Goal: Information Seeking & Learning: Learn about a topic

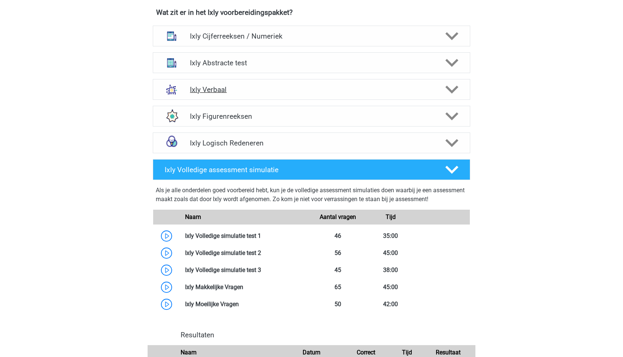
scroll to position [294, 0]
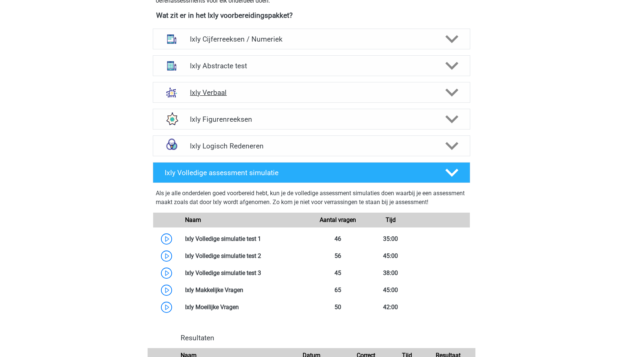
click at [258, 68] on h4 "Ixly Abstracte test" at bounding box center [311, 66] width 243 height 9
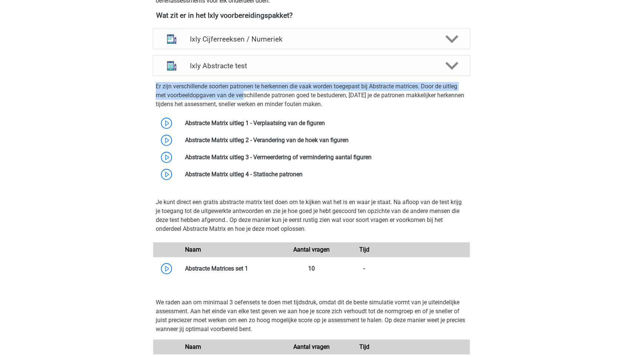
drag, startPoint x: 148, startPoint y: 87, endPoint x: 289, endPoint y: 99, distance: 140.8
click at [289, 99] on div "Ixly Abstracte test Er zijn verschillende soorten patronen te herkennen die vaa…" at bounding box center [311, 263] width 335 height 416
click at [289, 99] on p "Er zijn verschillende soorten patronen te herkennen die vaak worden toegepast b…" at bounding box center [312, 95] width 312 height 27
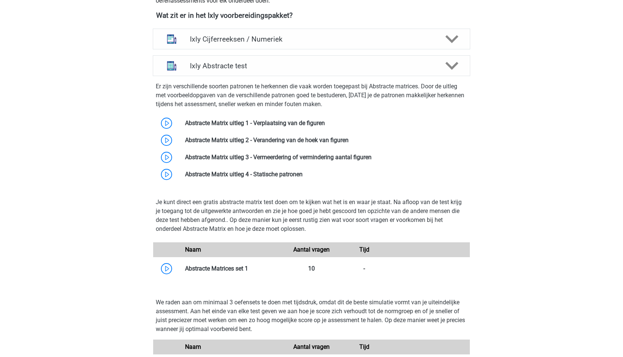
click at [340, 93] on p "Er zijn verschillende soorten patronen te herkennen die vaak worden toegepast b…" at bounding box center [312, 95] width 312 height 27
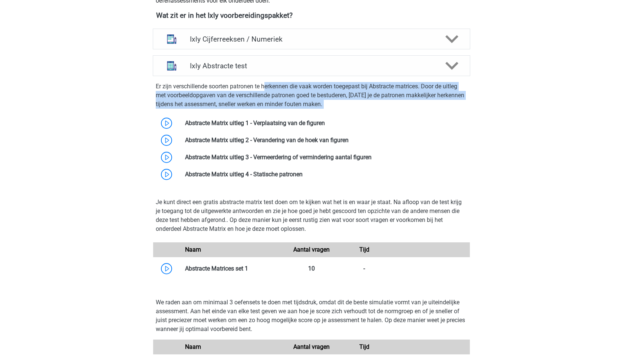
drag, startPoint x: 330, startPoint y: 109, endPoint x: 254, endPoint y: 82, distance: 81.1
click at [254, 82] on div "Er zijn verschillende soorten patronen te herkennen die vaak worden toegepast b…" at bounding box center [312, 131] width 324 height 104
click at [254, 82] on p "Er zijn verschillende soorten patronen te herkennen die vaak worden toegepast b…" at bounding box center [312, 95] width 312 height 27
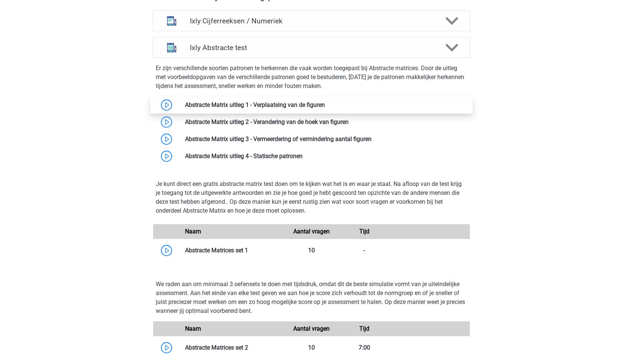
scroll to position [209, 0]
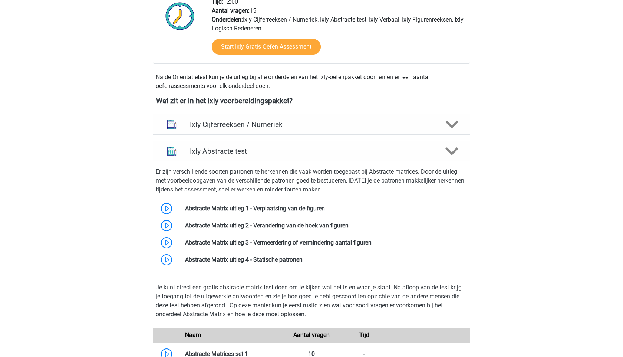
click at [263, 155] on div "Ixly Abstracte test" at bounding box center [312, 151] width 318 height 21
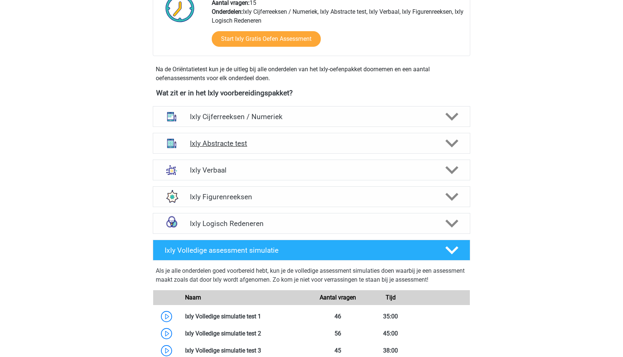
scroll to position [217, 0]
click at [261, 171] on h4 "Ixly Verbaal" at bounding box center [311, 169] width 243 height 9
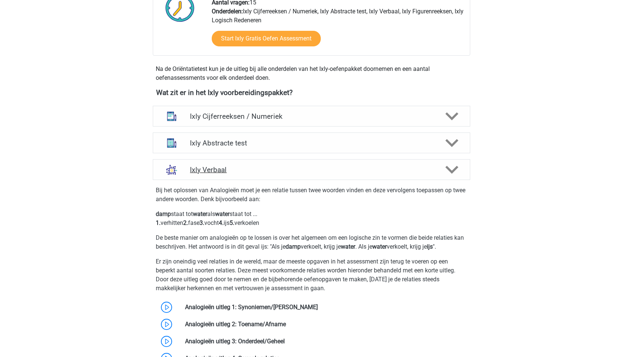
click at [261, 171] on h4 "Ixly Verbaal" at bounding box center [311, 169] width 243 height 9
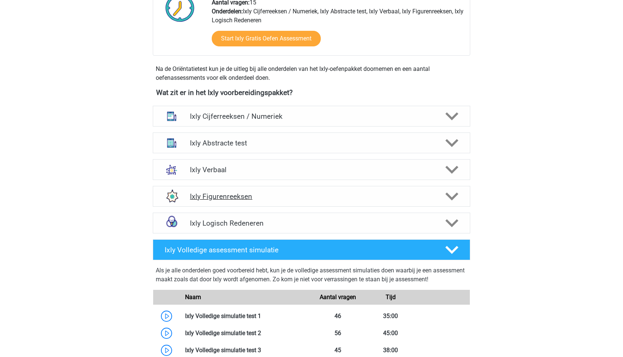
click at [256, 196] on h4 "Ixly Figurenreeksen" at bounding box center [311, 196] width 243 height 9
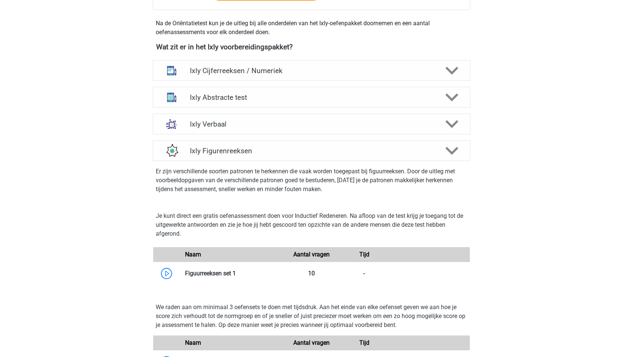
scroll to position [265, 0]
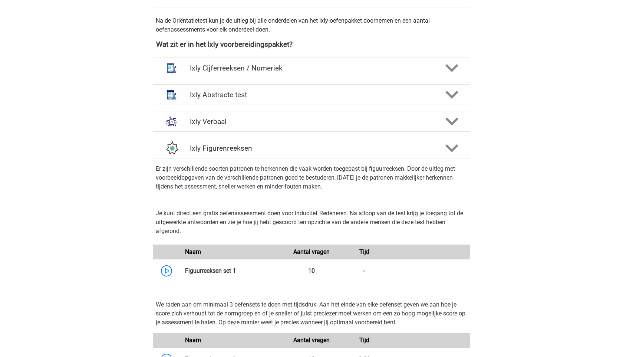
click at [256, 162] on div "Er zijn verschillende soorten patronen te herkennen die vaak worden toegepast b…" at bounding box center [312, 176] width 324 height 30
click at [259, 153] on div "Ixly Figurenreeksen" at bounding box center [312, 148] width 318 height 21
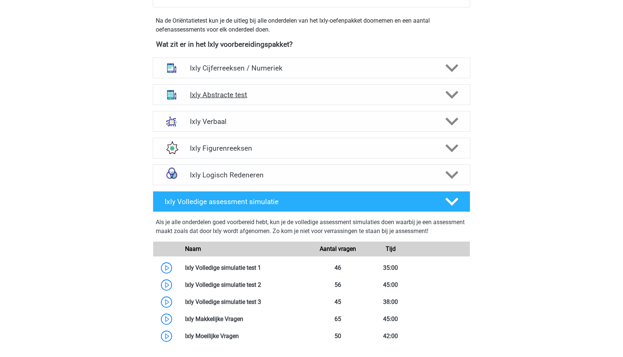
click at [250, 100] on div "Ixly Abstracte test" at bounding box center [312, 94] width 318 height 21
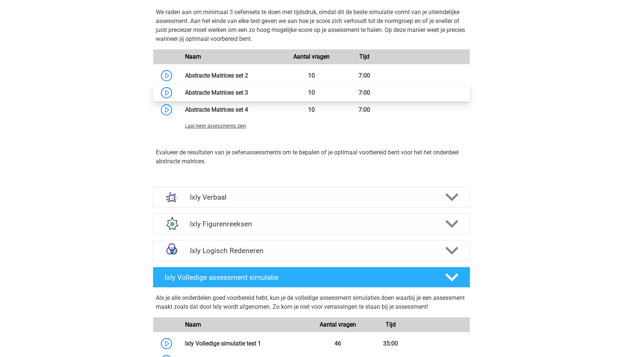
scroll to position [637, 0]
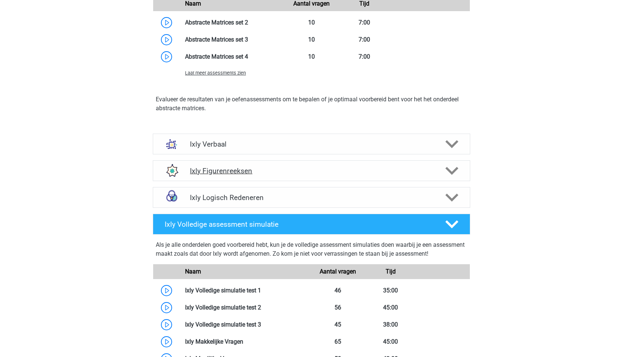
click at [237, 166] on div "Ixly Figurenreeksen" at bounding box center [312, 170] width 318 height 21
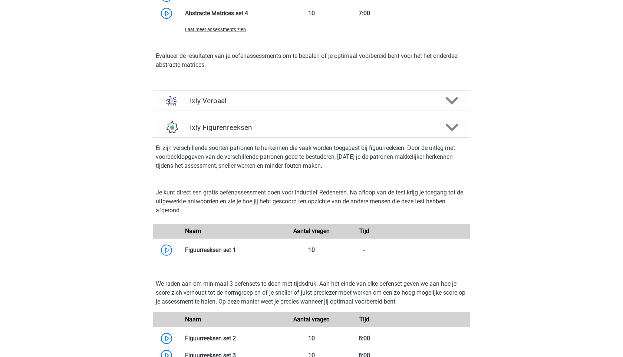
scroll to position [687, 0]
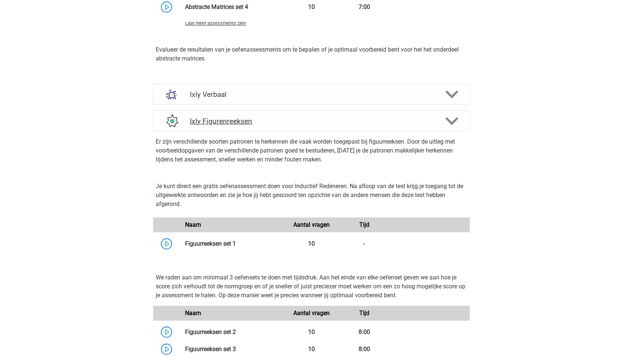
click at [246, 122] on h4 "Ixly Figurenreeksen" at bounding box center [311, 121] width 243 height 9
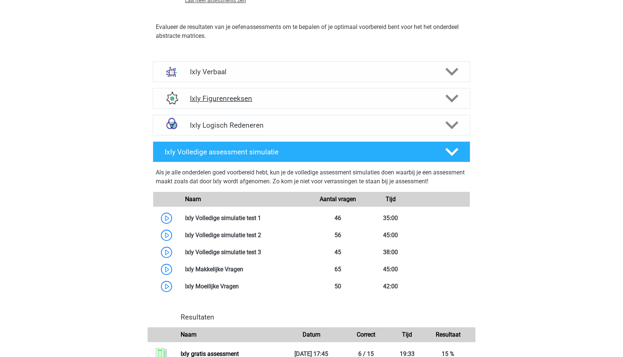
scroll to position [710, 0]
click at [246, 130] on div "Ixly Logisch Redeneren" at bounding box center [312, 124] width 318 height 21
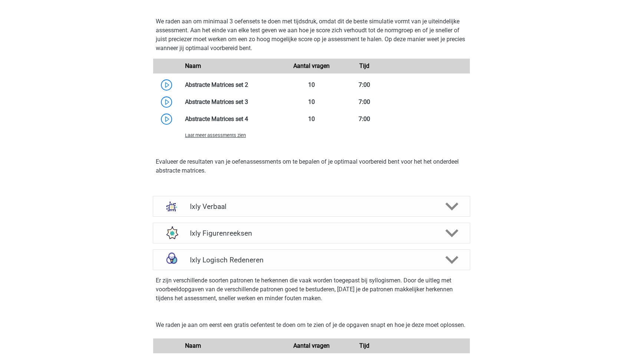
scroll to position [611, 0]
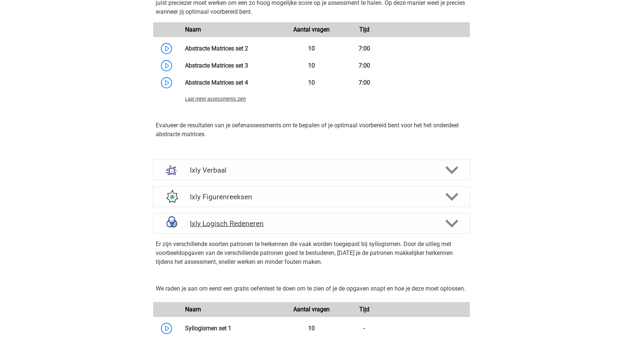
click at [251, 230] on div "Ixly Logisch Redeneren" at bounding box center [312, 223] width 318 height 21
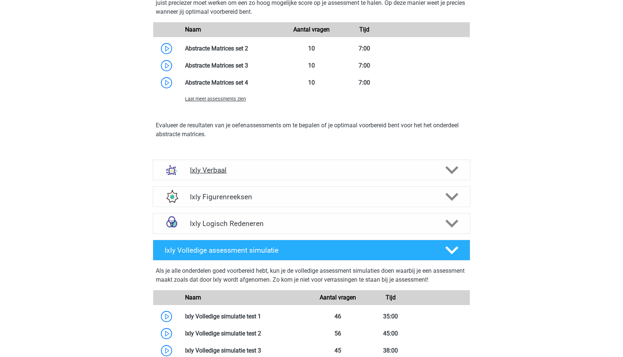
click at [257, 167] on h4 "Ixly Verbaal" at bounding box center [311, 170] width 243 height 9
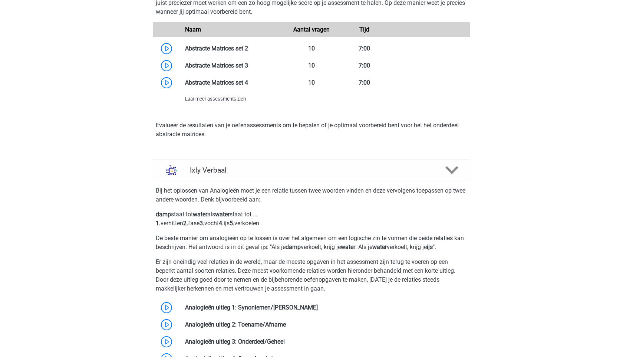
click at [257, 167] on h4 "Ixly Verbaal" at bounding box center [311, 170] width 243 height 9
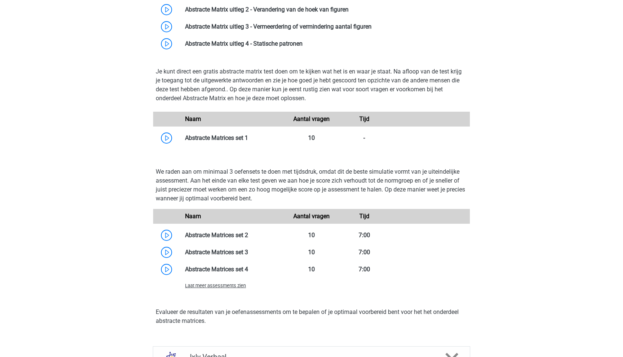
click at [254, 117] on div "Naam" at bounding box center [233, 119] width 106 height 9
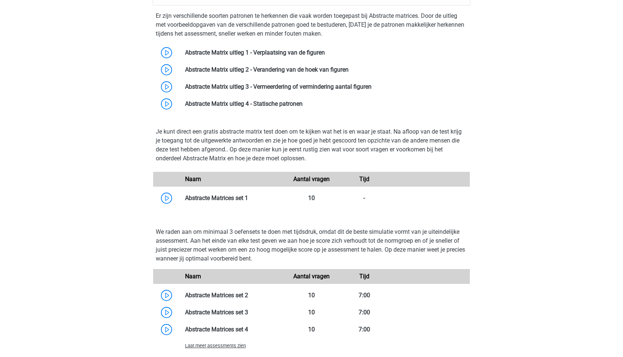
scroll to position [228, 0]
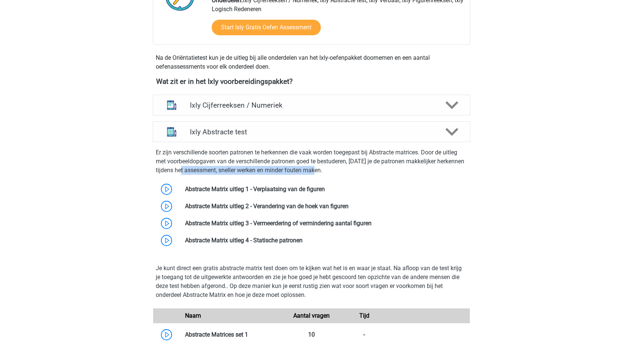
drag, startPoint x: 327, startPoint y: 168, endPoint x: 189, endPoint y: 168, distance: 137.7
click at [189, 168] on p "Er zijn verschillende soorten patronen te herkennen die vaak worden toegepast b…" at bounding box center [312, 161] width 312 height 27
click at [170, 158] on p "Er zijn verschillende soorten patronen te herkennen die vaak worden toegepast b…" at bounding box center [312, 161] width 312 height 27
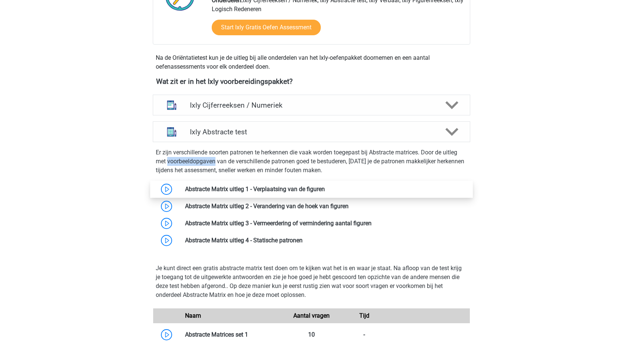
click at [325, 190] on link at bounding box center [325, 189] width 0 height 7
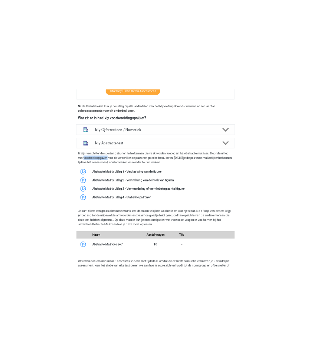
scroll to position [267, 0]
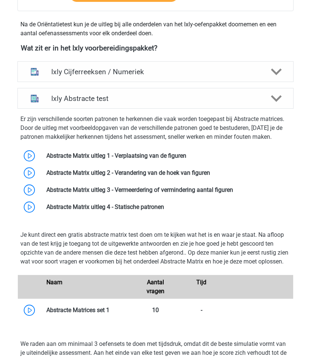
click at [135, 127] on p "Er zijn verschillende soorten patronen te herkennen die vaak worden toegepast b…" at bounding box center [155, 128] width 270 height 27
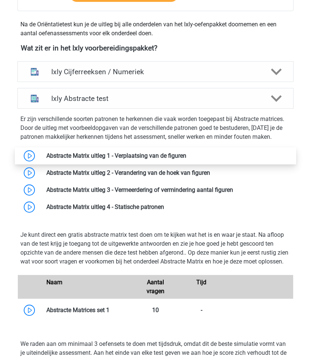
click at [186, 155] on link at bounding box center [186, 155] width 0 height 7
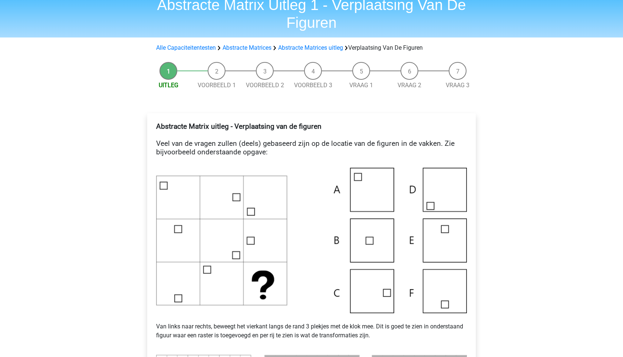
scroll to position [1, 0]
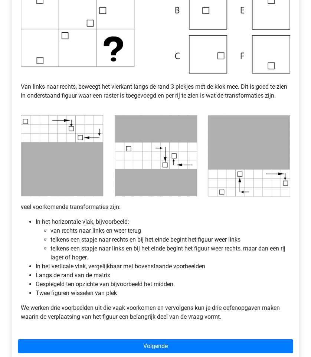
scroll to position [298, 0]
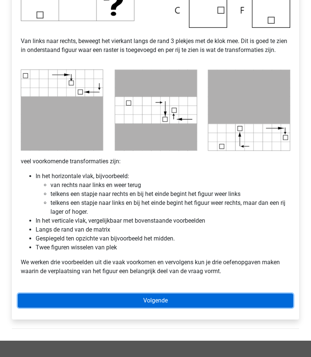
click at [129, 308] on link "Volgende" at bounding box center [155, 301] width 275 height 14
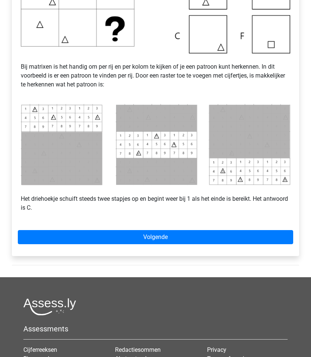
scroll to position [248, 0]
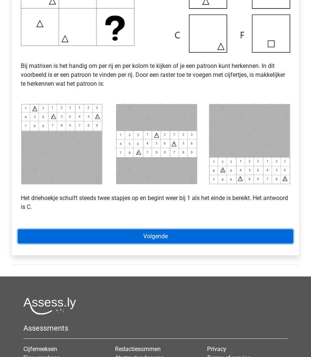
click at [218, 243] on link "Volgende" at bounding box center [155, 236] width 275 height 14
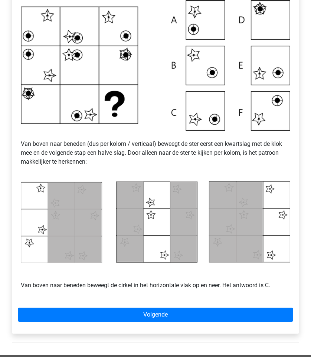
scroll to position [182, 0]
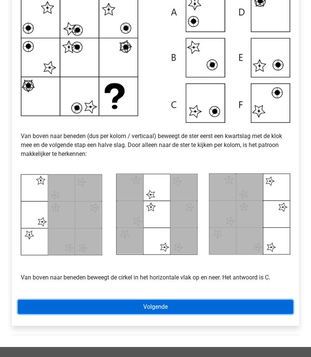
click at [129, 309] on link "Volgende" at bounding box center [155, 307] width 275 height 14
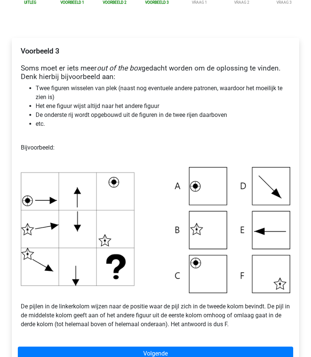
scroll to position [112, 0]
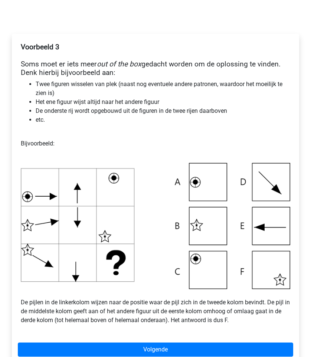
drag, startPoint x: 28, startPoint y: 306, endPoint x: 131, endPoint y: 306, distance: 103.2
click at [131, 306] on p "De pijlen in de linkerkolom wijzen naar de positie waar de pijl zich in de twee…" at bounding box center [155, 307] width 269 height 36
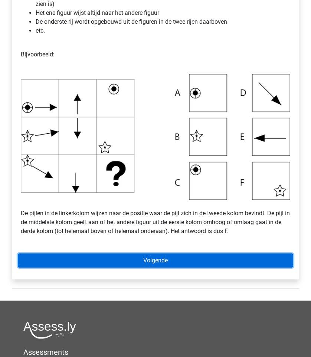
click at [199, 268] on link "Volgende" at bounding box center [155, 260] width 275 height 14
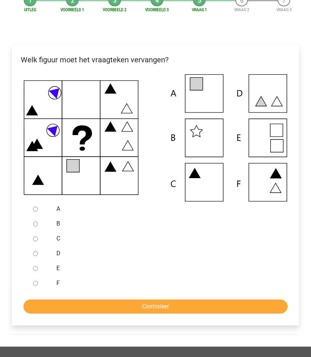
scroll to position [104, 0]
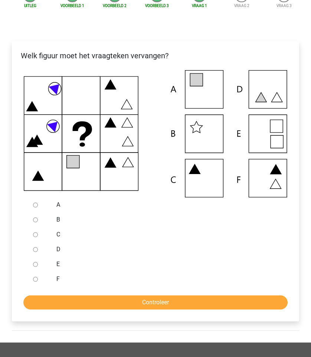
click at [34, 207] on input "A" at bounding box center [35, 205] width 5 height 5
radio input "true"
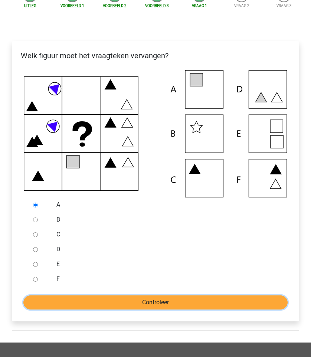
click at [164, 309] on input "Controleer" at bounding box center [155, 302] width 264 height 14
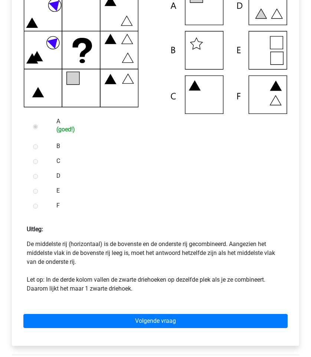
scroll to position [189, 0]
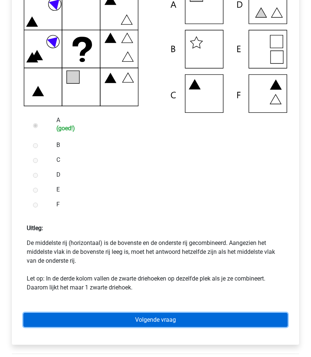
click at [95, 327] on link "Volgende vraag" at bounding box center [155, 320] width 264 height 14
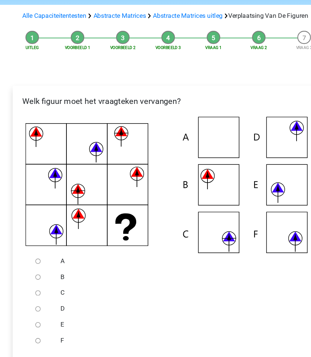
scroll to position [42, 0]
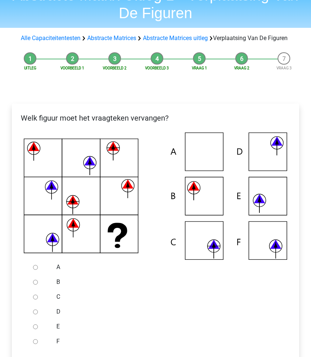
click at [199, 203] on icon at bounding box center [155, 195] width 263 height 127
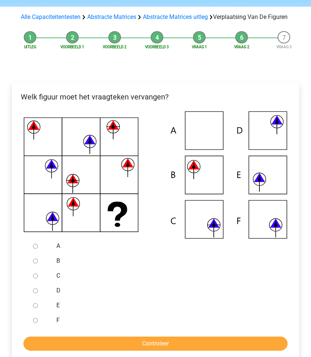
scroll to position [63, 0]
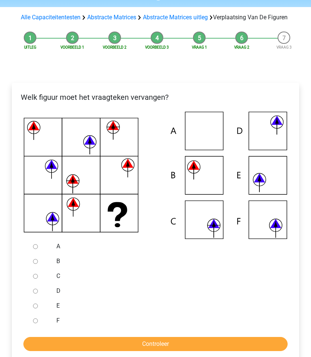
click at [35, 279] on input "C" at bounding box center [35, 276] width 5 height 5
radio input "true"
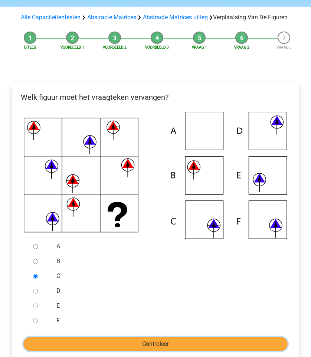
click at [84, 351] on input "Controleer" at bounding box center [155, 344] width 264 height 14
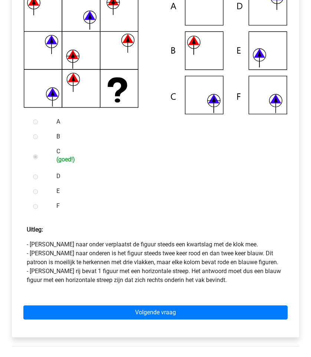
scroll to position [194, 0]
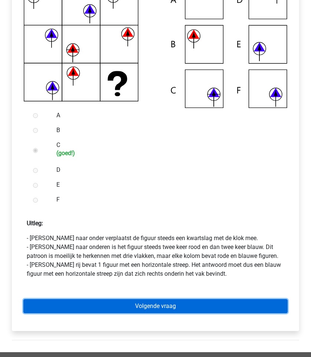
click at [134, 313] on link "Volgende vraag" at bounding box center [155, 306] width 264 height 14
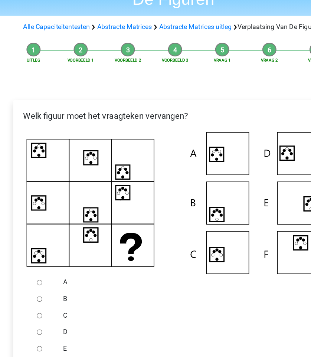
scroll to position [26, 0]
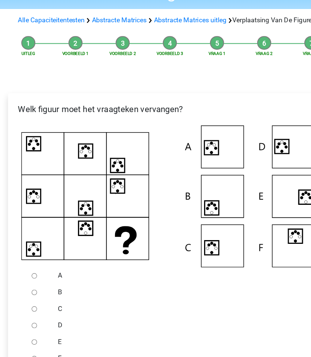
click at [36, 316] on input "C" at bounding box center [35, 313] width 5 height 5
radio input "true"
click at [27, 290] on ul "A B C D E F" at bounding box center [155, 320] width 275 height 89
click at [34, 286] on input "A" at bounding box center [35, 283] width 5 height 5
radio input "true"
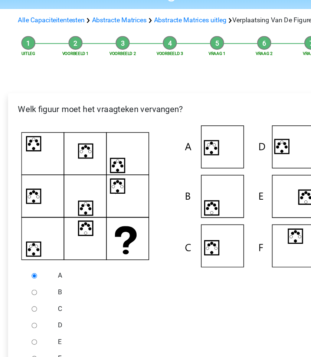
scroll to position [122, 0]
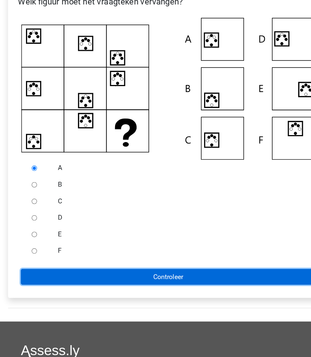
click at [101, 291] on input "Controleer" at bounding box center [155, 285] width 264 height 14
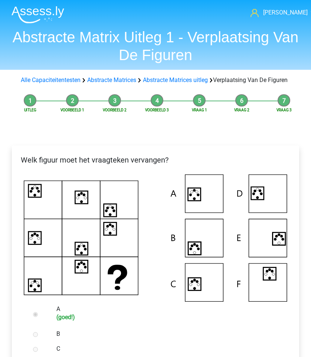
scroll to position [276, 0]
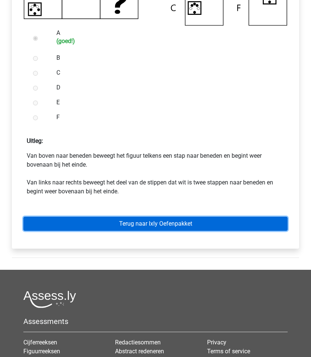
click at [160, 231] on link "Terug naar Ixly Oefenpakket" at bounding box center [155, 224] width 264 height 14
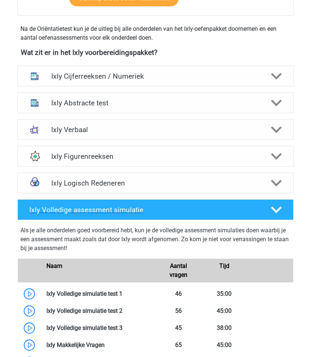
scroll to position [262, 0]
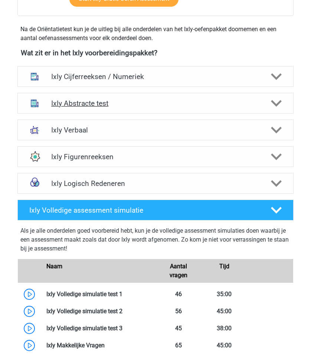
click at [179, 94] on div "Ixly Abstracte test" at bounding box center [155, 103] width 276 height 21
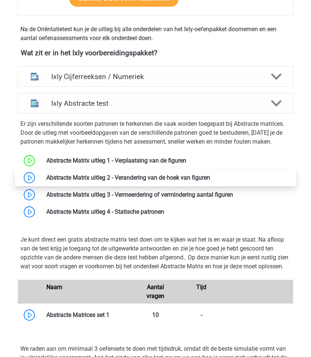
click at [210, 174] on link at bounding box center [210, 177] width 0 height 7
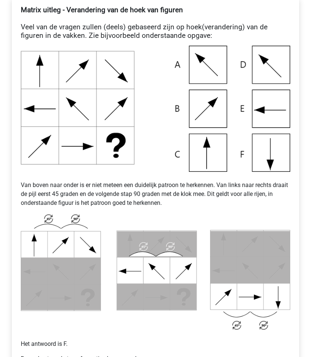
scroll to position [319, 0]
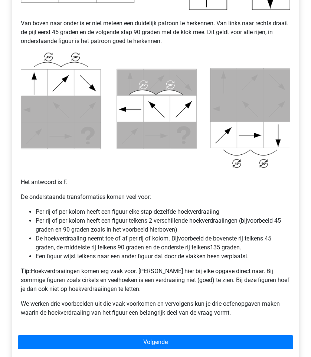
drag, startPoint x: 27, startPoint y: 177, endPoint x: 67, endPoint y: 184, distance: 40.3
click at [67, 184] on p "Het antwoord is F." at bounding box center [155, 178] width 269 height 18
drag, startPoint x: 49, startPoint y: 208, endPoint x: 123, endPoint y: 212, distance: 74.0
click at [123, 212] on li "Per rij of per kolom heeft een figuur elke stap dezelfde hoekverdraaiing" at bounding box center [163, 211] width 255 height 9
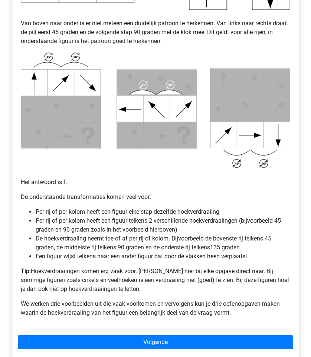
click at [123, 212] on li "Per rij of per kolom heeft een figuur elke stap dezelfde hoekverdraaiing" at bounding box center [163, 211] width 255 height 9
drag, startPoint x: 189, startPoint y: 236, endPoint x: 86, endPoint y: 235, distance: 102.4
click at [86, 235] on li "De hoekverdraaiing neemt toe of af per rij of kolom. Bijvoorbeeld de bovenste r…" at bounding box center [163, 243] width 255 height 18
drag, startPoint x: 31, startPoint y: 209, endPoint x: 85, endPoint y: 210, distance: 54.6
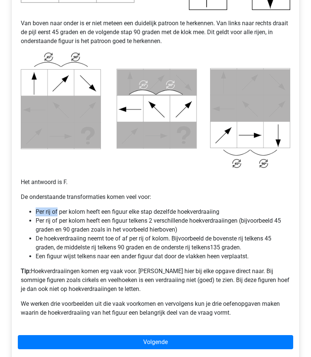
click at [79, 210] on li "Per rij of per kolom heeft een figuur elke stap dezelfde hoekverdraaiing" at bounding box center [163, 211] width 255 height 9
click at [85, 210] on li "Per rij of per kolom heeft een figuur elke stap dezelfde hoekverdraaiing" at bounding box center [163, 211] width 255 height 9
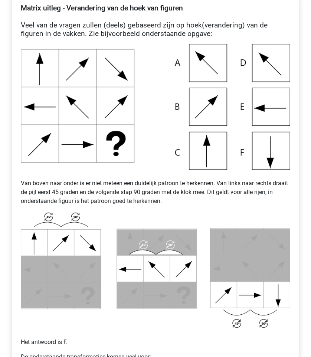
scroll to position [140, 0]
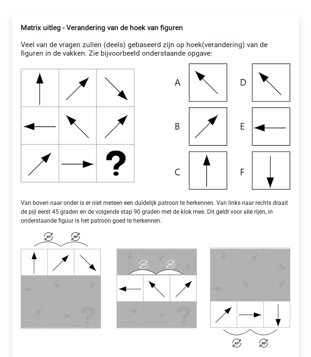
click at [35, 68] on img at bounding box center [155, 126] width 269 height 126
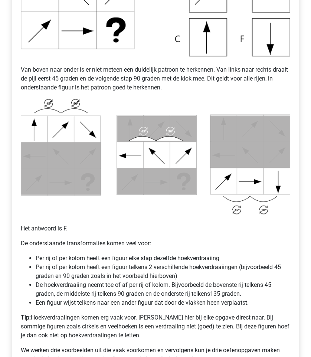
scroll to position [341, 0]
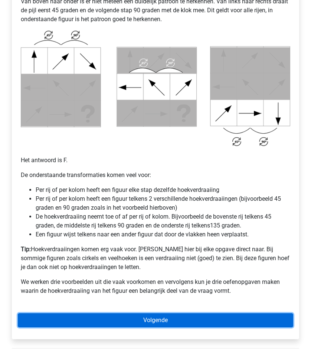
click at [153, 318] on link "Volgende" at bounding box center [155, 320] width 275 height 14
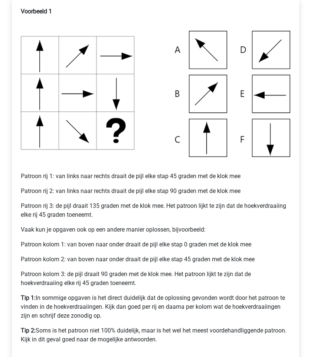
scroll to position [177, 0]
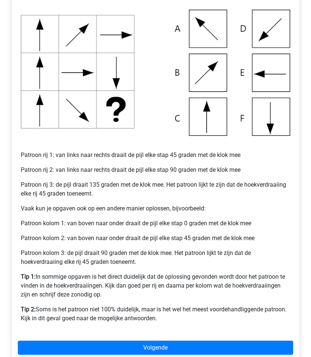
click at [155, 334] on div "Voorbeeld 1 Patroon rij 1: van links naar rechts draait de pijl elke stap 45 gr…" at bounding box center [155, 171] width 287 height 389
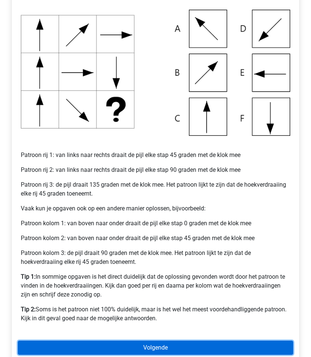
click at [151, 343] on link "Volgende" at bounding box center [155, 348] width 275 height 14
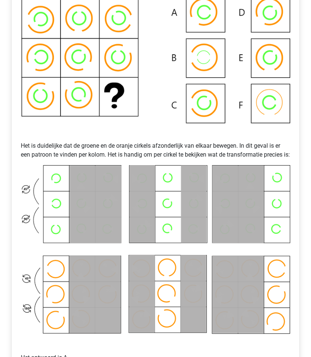
scroll to position [314, 0]
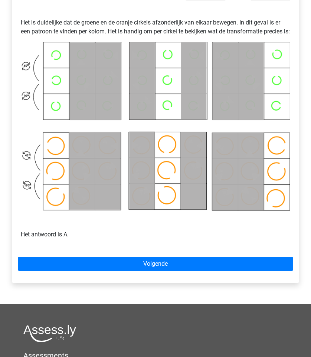
click at [150, 283] on div "Voorbeeld 2 Het is duidelijke dat de groene en de oranje cirkels afzonderlijk v…" at bounding box center [155, 61] width 287 height 443
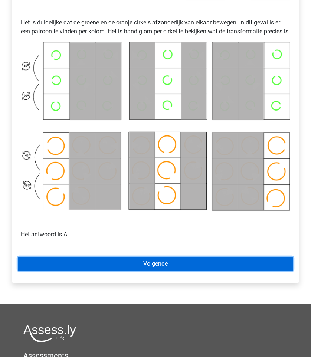
click at [157, 271] on link "Volgende" at bounding box center [155, 264] width 275 height 14
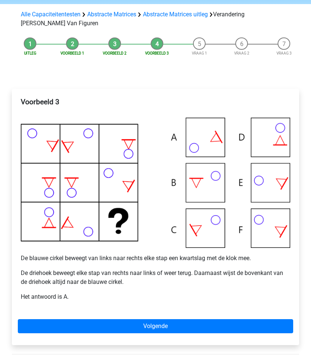
scroll to position [67, 0]
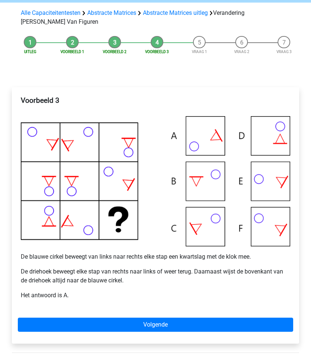
click at [76, 315] on div "Voorbeeld 3 De blauwe cirkel beweegt van links naar rechts elke stap een kwarts…" at bounding box center [155, 215] width 287 height 256
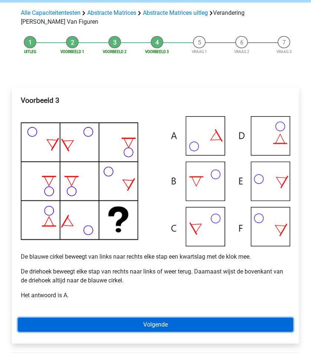
click at [75, 321] on link "Volgende" at bounding box center [155, 325] width 275 height 14
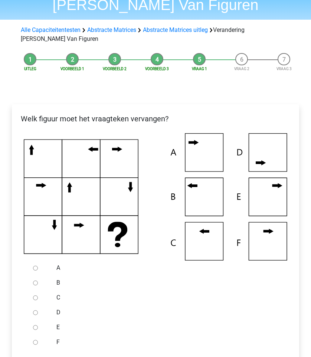
scroll to position [83, 0]
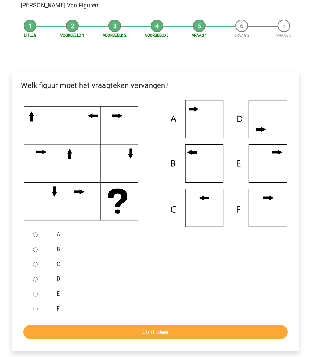
click at [36, 251] on input "B" at bounding box center [35, 249] width 5 height 5
radio input "true"
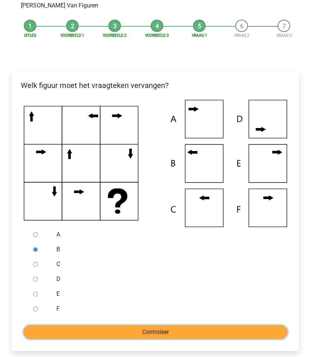
click at [143, 329] on input "Controleer" at bounding box center [155, 332] width 264 height 14
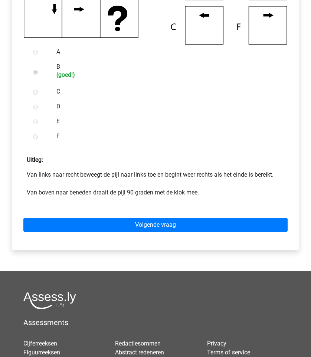
scroll to position [286, 0]
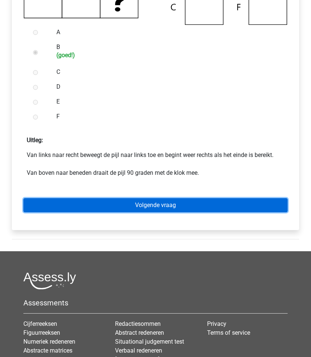
click at [229, 201] on link "Volgende vraag" at bounding box center [155, 205] width 264 height 14
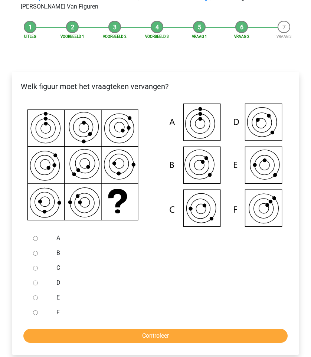
scroll to position [84, 0]
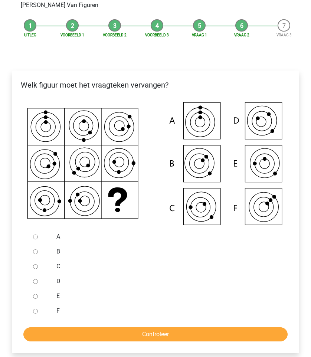
click at [35, 250] on input "B" at bounding box center [35, 251] width 5 height 5
radio input "true"
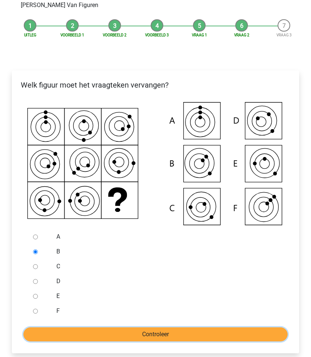
click at [156, 339] on input "Controleer" at bounding box center [155, 334] width 264 height 14
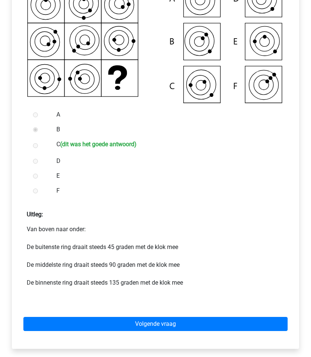
scroll to position [212, 0]
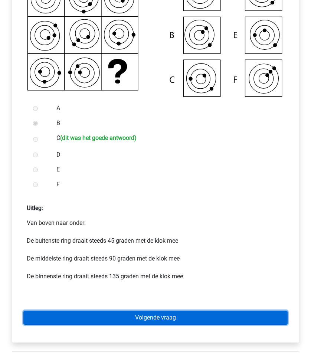
click at [174, 312] on link "Volgende vraag" at bounding box center [155, 318] width 264 height 14
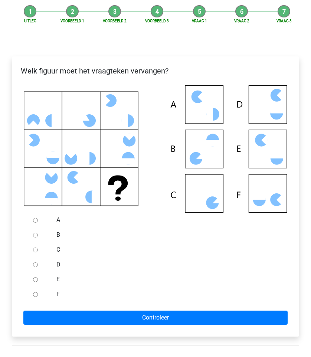
scroll to position [96, 0]
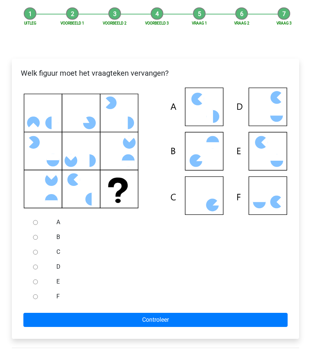
click at [54, 110] on icon at bounding box center [155, 151] width 263 height 127
click at [33, 253] on input "C" at bounding box center [35, 252] width 5 height 5
radio input "true"
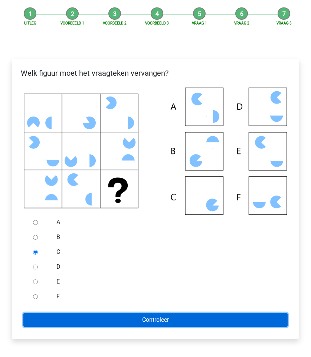
click at [65, 313] on input "Controleer" at bounding box center [155, 320] width 264 height 14
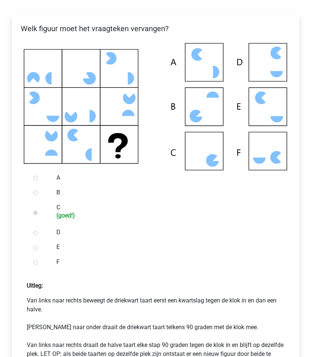
scroll to position [167, 0]
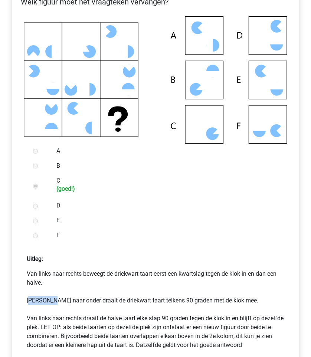
drag, startPoint x: 30, startPoint y: 304, endPoint x: 79, endPoint y: 306, distance: 49.0
click at [79, 306] on p "Van links naar rechts beweegt de driekwart taart eerst een kwartslag tegen de k…" at bounding box center [156, 309] width 258 height 80
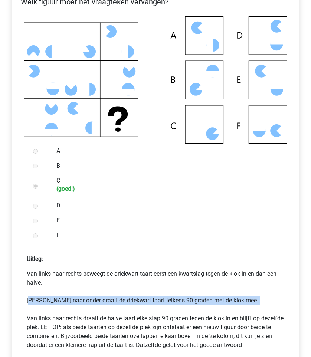
click at [79, 306] on p "Van links naar rechts beweegt de driekwart taart eerst een kwartslag tegen de k…" at bounding box center [156, 309] width 258 height 80
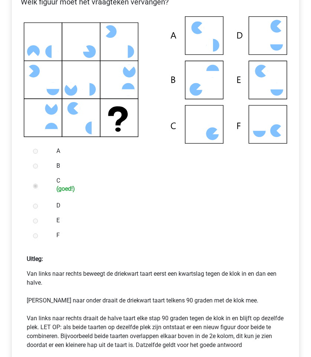
scroll to position [212, 0]
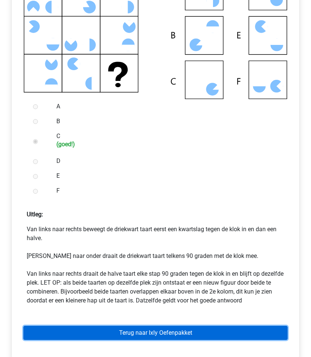
click at [111, 334] on link "Terug naar Ixly Oefenpakket" at bounding box center [155, 333] width 264 height 14
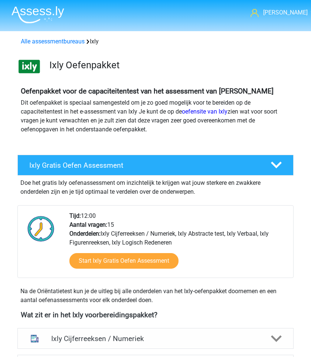
scroll to position [281, 0]
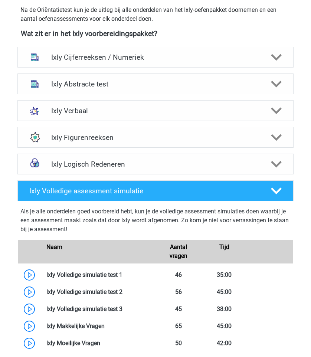
click at [128, 85] on h4 "Ixly Abstracte test" at bounding box center [155, 84] width 209 height 9
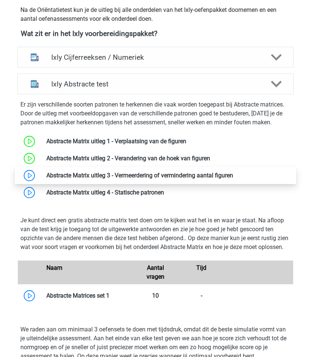
click at [233, 172] on link at bounding box center [233, 175] width 0 height 7
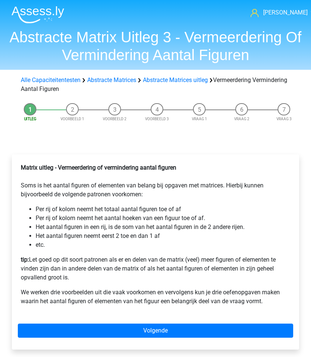
scroll to position [25, 0]
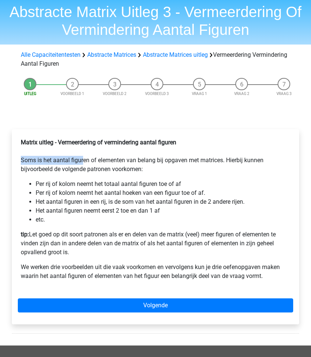
drag, startPoint x: 14, startPoint y: 160, endPoint x: 100, endPoint y: 162, distance: 86.1
click at [100, 162] on div "Matrix uitleg - Vermeerdering of vermindering aantal figuren Soms is het aantal…" at bounding box center [155, 226] width 287 height 195
click at [100, 162] on p "Matrix uitleg - Vermeerdering of vermindering aantal figuren Soms is het aantal…" at bounding box center [155, 156] width 269 height 36
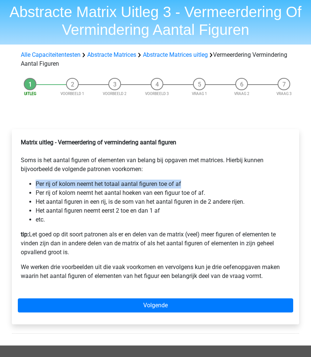
drag, startPoint x: 191, startPoint y: 181, endPoint x: 83, endPoint y: 177, distance: 108.0
click at [83, 177] on div "Matrix uitleg - Vermeerdering of vermindering aantal figuren Soms is het aantal…" at bounding box center [155, 212] width 275 height 154
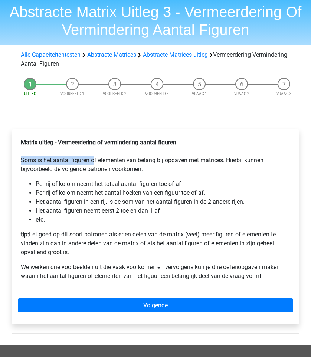
drag, startPoint x: 6, startPoint y: 159, endPoint x: 94, endPoint y: 159, distance: 88.7
click at [94, 159] on div "Matrix uitleg - Vermeerdering of vermindering aantal figuren Soms is het aantal…" at bounding box center [155, 229] width 299 height 231
click at [94, 159] on p "Matrix uitleg - Vermeerdering of vermindering aantal figuren Soms is het aantal…" at bounding box center [155, 156] width 269 height 36
drag, startPoint x: 51, startPoint y: 177, endPoint x: 104, endPoint y: 190, distance: 54.8
click at [104, 190] on div "Matrix uitleg - Vermeerdering of vermindering aantal figuren Soms is het aantal…" at bounding box center [155, 212] width 275 height 154
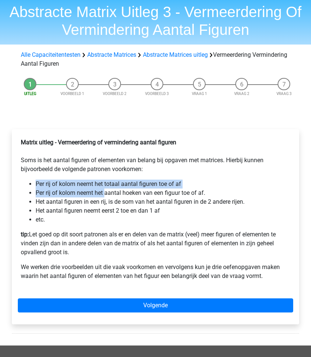
click at [104, 190] on li "Per rij of kolom neemt het aantal hoeken van een figuur toe of af." at bounding box center [163, 193] width 255 height 9
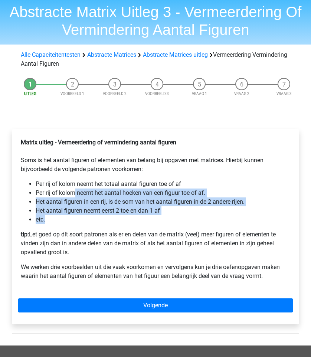
drag, startPoint x: 98, startPoint y: 220, endPoint x: 62, endPoint y: 183, distance: 50.9
click at [62, 183] on ul "Per rij of kolom neemt het totaal aantal figuren toe of af Per rij of kolom nee…" at bounding box center [155, 202] width 269 height 45
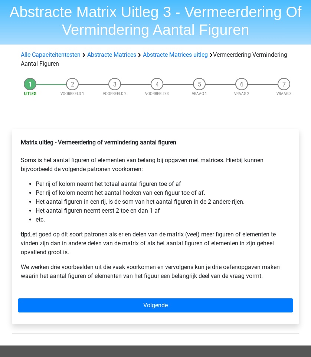
click at [62, 183] on li "Per rij of kolom neemt het totaal aantal figuren toe of af" at bounding box center [163, 184] width 255 height 9
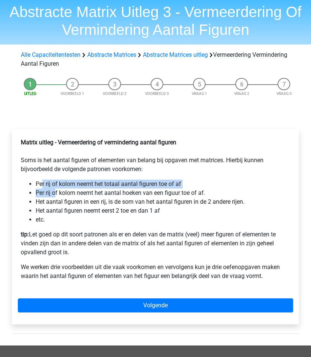
drag, startPoint x: 42, startPoint y: 183, endPoint x: 88, endPoint y: 219, distance: 59.0
click at [85, 217] on ul "Per rij of kolom neemt het totaal aantal figuren toe of af Per rij of kolom nee…" at bounding box center [155, 202] width 269 height 45
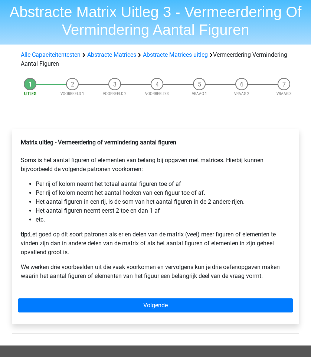
click at [88, 219] on li "etc." at bounding box center [163, 219] width 255 height 9
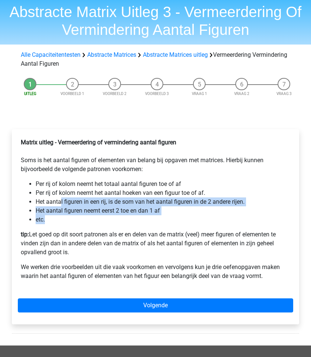
drag, startPoint x: 85, startPoint y: 219, endPoint x: 50, endPoint y: 198, distance: 41.3
click at [50, 198] on ul "Per rij of kolom neemt het totaal aantal figuren toe of af Per rij of kolom nee…" at bounding box center [155, 202] width 269 height 45
click at [50, 198] on li "Het aantal figuren in een rij, is de som van het aantal figuren in de 2 andere …" at bounding box center [163, 201] width 255 height 9
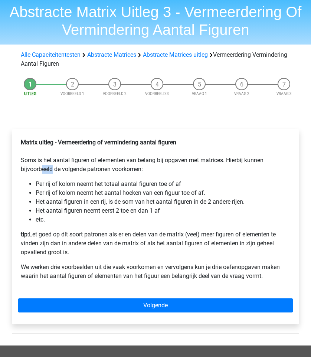
drag, startPoint x: 42, startPoint y: 167, endPoint x: 60, endPoint y: 179, distance: 21.9
click at [60, 179] on div "Matrix uitleg - Vermeerdering of vermindering aantal figuren Soms is het aantal…" at bounding box center [155, 212] width 275 height 154
click at [62, 180] on li "Per rij of kolom neemt het totaal aantal figuren toe of af" at bounding box center [163, 184] width 255 height 9
drag, startPoint x: 75, startPoint y: 255, endPoint x: 29, endPoint y: 234, distance: 50.8
click at [29, 234] on p "tip: Let goed op dit soort patronen als er en delen van de matrix (veel) meer f…" at bounding box center [155, 243] width 269 height 27
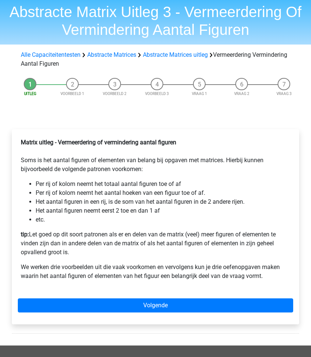
click at [29, 233] on p "tip: Let goed op dit soort patronen als er en delen van de matrix (veel) meer f…" at bounding box center [155, 243] width 269 height 27
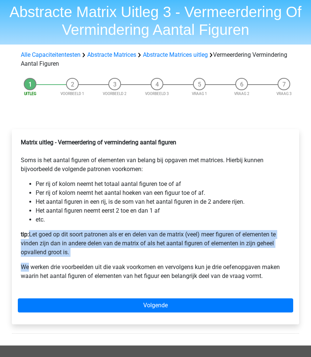
drag, startPoint x: 29, startPoint y: 233, endPoint x: 82, endPoint y: 258, distance: 58.4
click at [82, 258] on div "Matrix uitleg - Vermeerdering of vermindering aantal figuren Soms is het aantal…" at bounding box center [155, 212] width 275 height 154
drag, startPoint x: 82, startPoint y: 258, endPoint x: 36, endPoint y: 237, distance: 50.3
click at [36, 237] on div "Matrix uitleg - Vermeerdering of vermindering aantal figuren Soms is het aantal…" at bounding box center [155, 212] width 275 height 154
click at [36, 237] on p "tip: Let goed op dit soort patronen als er en delen van de matrix (veel) meer f…" at bounding box center [155, 243] width 269 height 27
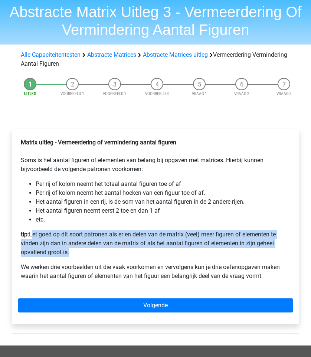
drag, startPoint x: 36, startPoint y: 237, endPoint x: 65, endPoint y: 252, distance: 32.2
click at [65, 252] on p "tip: Let goed op dit soort patronen als er en delen van de matrix (veel) meer f…" at bounding box center [155, 243] width 269 height 27
drag, startPoint x: 65, startPoint y: 252, endPoint x: 40, endPoint y: 237, distance: 29.1
click at [40, 237] on p "tip: Let goed op dit soort patronen als er en delen van de matrix (veel) meer f…" at bounding box center [155, 243] width 269 height 27
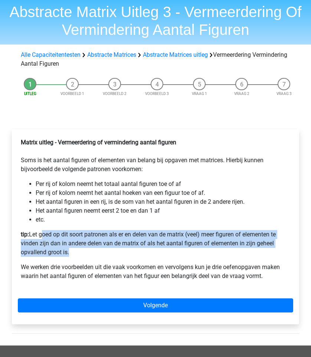
click at [40, 237] on p "tip: Let goed op dit soort patronen als er en delen van de matrix (veel) meer f…" at bounding box center [155, 243] width 269 height 27
drag, startPoint x: 40, startPoint y: 237, endPoint x: 70, endPoint y: 253, distance: 34.2
click at [70, 253] on p "tip: Let goed op dit soort patronen als er en delen van de matrix (veel) meer f…" at bounding box center [155, 243] width 269 height 27
drag, startPoint x: 70, startPoint y: 253, endPoint x: 36, endPoint y: 235, distance: 38.0
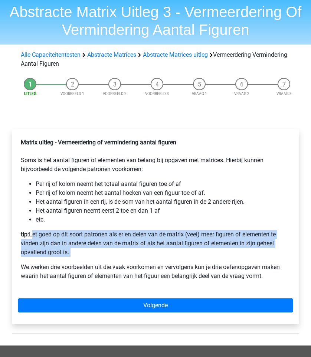
click at [36, 235] on p "tip: Let goed op dit soort patronen als er en delen van de matrix (veel) meer f…" at bounding box center [155, 243] width 269 height 27
drag, startPoint x: 36, startPoint y: 235, endPoint x: 74, endPoint y: 252, distance: 41.2
click at [74, 252] on p "tip: Let goed op dit soort patronen als er en delen van de matrix (veel) meer f…" at bounding box center [155, 243] width 269 height 27
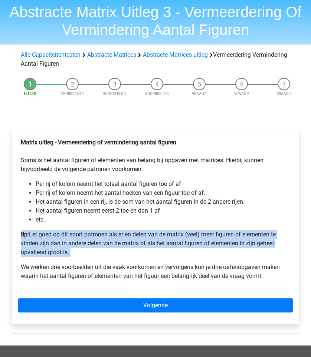
drag, startPoint x: 74, startPoint y: 252, endPoint x: 32, endPoint y: 223, distance: 50.9
click at [32, 223] on div "Matrix uitleg - Vermeerdering of vermindering aantal figuren Soms is het aantal…" at bounding box center [155, 212] width 275 height 154
click at [36, 223] on li "etc." at bounding box center [163, 219] width 255 height 9
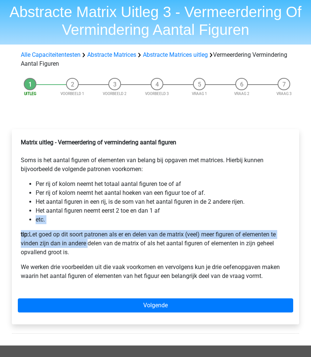
drag, startPoint x: 32, startPoint y: 223, endPoint x: 85, endPoint y: 245, distance: 56.9
click at [85, 245] on div "Matrix uitleg - Vermeerdering of vermindering aantal figuren Soms is het aantal…" at bounding box center [155, 212] width 275 height 154
click at [84, 245] on p "tip: Let goed op dit soort patronen als er en delen van de matrix (veel) meer f…" at bounding box center [155, 243] width 269 height 27
drag, startPoint x: 84, startPoint y: 245, endPoint x: 35, endPoint y: 236, distance: 50.5
click at [35, 236] on p "tip: Let goed op dit soort patronen als er en delen van de matrix (veel) meer f…" at bounding box center [155, 243] width 269 height 27
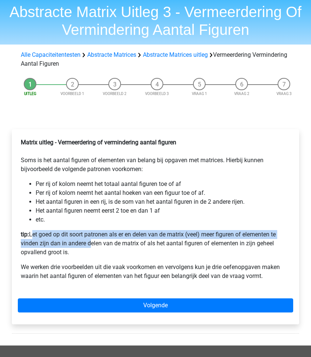
click at [35, 236] on p "tip: Let goed op dit soort patronen als er en delen van de matrix (veel) meer f…" at bounding box center [155, 243] width 269 height 27
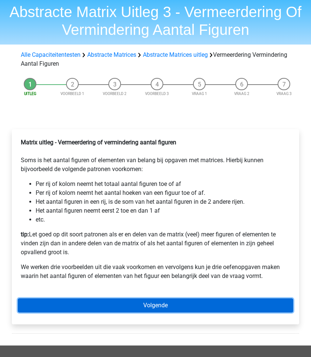
click at [108, 298] on link "Volgende" at bounding box center [155, 305] width 275 height 14
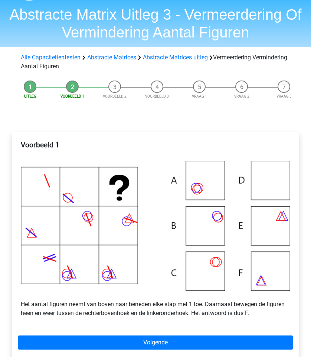
scroll to position [23, 0]
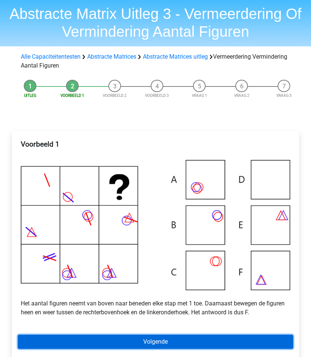
click at [217, 335] on link "Volgende" at bounding box center [155, 342] width 275 height 14
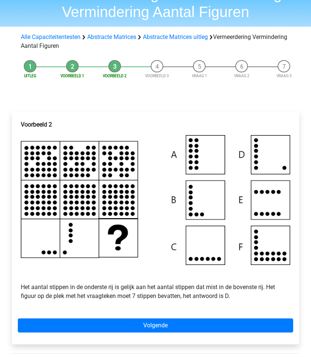
scroll to position [43, 0]
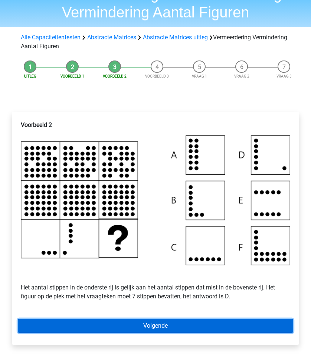
click at [208, 324] on link "Volgende" at bounding box center [155, 326] width 275 height 14
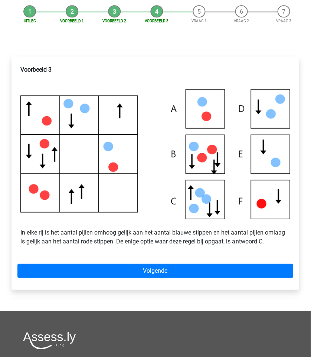
scroll to position [98, 0]
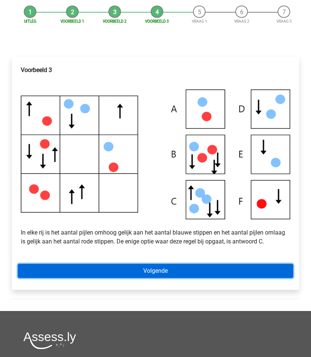
click at [115, 272] on link "Volgende" at bounding box center [155, 271] width 275 height 14
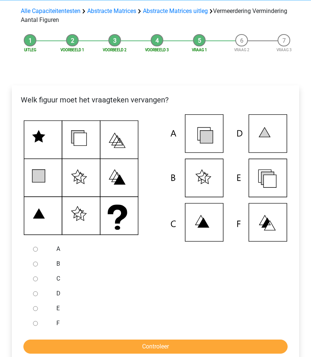
scroll to position [79, 0]
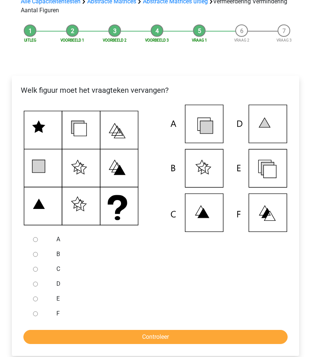
click at [35, 298] on input "E" at bounding box center [35, 298] width 5 height 5
radio input "true"
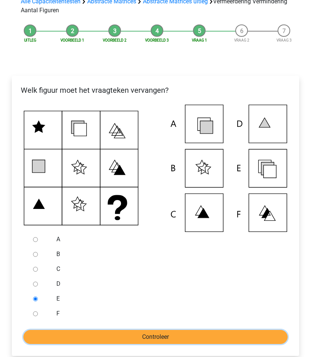
click at [69, 330] on input "Controleer" at bounding box center [155, 337] width 264 height 14
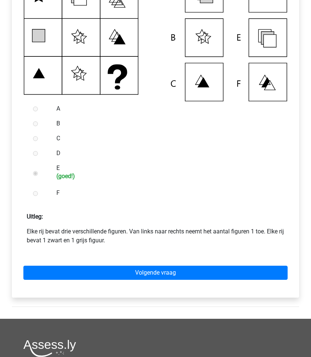
scroll to position [272, 0]
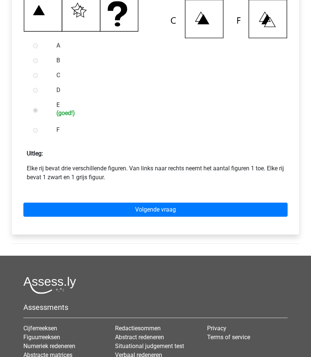
click at [141, 217] on div "Volgende vraag" at bounding box center [155, 208] width 275 height 41
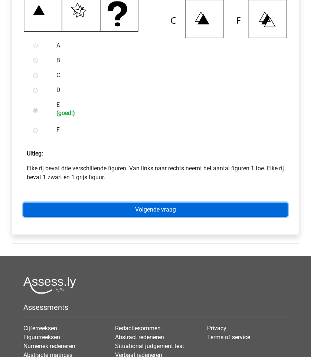
click at [145, 212] on link "Volgende vraag" at bounding box center [155, 210] width 264 height 14
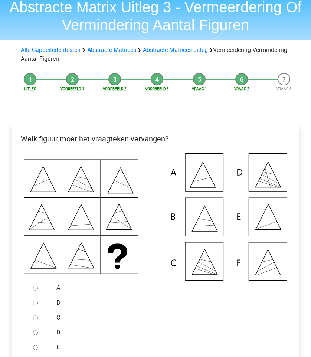
scroll to position [34, 0]
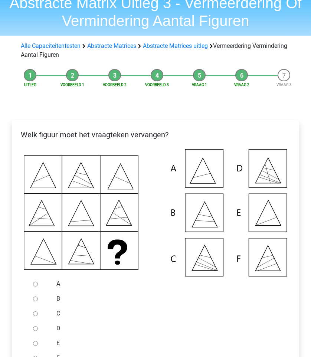
click at [35, 299] on input "B" at bounding box center [35, 298] width 5 height 5
radio input "true"
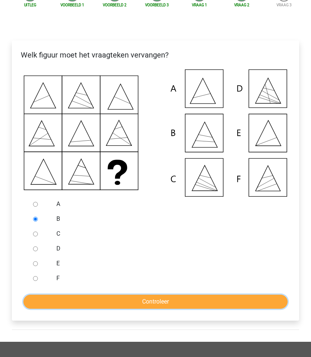
click at [89, 302] on input "Controleer" at bounding box center [155, 302] width 264 height 14
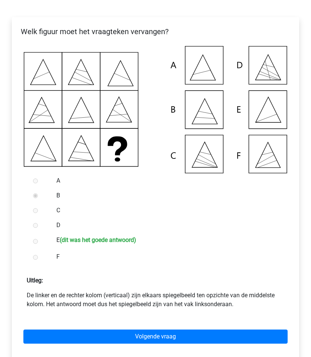
scroll to position [142, 0]
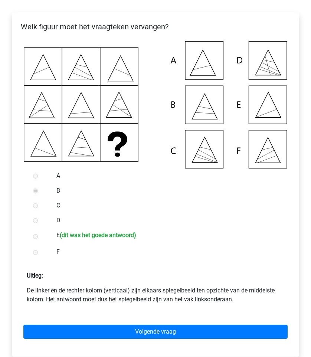
click at [125, 346] on div "Volgende vraag" at bounding box center [155, 330] width 275 height 41
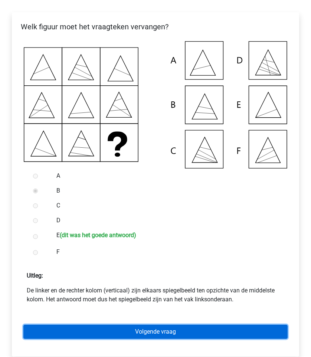
click at [131, 328] on link "Volgende vraag" at bounding box center [155, 332] width 264 height 14
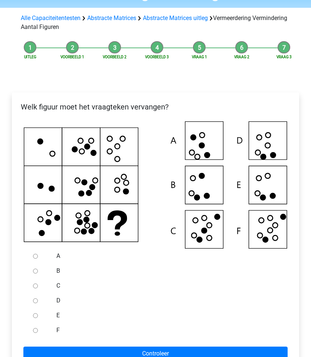
scroll to position [62, 0]
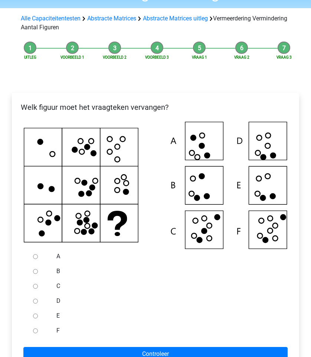
click at [33, 298] on div at bounding box center [40, 301] width 21 height 15
click at [33, 299] on input "D" at bounding box center [35, 301] width 5 height 5
radio input "true"
click at [36, 301] on input "D" at bounding box center [35, 301] width 5 height 5
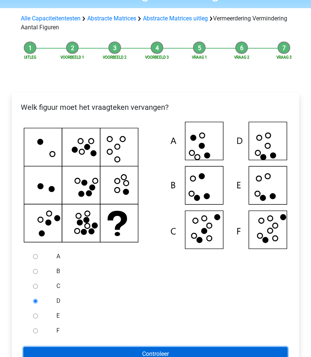
click at [64, 351] on input "Controleer" at bounding box center [155, 354] width 264 height 14
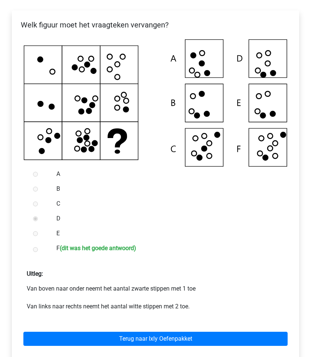
scroll to position [145, 0]
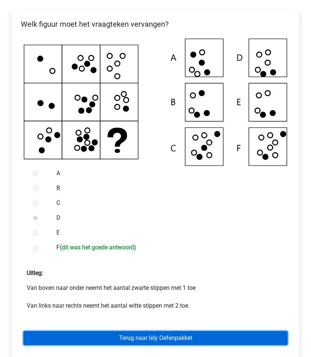
click at [73, 337] on link "Terug naar Ixly Oefenpakket" at bounding box center [155, 338] width 264 height 14
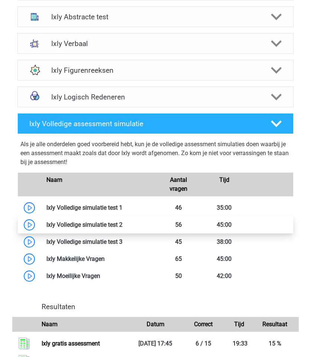
scroll to position [206, 0]
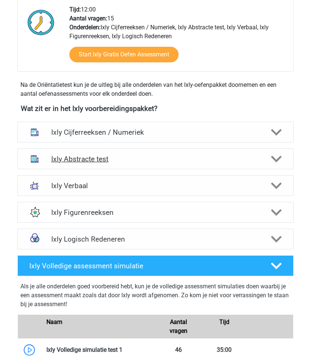
click at [91, 160] on h4 "Ixly Abstracte test" at bounding box center [155, 159] width 209 height 9
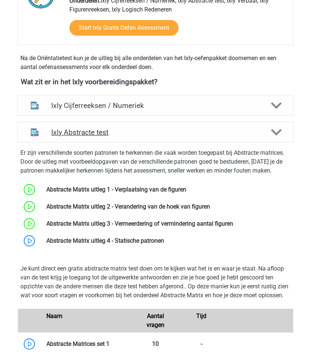
scroll to position [237, 0]
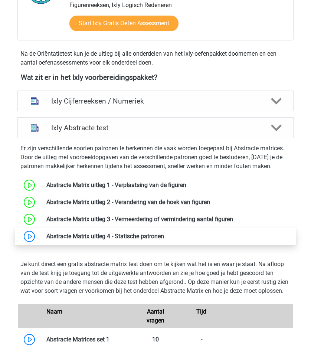
click at [164, 237] on link at bounding box center [164, 236] width 0 height 7
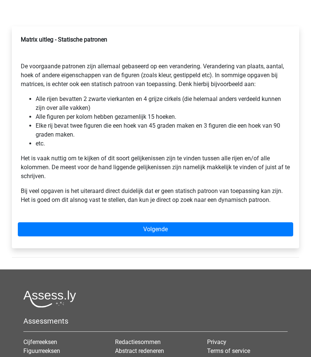
scroll to position [114, 0]
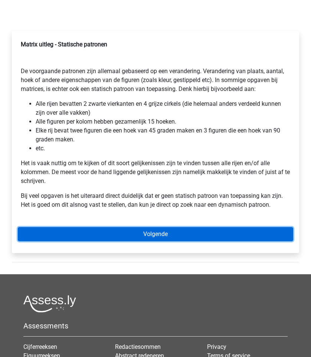
click at [161, 231] on link "Volgende" at bounding box center [155, 234] width 275 height 14
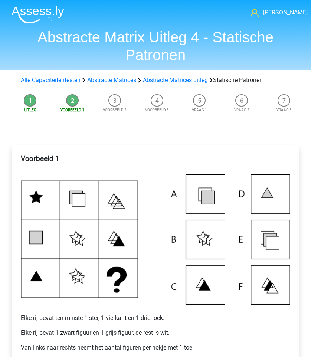
scroll to position [145, 0]
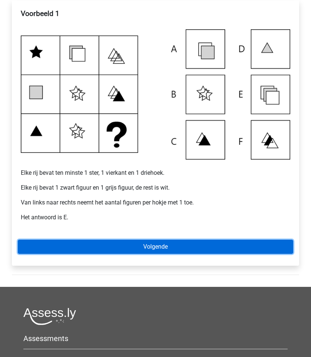
click at [88, 249] on link "Volgende" at bounding box center [155, 247] width 275 height 14
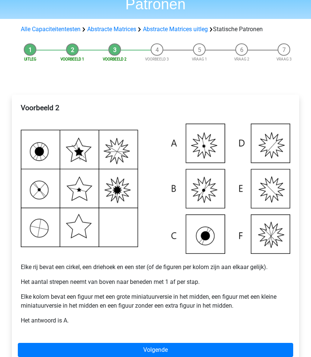
scroll to position [66, 0]
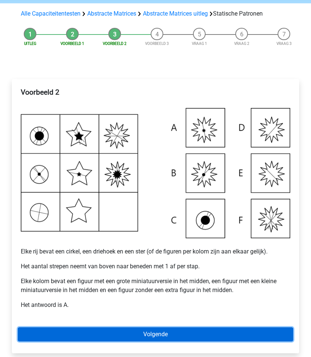
click at [64, 330] on link "Volgende" at bounding box center [155, 334] width 275 height 14
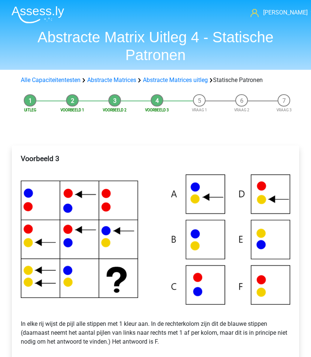
click at [183, 87] on div "Alle Capaciteitentesten Abstracte Matrices Abstracte Matrices uitleg Statische …" at bounding box center [155, 80] width 311 height 15
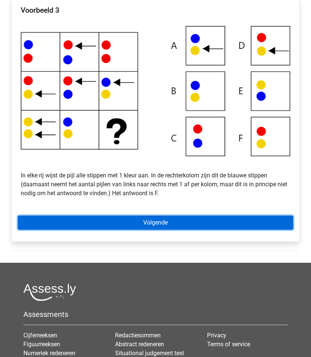
click at [167, 226] on link "Volgende" at bounding box center [155, 223] width 275 height 14
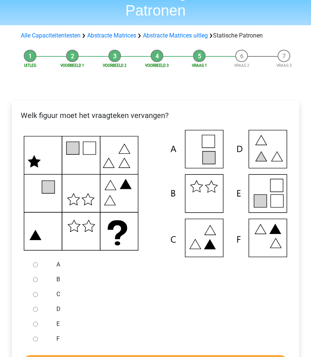
scroll to position [45, 0]
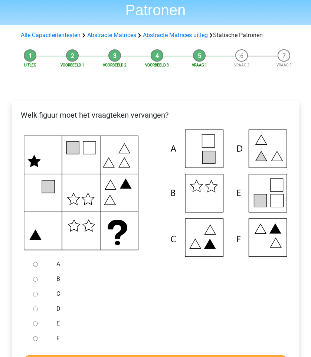
click at [33, 325] on input "E" at bounding box center [35, 323] width 5 height 5
radio input "true"
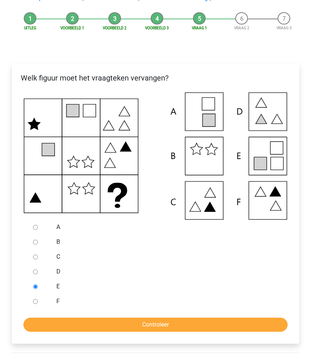
scroll to position [111, 0]
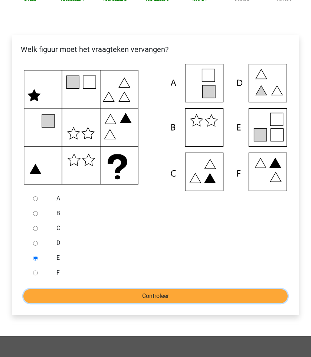
click at [88, 292] on input "Controleer" at bounding box center [155, 296] width 264 height 14
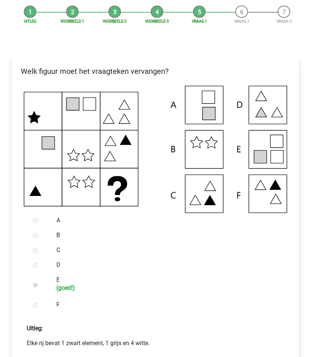
scroll to position [261, 0]
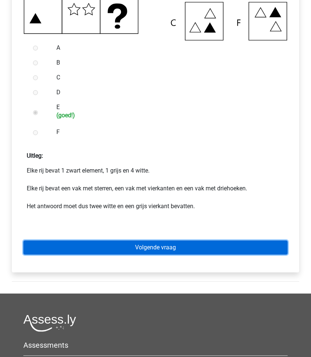
click at [118, 244] on link "Volgende vraag" at bounding box center [155, 247] width 264 height 14
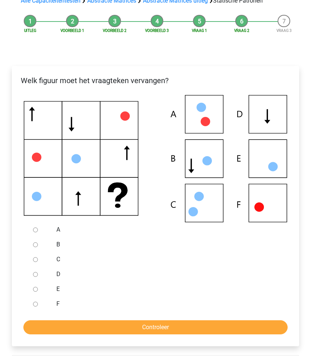
scroll to position [80, 0]
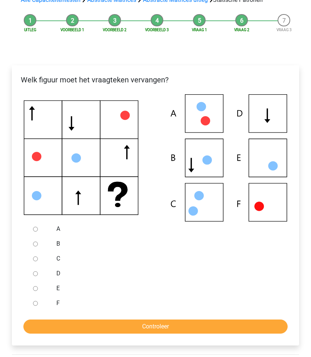
click at [36, 273] on input "D" at bounding box center [35, 273] width 5 height 5
radio input "true"
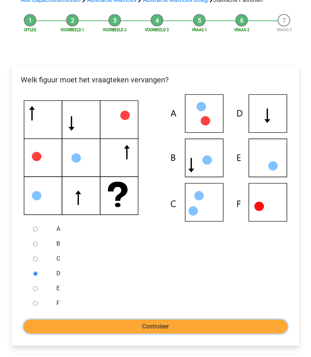
click at [67, 330] on input "Controleer" at bounding box center [155, 326] width 264 height 14
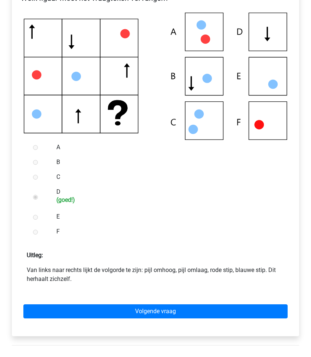
scroll to position [175, 0]
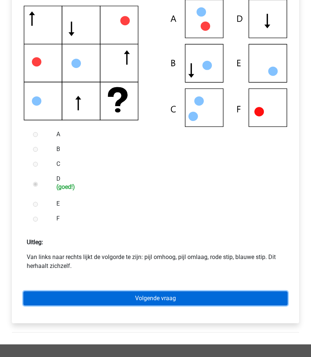
click at [83, 299] on link "Volgende vraag" at bounding box center [155, 298] width 264 height 14
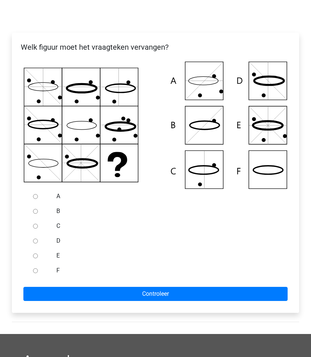
scroll to position [93, 0]
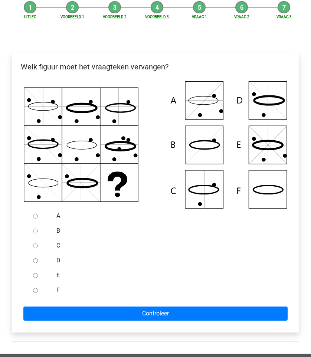
click at [36, 293] on input "F" at bounding box center [35, 290] width 5 height 5
radio input "true"
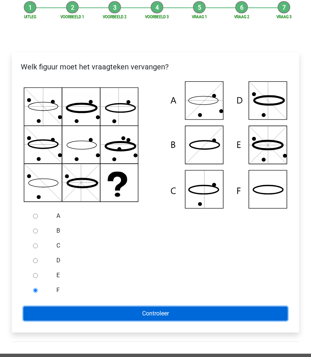
click at [52, 308] on input "Controleer" at bounding box center [155, 314] width 264 height 14
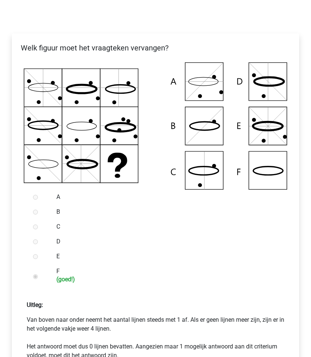
scroll to position [234, 0]
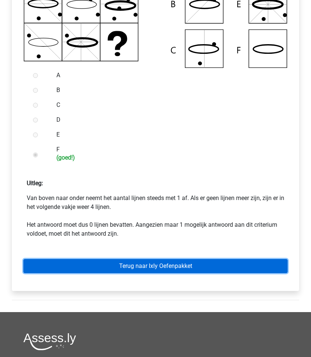
click at [132, 261] on link "Terug naar Ixly Oefenpakket" at bounding box center [155, 266] width 264 height 14
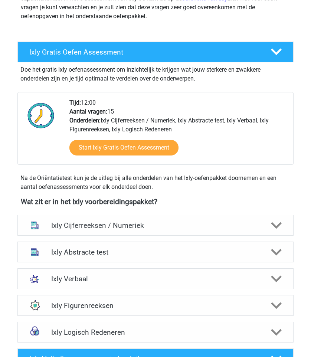
scroll to position [187, 0]
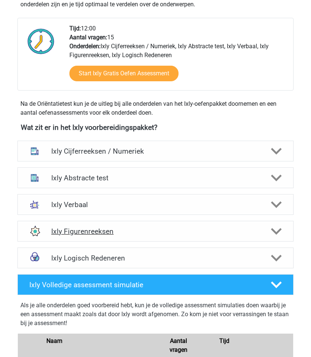
click at [167, 229] on h4 "Ixly Figurenreeksen" at bounding box center [155, 231] width 209 height 9
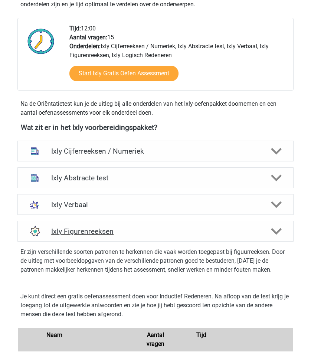
scroll to position [262, 0]
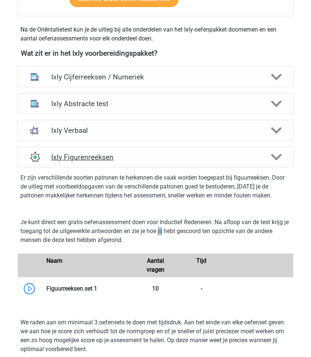
click at [167, 157] on h4 "Ixly Figurenreeksen" at bounding box center [155, 157] width 209 height 9
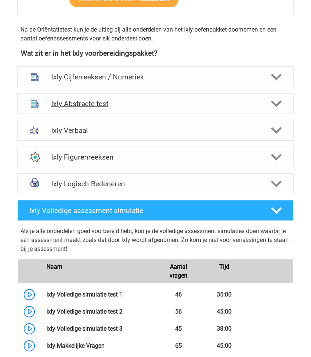
click at [171, 100] on h4 "Ixly Abstracte test" at bounding box center [155, 103] width 209 height 9
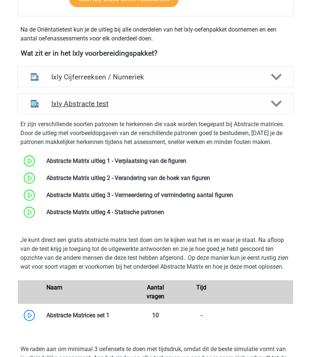
click at [173, 111] on div "Ixly Abstracte test" at bounding box center [155, 103] width 276 height 21
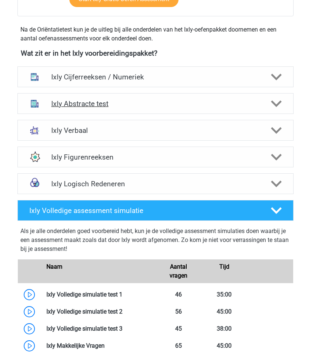
click at [150, 102] on h4 "Ixly Abstracte test" at bounding box center [155, 103] width 209 height 9
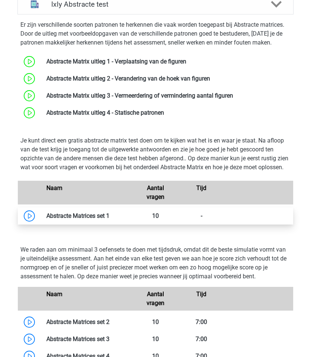
scroll to position [379, 0]
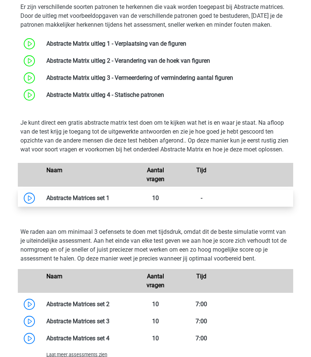
click at [109, 201] on link at bounding box center [109, 197] width 0 height 7
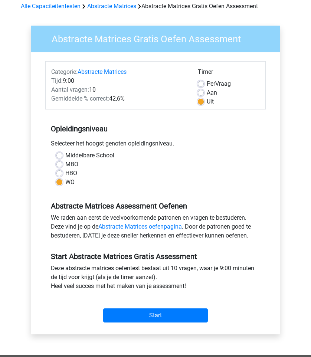
scroll to position [39, 0]
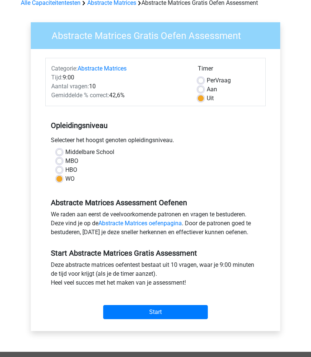
click at [207, 87] on label "Aan" at bounding box center [212, 89] width 10 height 9
click at [203, 87] on input "Aan" at bounding box center [201, 88] width 6 height 7
radio input "true"
click at [201, 105] on div "Categorie: Abstracte Matrices Tijd: 9:00 Aantal vragen: 10 Gemiddelde % correct…" at bounding box center [155, 82] width 220 height 48
click at [207, 98] on label "Uit" at bounding box center [210, 98] width 7 height 9
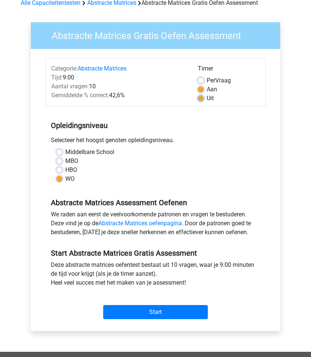
click at [201, 98] on input "Uit" at bounding box center [201, 97] width 6 height 7
radio input "true"
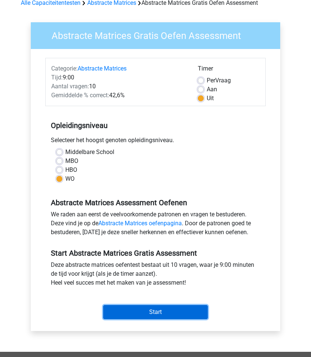
click at [181, 311] on input "Start" at bounding box center [155, 312] width 105 height 14
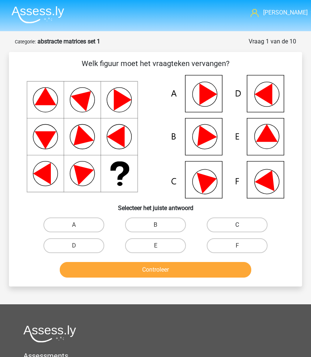
click at [224, 227] on label "C" at bounding box center [237, 224] width 60 height 15
click at [237, 227] on input "C" at bounding box center [239, 227] width 5 height 5
radio input "true"
click at [188, 292] on div "[PERSON_NAME] [EMAIL_ADDRESS] Nederlands English" at bounding box center [155, 250] width 311 height 500
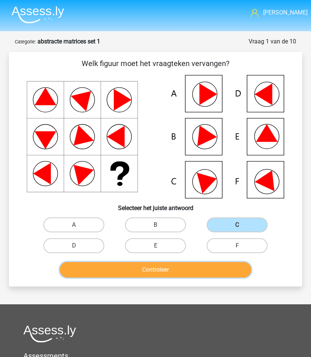
click at [180, 268] on button "Controleer" at bounding box center [155, 270] width 191 height 16
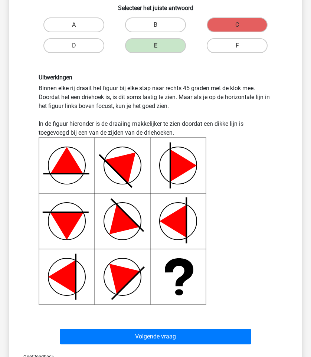
scroll to position [199, 0]
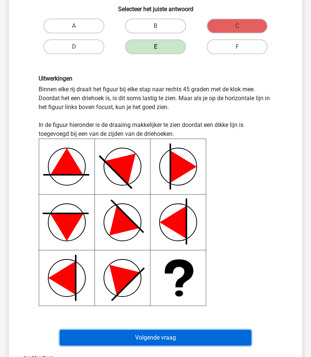
click at [128, 341] on button "Volgende vraag" at bounding box center [155, 338] width 191 height 16
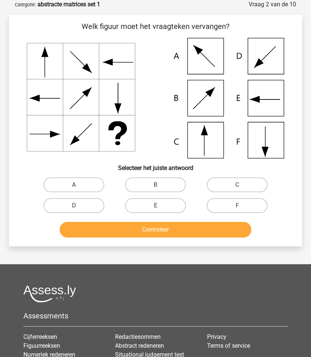
scroll to position [37, 0]
click at [225, 180] on label "C" at bounding box center [237, 184] width 60 height 15
click at [237, 185] on input "C" at bounding box center [239, 187] width 5 height 5
radio input "true"
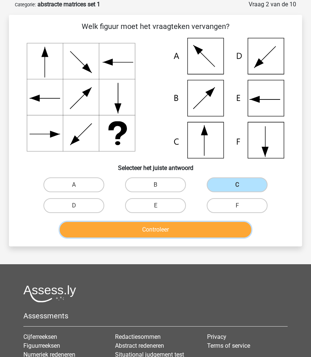
click at [183, 229] on button "Controleer" at bounding box center [155, 230] width 191 height 16
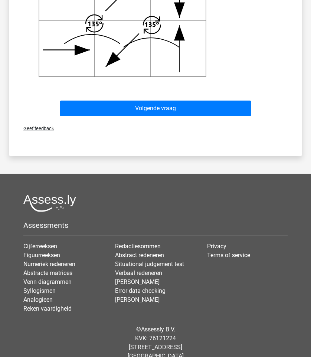
scroll to position [422, 0]
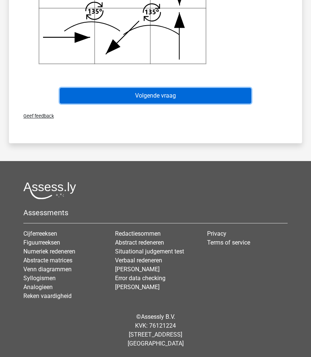
click at [109, 94] on button "Volgende vraag" at bounding box center [155, 96] width 191 height 16
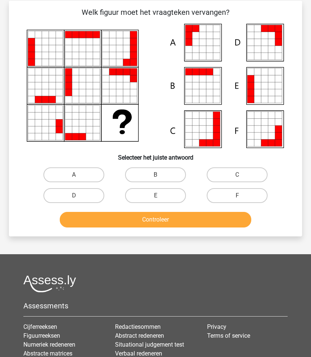
scroll to position [37, 0]
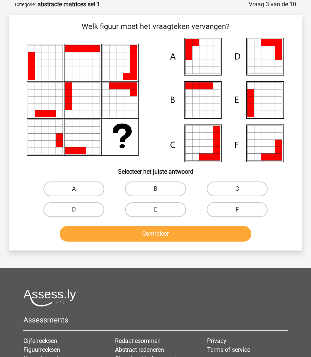
click at [73, 176] on div "Welk figuur moet het vraagteken vervangen?" at bounding box center [155, 132] width 287 height 223
click at [73, 188] on label "A" at bounding box center [73, 188] width 60 height 15
click at [74, 189] on input "A" at bounding box center [76, 191] width 5 height 5
radio input "true"
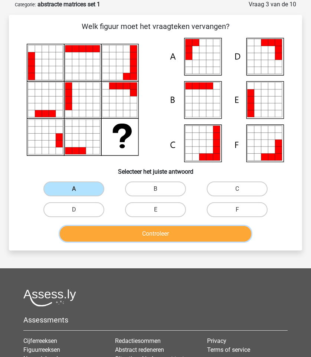
click at [113, 233] on button "Controleer" at bounding box center [155, 234] width 191 height 16
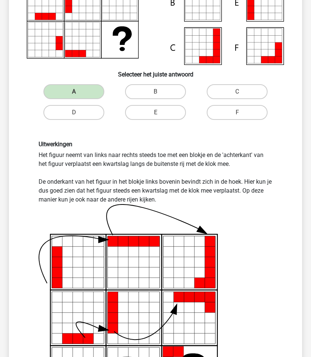
scroll to position [312, 0]
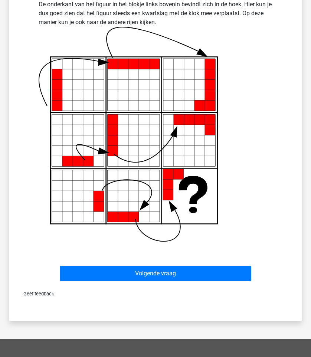
click at [132, 288] on div "Geef feedback" at bounding box center [155, 293] width 287 height 19
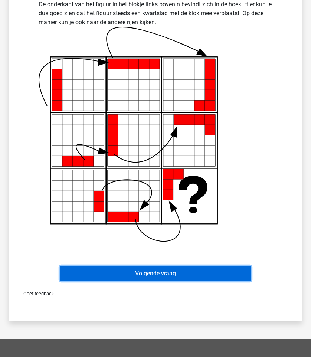
click at [128, 274] on button "Volgende vraag" at bounding box center [155, 274] width 191 height 16
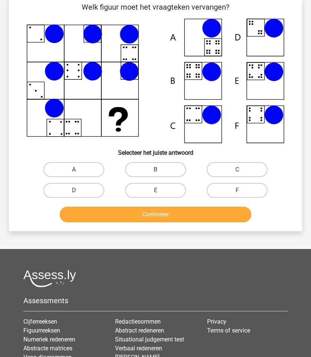
scroll to position [37, 0]
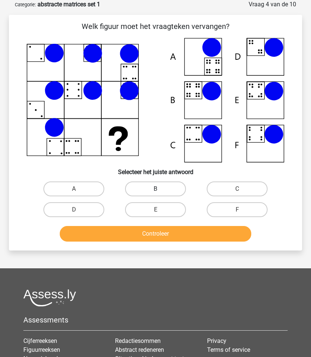
click at [136, 190] on label "B" at bounding box center [155, 188] width 60 height 15
click at [155, 190] on input "B" at bounding box center [157, 191] width 5 height 5
radio input "true"
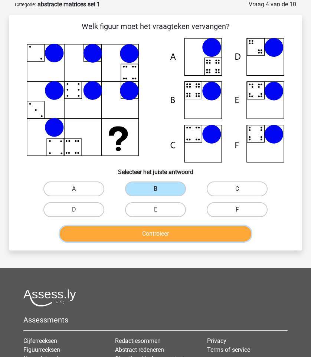
click at [134, 237] on button "Controleer" at bounding box center [155, 234] width 191 height 16
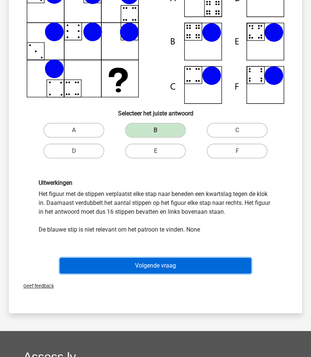
click at [134, 270] on button "Volgende vraag" at bounding box center [155, 266] width 191 height 16
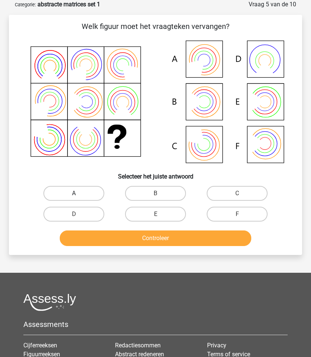
click at [94, 198] on label "A" at bounding box center [73, 193] width 60 height 15
click at [79, 198] on input "A" at bounding box center [76, 195] width 5 height 5
radio input "true"
click at [132, 227] on div "Controleer" at bounding box center [155, 236] width 269 height 24
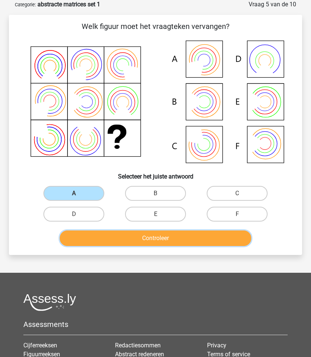
click at [138, 241] on button "Controleer" at bounding box center [155, 238] width 191 height 16
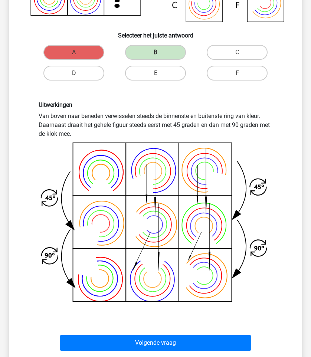
scroll to position [178, 0]
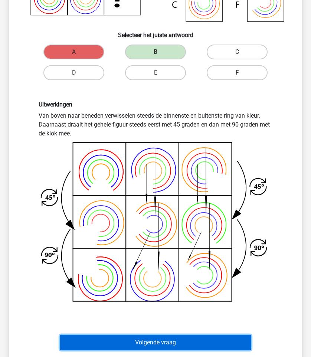
click at [176, 345] on button "Volgende vraag" at bounding box center [155, 343] width 191 height 16
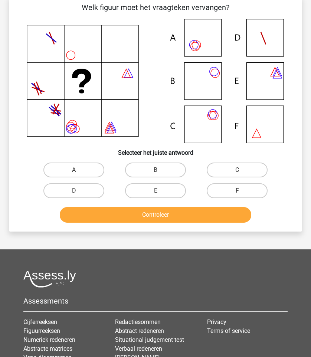
scroll to position [37, 0]
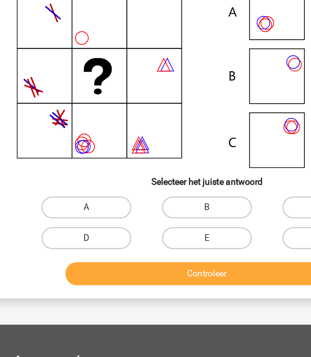
drag, startPoint x: 50, startPoint y: 141, endPoint x: 51, endPoint y: 176, distance: 35.3
click at [51, 176] on div "Welk figuur moet het vraagteken vervangen?" at bounding box center [155, 132] width 287 height 223
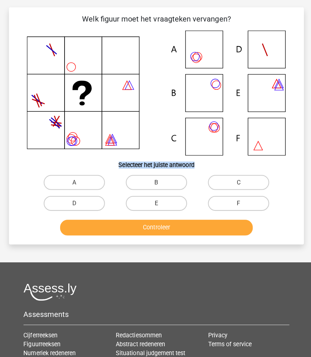
scroll to position [44, 0]
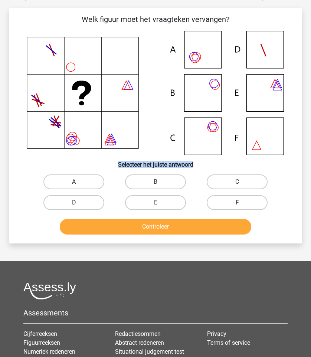
click at [62, 180] on label "A" at bounding box center [73, 181] width 60 height 15
click at [74, 182] on input "A" at bounding box center [76, 184] width 5 height 5
radio input "true"
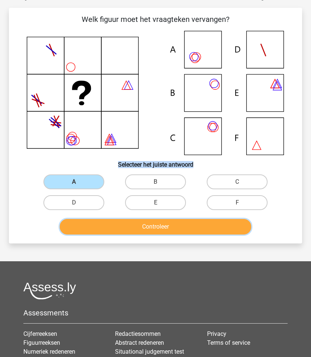
click at [109, 227] on button "Controleer" at bounding box center [155, 227] width 191 height 16
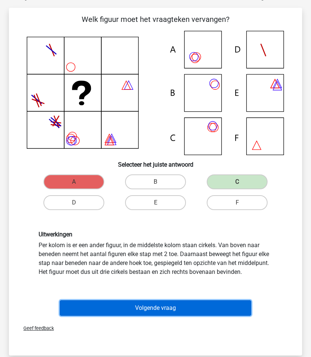
click at [154, 308] on button "Volgende vraag" at bounding box center [155, 308] width 191 height 16
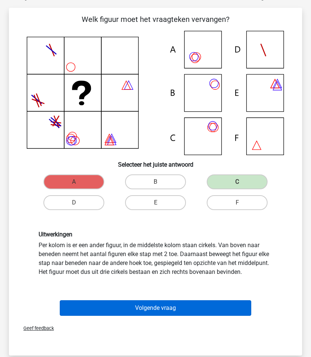
scroll to position [37, 0]
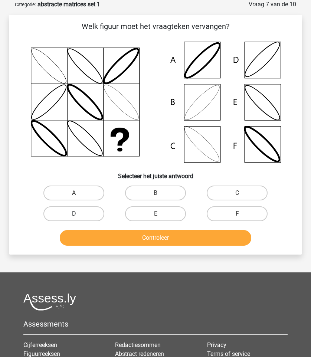
click at [99, 216] on label "D" at bounding box center [73, 213] width 60 height 15
click at [79, 216] on input "D" at bounding box center [76, 216] width 5 height 5
radio input "true"
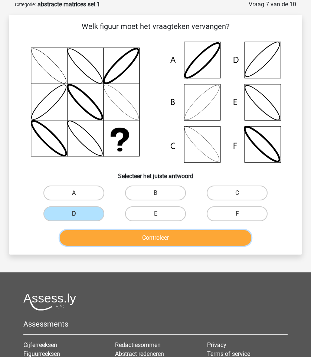
click at [120, 237] on button "Controleer" at bounding box center [155, 238] width 191 height 16
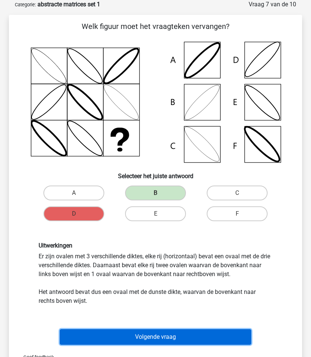
click at [168, 330] on button "Volgende vraag" at bounding box center [155, 337] width 191 height 16
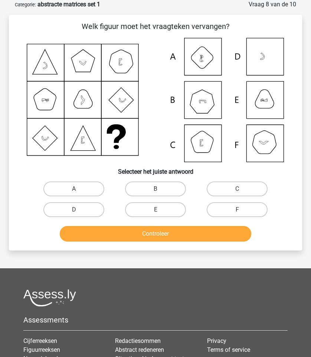
scroll to position [0, 0]
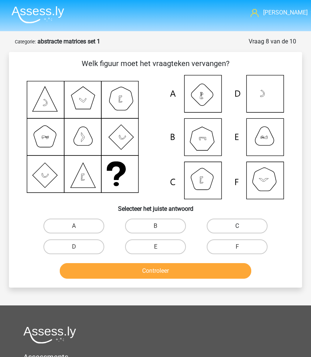
click at [222, 227] on label "C" at bounding box center [237, 226] width 60 height 15
click at [237, 227] on input "C" at bounding box center [239, 228] width 5 height 5
radio input "true"
click at [200, 259] on div "Controleer" at bounding box center [155, 269] width 269 height 24
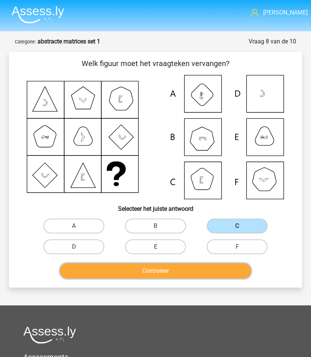
click at [194, 267] on button "Controleer" at bounding box center [155, 271] width 191 height 16
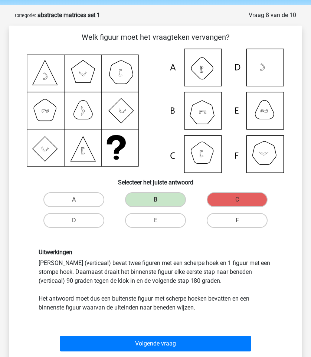
scroll to position [28, 0]
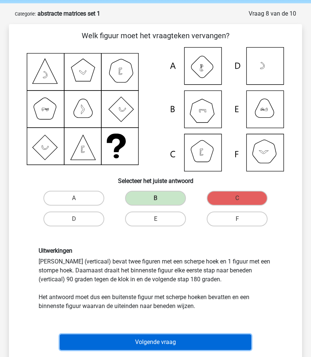
click at [123, 338] on button "Volgende vraag" at bounding box center [155, 342] width 191 height 16
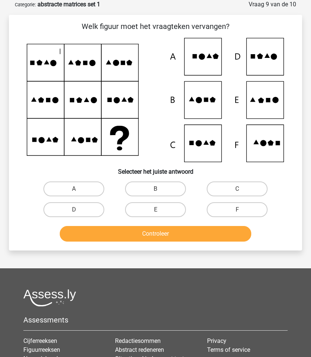
scroll to position [10, 0]
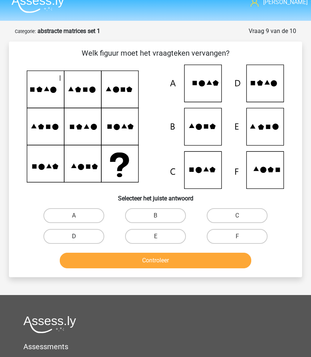
click at [94, 236] on label "D" at bounding box center [73, 236] width 60 height 15
click at [79, 236] on input "D" at bounding box center [76, 238] width 5 height 5
radio input "true"
click at [115, 252] on div "Controleer" at bounding box center [155, 259] width 269 height 24
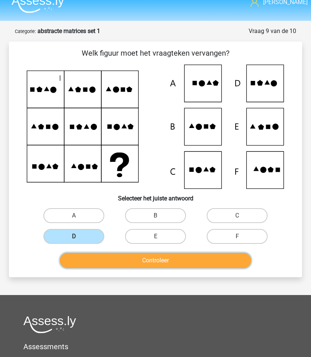
click at [118, 257] on button "Controleer" at bounding box center [155, 261] width 191 height 16
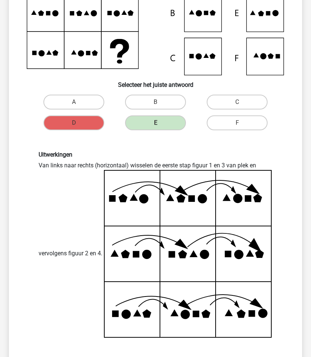
scroll to position [309, 0]
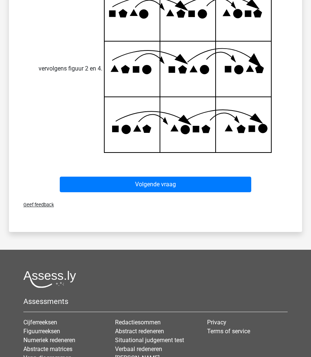
click at [174, 174] on div "Volgende vraag" at bounding box center [155, 183] width 269 height 24
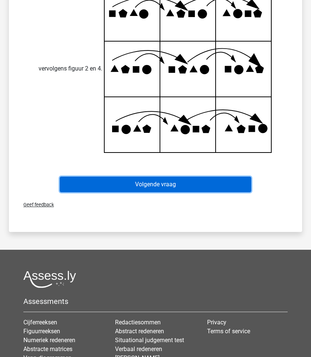
click at [174, 181] on button "Volgende vraag" at bounding box center [155, 185] width 191 height 16
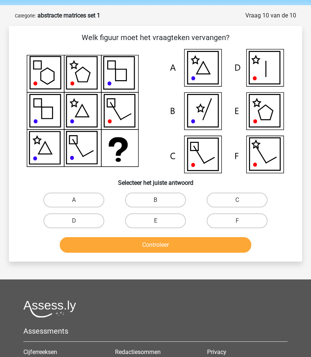
scroll to position [22, 0]
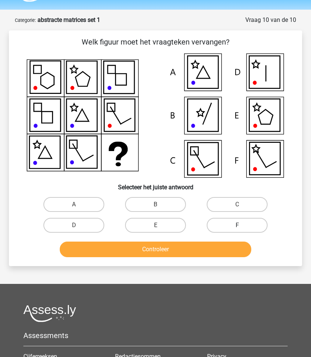
click at [231, 226] on label "F" at bounding box center [237, 225] width 60 height 15
click at [237, 226] on input "F" at bounding box center [239, 227] width 5 height 5
radio input "true"
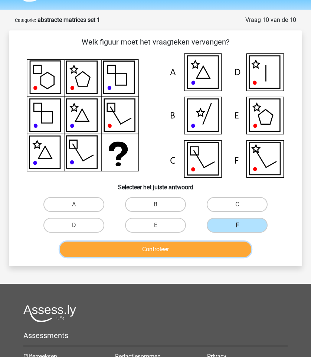
click at [215, 242] on button "Controleer" at bounding box center [155, 250] width 191 height 16
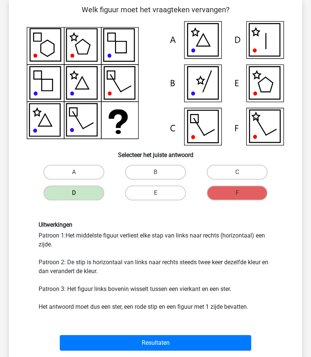
scroll to position [62, 0]
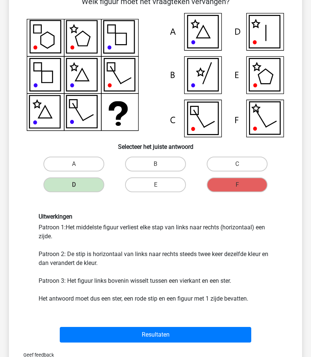
drag, startPoint x: 65, startPoint y: 234, endPoint x: 68, endPoint y: 227, distance: 7.6
click at [68, 227] on div "Uitwerkingen Patroon 1:Het middelste figuur verliest elke stap van links naar r…" at bounding box center [155, 258] width 245 height 90
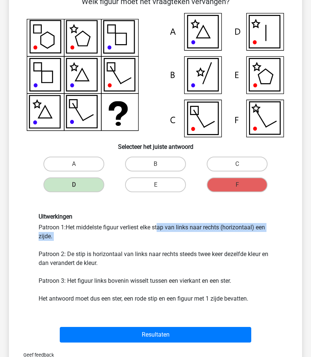
drag, startPoint x: 68, startPoint y: 227, endPoint x: 81, endPoint y: 237, distance: 16.9
click at [81, 237] on div "Uitwerkingen Patroon 1:Het middelste figuur verliest elke stap van links naar r…" at bounding box center [155, 258] width 245 height 90
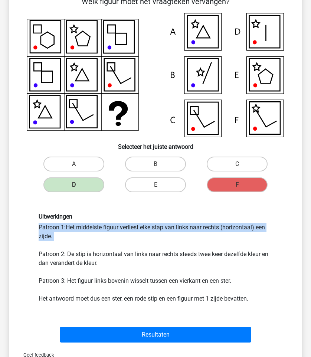
drag, startPoint x: 81, startPoint y: 237, endPoint x: 81, endPoint y: 232, distance: 5.2
click at [81, 232] on div "Uitwerkingen Patroon 1:Het middelste figuur verliest elke stap van links naar r…" at bounding box center [155, 258] width 245 height 90
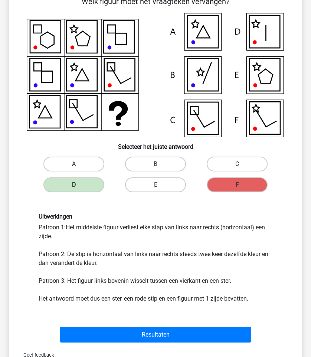
click at [73, 230] on div "Uitwerkingen Patroon 1:Het middelste figuur verliest elke stap van links naar r…" at bounding box center [155, 258] width 245 height 90
click at [73, 229] on div "Uitwerkingen Patroon 1:Het middelste figuur verliest elke stap van links naar r…" at bounding box center [155, 258] width 245 height 90
drag, startPoint x: 72, startPoint y: 239, endPoint x: 70, endPoint y: 231, distance: 8.6
click at [70, 231] on div "Uitwerkingen Patroon 1:Het middelste figuur verliest elke stap van links naar r…" at bounding box center [155, 258] width 245 height 90
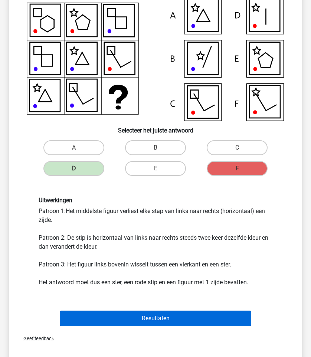
scroll to position [80, 0]
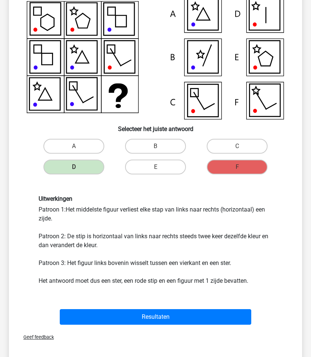
click at [144, 307] on div "Resultaten" at bounding box center [155, 315] width 269 height 24
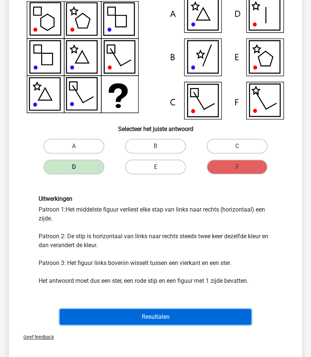
click at [142, 312] on button "Resultaten" at bounding box center [155, 317] width 191 height 16
click at [142, 315] on button "Resultaten" at bounding box center [155, 317] width 191 height 16
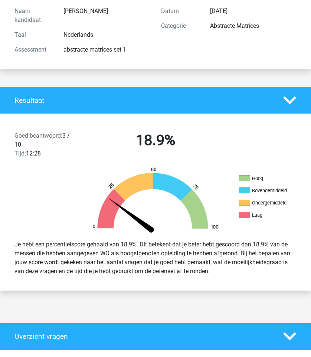
scroll to position [187, 0]
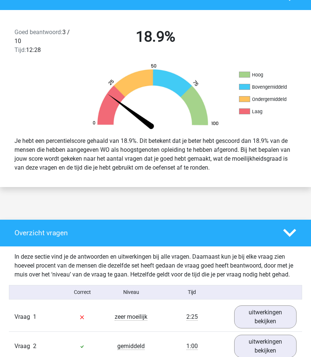
drag, startPoint x: 217, startPoint y: 166, endPoint x: 125, endPoint y: 149, distance: 93.2
click at [125, 149] on div "Je hebt een percentielscore gehaald van 18.9%. Dit betekent dat je beter hebt g…" at bounding box center [155, 155] width 293 height 42
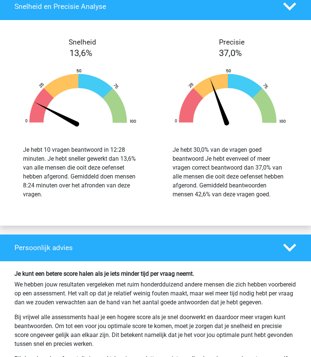
scroll to position [924, 0]
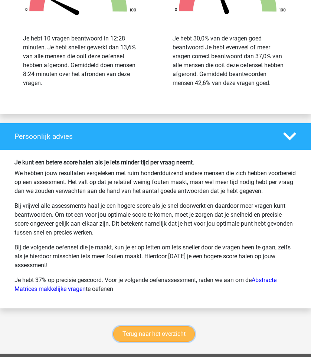
click at [140, 336] on link "Terug naar het overzicht" at bounding box center [154, 334] width 82 height 16
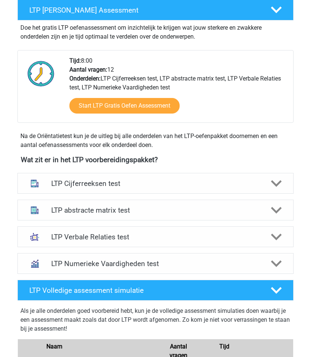
scroll to position [151, 0]
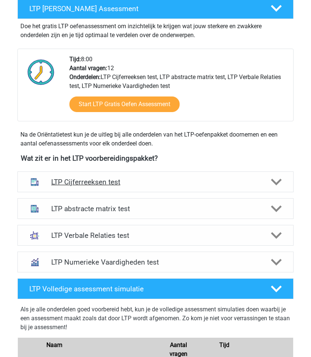
click at [156, 190] on div "LTP Cijferreeksen test" at bounding box center [155, 181] width 276 height 21
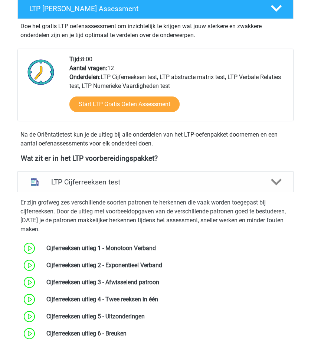
click at [156, 190] on div "LTP Cijferreeksen test" at bounding box center [155, 181] width 276 height 21
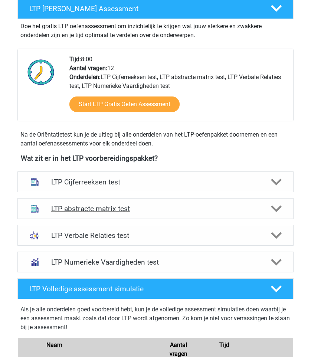
click at [155, 200] on div "LTP abstracte matrix test" at bounding box center [155, 208] width 276 height 21
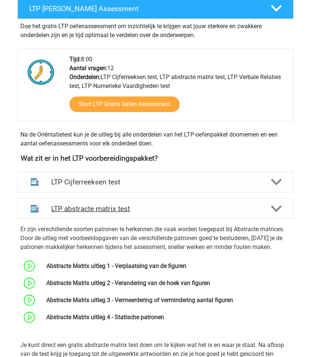
scroll to position [158, 0]
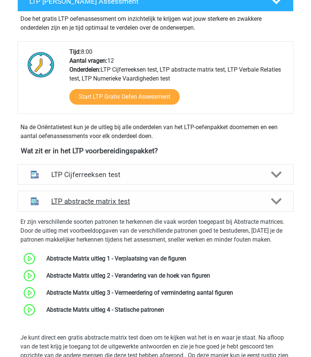
click at [151, 205] on h4 "LTP abstracte matrix test" at bounding box center [155, 201] width 209 height 9
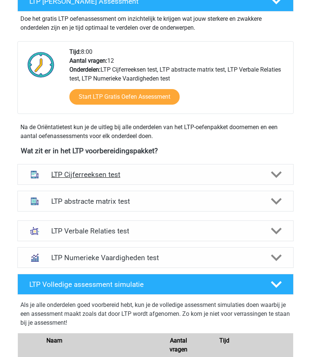
click at [158, 179] on div "LTP Cijferreeksen test" at bounding box center [155, 174] width 276 height 21
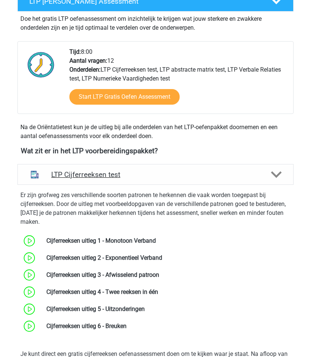
click at [158, 179] on div "LTP Cijferreeksen test" at bounding box center [155, 174] width 276 height 21
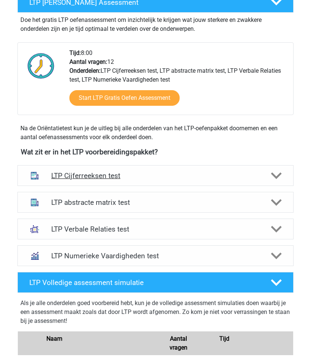
scroll to position [170, 0]
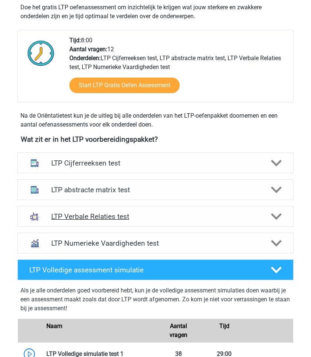
click at [154, 221] on div "LTP Verbale Relaties test" at bounding box center [155, 216] width 276 height 21
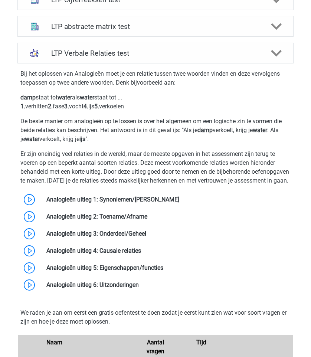
scroll to position [332, 0]
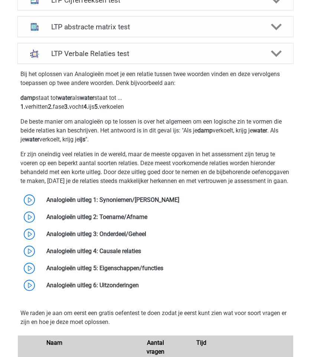
click at [215, 199] on div "Bij het oplossen van Analogieën moet je een relatie tussen twee woorden vinden …" at bounding box center [155, 180] width 282 height 227
drag, startPoint x: 215, startPoint y: 199, endPoint x: 171, endPoint y: 155, distance: 61.9
click at [171, 155] on div "Bij het oplossen van Analogieën moet je een relatie tussen twee woorden vinden …" at bounding box center [155, 180] width 282 height 227
click at [171, 155] on p "Er zijn oneindig veel relaties in de wereld, maar de meeste opgaven in het asse…" at bounding box center [155, 168] width 270 height 36
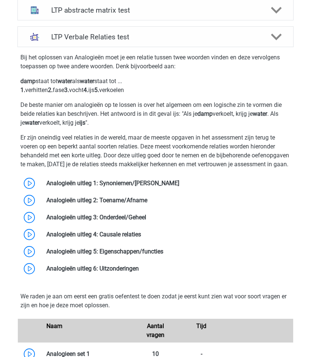
scroll to position [348, 0]
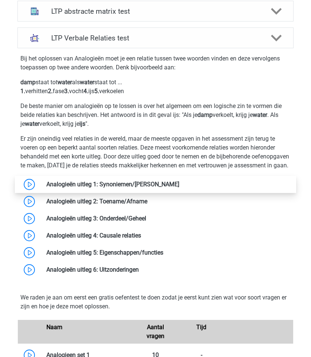
click at [179, 188] on link at bounding box center [179, 184] width 0 height 7
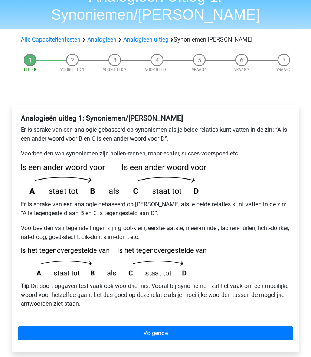
scroll to position [53, 0]
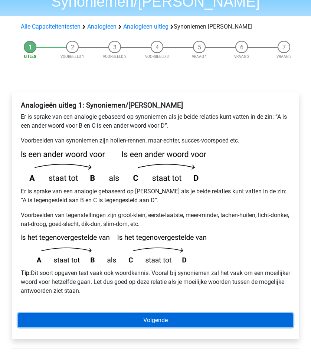
click at [168, 322] on link "Volgende" at bounding box center [155, 320] width 275 height 14
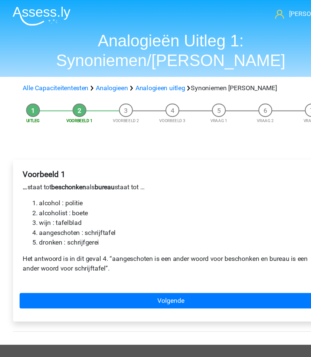
drag, startPoint x: 130, startPoint y: 258, endPoint x: 102, endPoint y: 240, distance: 33.4
click at [102, 240] on div "Voorbeeld 1 … staat tot beschonken als bureau staat tot … alcohol : politie alc…" at bounding box center [155, 218] width 287 height 147
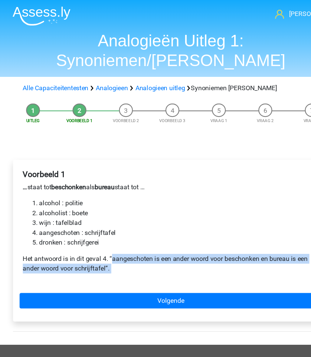
click at [102, 240] on p "Het antwoord is in dit geval 4. “aangeschoten is een ander woord voor beschonke…" at bounding box center [155, 240] width 269 height 18
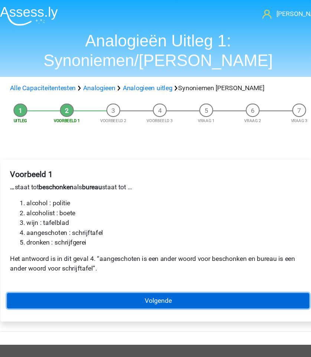
click at [127, 271] on link "Volgende" at bounding box center [155, 274] width 275 height 14
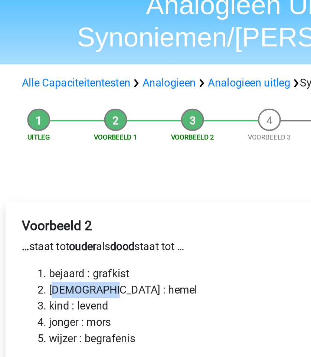
drag, startPoint x: 38, startPoint y: 192, endPoint x: 66, endPoint y: 192, distance: 27.5
click at [66, 192] on li "[DEMOGRAPHIC_DATA] : hemel" at bounding box center [163, 194] width 255 height 9
click at [66, 192] on li "bijbel : hemel" at bounding box center [163, 194] width 255 height 9
drag, startPoint x: 73, startPoint y: 193, endPoint x: 36, endPoint y: 193, distance: 36.7
click at [36, 193] on li "bijbel : hemel" at bounding box center [163, 194] width 255 height 9
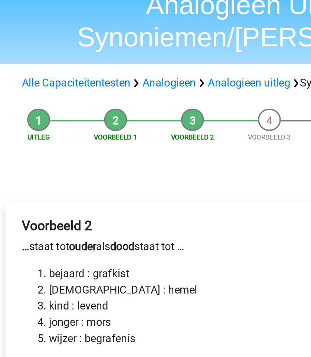
click at [36, 193] on li "bijbel : hemel" at bounding box center [163, 194] width 255 height 9
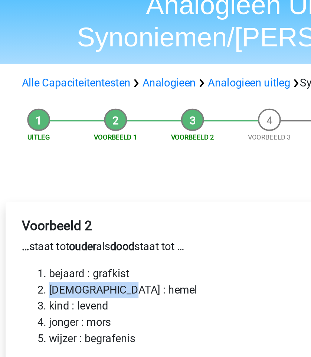
drag, startPoint x: 36, startPoint y: 193, endPoint x: 65, endPoint y: 193, distance: 29.0
click at [65, 193] on li "bijbel : hemel" at bounding box center [163, 194] width 255 height 9
click at [65, 192] on li "bijbel : hemel" at bounding box center [163, 194] width 255 height 9
drag, startPoint x: 65, startPoint y: 192, endPoint x: 39, endPoint y: 193, distance: 26.0
click at [39, 193] on li "bijbel : hemel" at bounding box center [163, 194] width 255 height 9
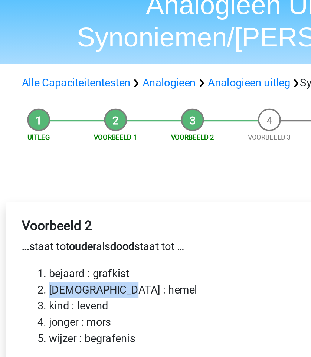
click at [39, 192] on li "bijbel : hemel" at bounding box center [163, 194] width 255 height 9
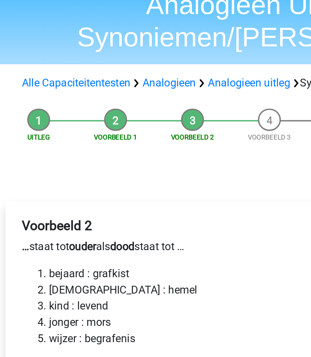
click at [39, 201] on li "kind : levend" at bounding box center [163, 203] width 255 height 9
click at [39, 202] on li "kind : levend" at bounding box center [163, 203] width 255 height 9
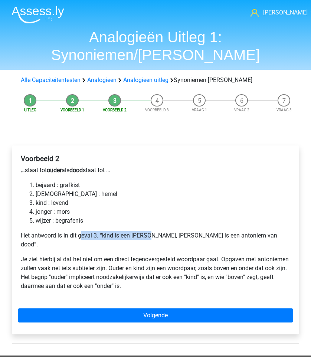
drag, startPoint x: 80, startPoint y: 236, endPoint x: 170, endPoint y: 236, distance: 89.8
click at [170, 236] on p "Het antwoord is in dit geval 3. “kind is een antoniem van ouder, levend is een …" at bounding box center [155, 240] width 269 height 18
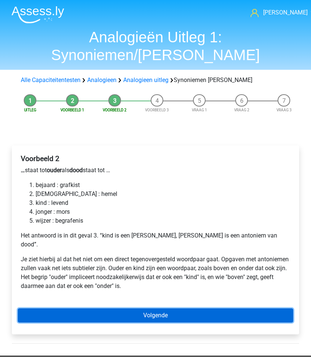
click at [170, 313] on link "Volgende" at bounding box center [155, 315] width 275 height 14
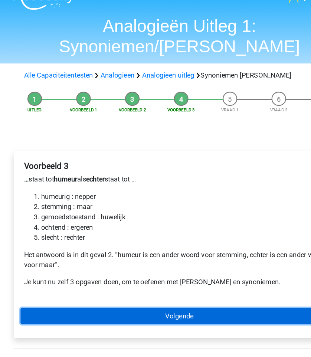
click at [89, 291] on link "Volgende" at bounding box center [155, 289] width 275 height 14
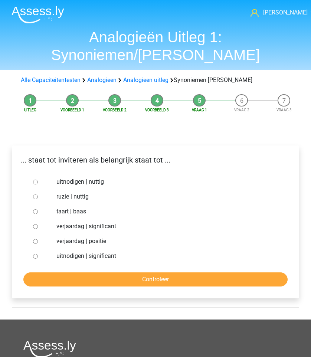
click at [63, 255] on label "uitnodigen | significant" at bounding box center [165, 256] width 219 height 9
click at [38, 255] on input "uitnodigen | significant" at bounding box center [35, 256] width 5 height 5
radio input "true"
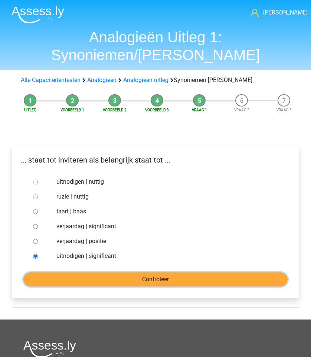
click at [76, 277] on input "Controleer" at bounding box center [155, 279] width 264 height 14
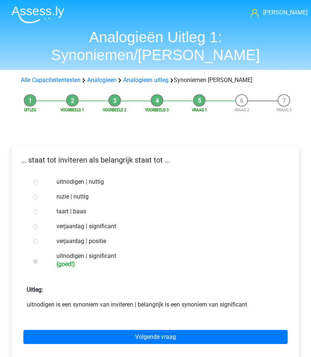
scroll to position [86, 0]
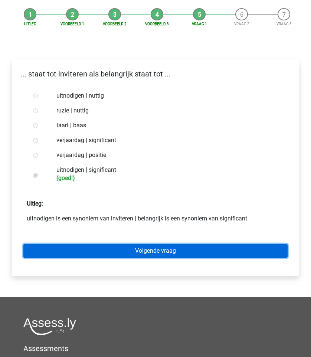
click at [104, 250] on link "Volgende vraag" at bounding box center [155, 251] width 264 height 14
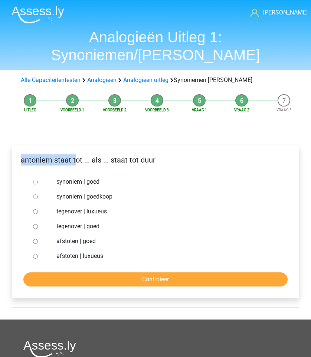
drag, startPoint x: 22, startPoint y: 158, endPoint x: 95, endPoint y: 158, distance: 72.7
click at [95, 158] on p "antoniem staat tot ... als ... staat tot duur" at bounding box center [155, 159] width 275 height 11
drag, startPoint x: 21, startPoint y: 161, endPoint x: 39, endPoint y: 161, distance: 17.8
click at [34, 161] on p "antoniem staat tot ... als ... staat tot duur" at bounding box center [155, 159] width 275 height 11
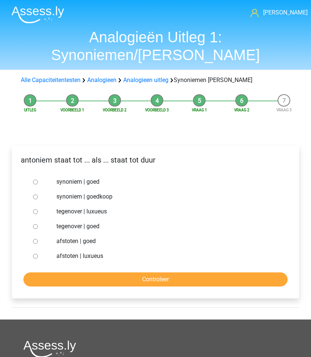
click at [46, 160] on p "antoniem staat tot ... als ... staat tot duur" at bounding box center [155, 159] width 275 height 11
drag, startPoint x: 46, startPoint y: 160, endPoint x: 99, endPoint y: 164, distance: 53.2
click at [99, 164] on p "antoniem staat tot ... als ... staat tot duur" at bounding box center [155, 159] width 275 height 11
click at [39, 197] on div at bounding box center [40, 196] width 21 height 15
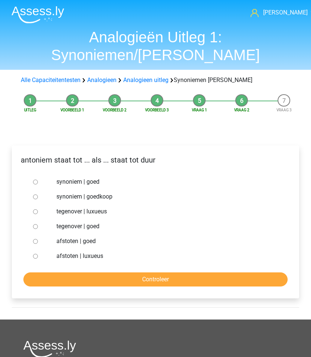
click at [39, 197] on div at bounding box center [40, 196] width 21 height 15
click at [34, 197] on input "synoniem | goedkoop" at bounding box center [35, 196] width 5 height 5
radio input "true"
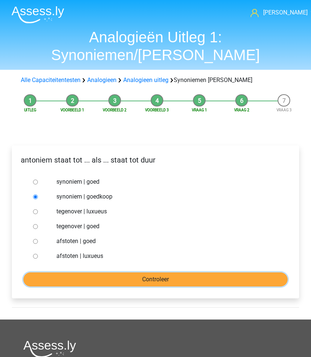
click at [53, 277] on input "Controleer" at bounding box center [155, 279] width 264 height 14
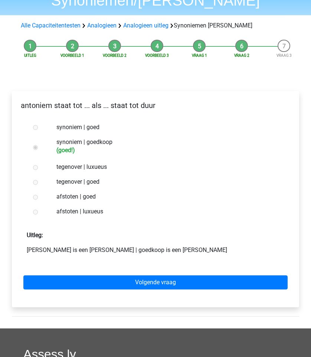
scroll to position [61, 0]
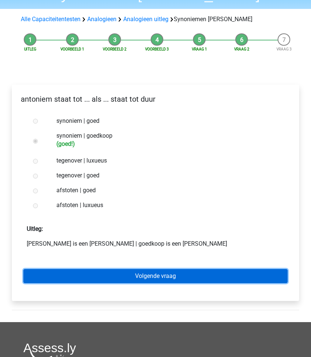
click at [60, 279] on link "Volgende vraag" at bounding box center [155, 276] width 264 height 14
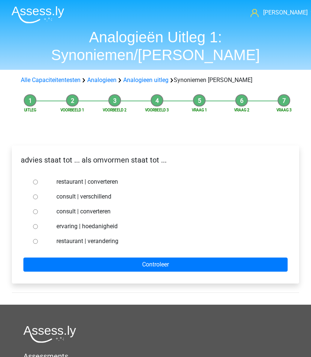
click at [33, 209] on div at bounding box center [40, 211] width 21 height 15
click at [35, 212] on input "consult | converteren" at bounding box center [35, 211] width 5 height 5
radio input "true"
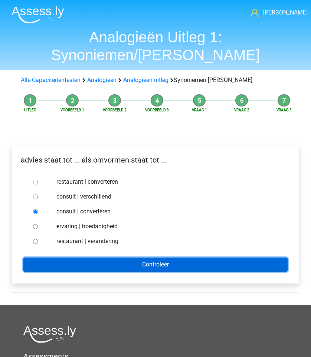
click at [69, 271] on input "Controleer" at bounding box center [155, 265] width 264 height 14
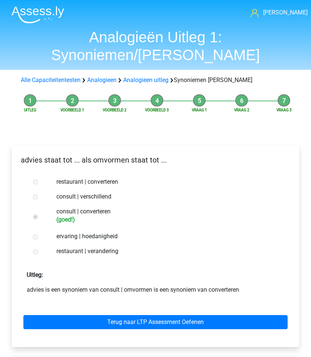
scroll to position [46, 0]
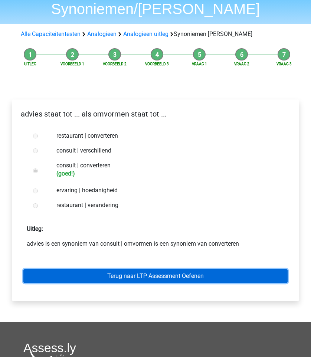
click at [73, 276] on link "Terug naar LTP Assessment Oefenen" at bounding box center [155, 276] width 264 height 14
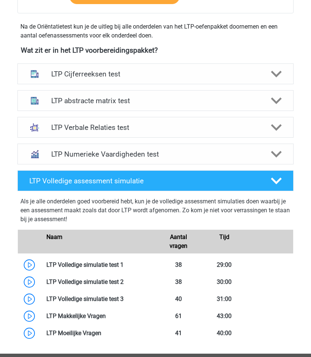
scroll to position [246, 0]
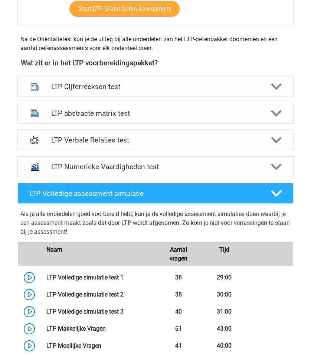
click at [118, 142] on h4 "LTP Verbale Relaties test" at bounding box center [155, 140] width 209 height 9
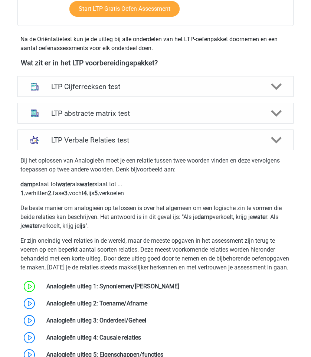
scroll to position [453, 0]
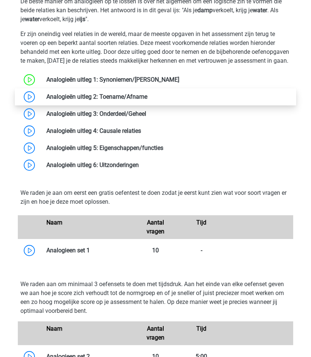
click at [147, 100] on link at bounding box center [147, 96] width 0 height 7
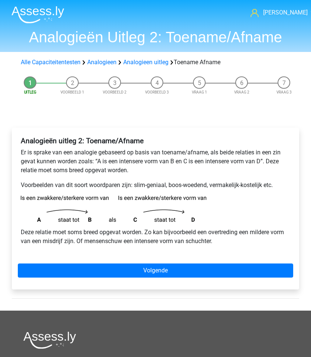
drag, startPoint x: 32, startPoint y: 158, endPoint x: 75, endPoint y: 164, distance: 43.5
click at [47, 161] on p "Er is sprake van een analogie gebaseerd op basis van toename/afname, als beide …" at bounding box center [155, 161] width 269 height 27
click at [75, 164] on p "Er is sprake van een analogie gebaseerd op basis van toename/afname, als beide …" at bounding box center [155, 161] width 269 height 27
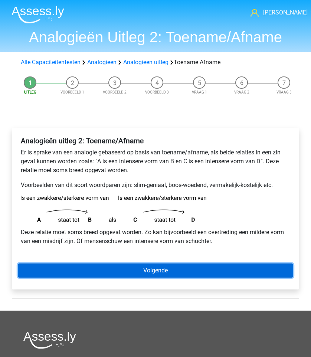
click at [121, 271] on link "Volgende" at bounding box center [155, 270] width 275 height 14
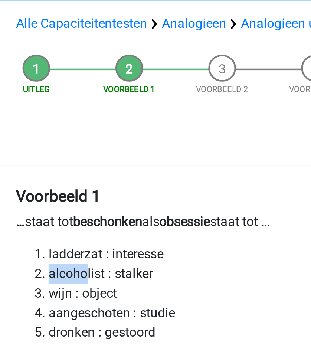
drag, startPoint x: 34, startPoint y: 173, endPoint x: 76, endPoint y: 173, distance: 42.3
click at [76, 173] on li "alcoholist : stalker" at bounding box center [163, 176] width 255 height 9
drag, startPoint x: 76, startPoint y: 173, endPoint x: 42, endPoint y: 173, distance: 33.8
click at [42, 173] on li "alcoholist : stalker" at bounding box center [163, 176] width 255 height 9
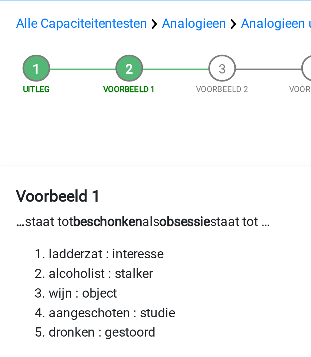
click at [42, 173] on li "alcoholist : stalker" at bounding box center [163, 176] width 255 height 9
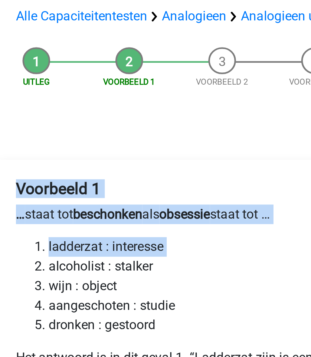
drag, startPoint x: 43, startPoint y: 118, endPoint x: 16, endPoint y: 178, distance: 66.6
click at [16, 178] on div "Voorbeeld 1 … staat tot beschonken als obsessie staat tot … ladderzat : interes…" at bounding box center [155, 204] width 299 height 183
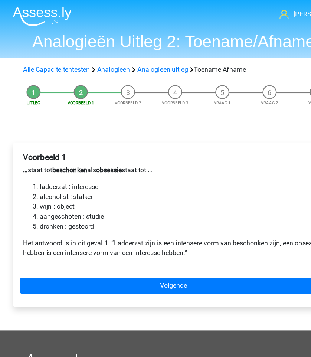
click at [126, 220] on p "Het antwoord is in dit geval 1. “Ladderzat zijn is een intensere vorm van besch…" at bounding box center [155, 222] width 269 height 18
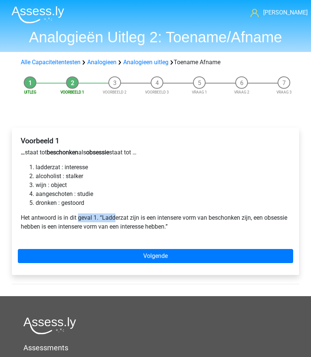
drag, startPoint x: 91, startPoint y: 217, endPoint x: 119, endPoint y: 218, distance: 27.8
click at [119, 218] on p "Het antwoord is in dit geval 1. “Ladderzat zijn is een intensere vorm van besch…" at bounding box center [155, 222] width 269 height 18
drag, startPoint x: 117, startPoint y: 218, endPoint x: 141, endPoint y: 218, distance: 23.7
click at [133, 218] on p "Het antwoord is in dit geval 1. “Ladderzat zijn is een intensere vorm van besch…" at bounding box center [155, 222] width 269 height 18
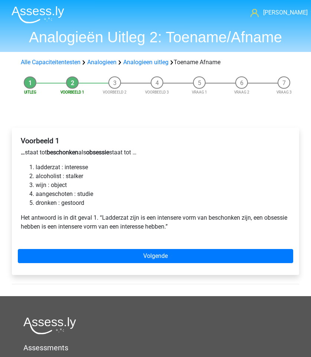
click at [141, 218] on p "Het antwoord is in dit geval 1. “Ladderzat zijn is een intensere vorm van besch…" at bounding box center [155, 222] width 269 height 18
drag, startPoint x: 141, startPoint y: 218, endPoint x: 177, endPoint y: 218, distance: 35.6
click at [177, 218] on p "Het antwoord is in dit geval 1. “Ladderzat zijn is een intensere vorm van besch…" at bounding box center [155, 222] width 269 height 18
click at [186, 218] on p "Het antwoord is in dit geval 1. “Ladderzat zijn is een intensere vorm van besch…" at bounding box center [155, 222] width 269 height 18
drag, startPoint x: 186, startPoint y: 218, endPoint x: 259, endPoint y: 218, distance: 73.5
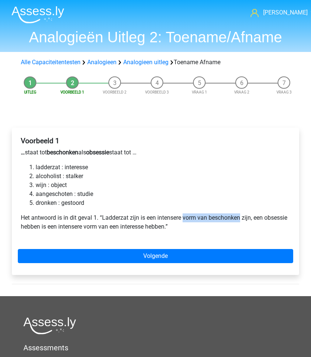
click at [259, 218] on p "Het antwoord is in dit geval 1. “Ladderzat zijn is een intensere vorm van besch…" at bounding box center [155, 222] width 269 height 18
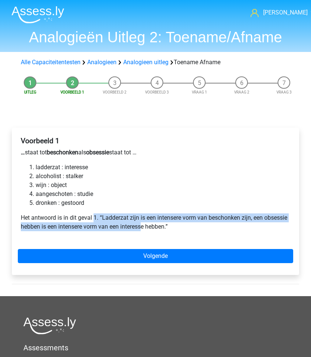
drag, startPoint x: 95, startPoint y: 214, endPoint x: 191, endPoint y: 229, distance: 98.1
click at [191, 229] on p "Het antwoord is in dit geval 1. “Ladderzat zijn is een intensere vorm van besch…" at bounding box center [155, 222] width 269 height 18
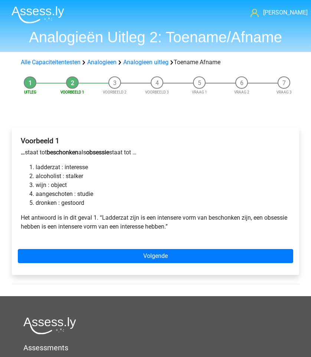
click at [191, 229] on p "Het antwoord is in dit geval 1. “Ladderzat zijn is een intensere vorm van besch…" at bounding box center [155, 222] width 269 height 18
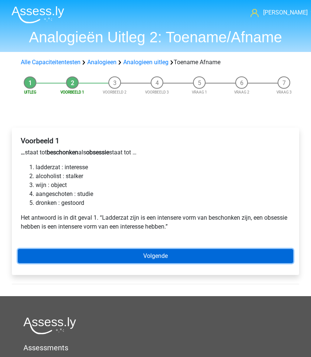
click at [176, 252] on link "Volgende" at bounding box center [155, 256] width 275 height 14
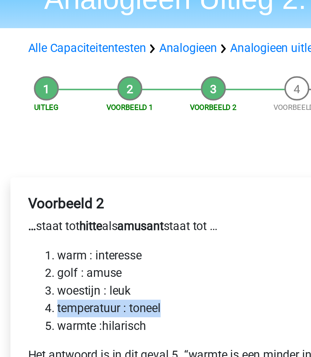
drag, startPoint x: 36, startPoint y: 192, endPoint x: 92, endPoint y: 195, distance: 56.1
click at [92, 195] on li "temperatuur : toneel" at bounding box center [163, 194] width 255 height 9
click at [92, 194] on li "temperatuur : toneel" at bounding box center [163, 194] width 255 height 9
drag, startPoint x: 92, startPoint y: 194, endPoint x: 43, endPoint y: 193, distance: 48.6
click at [43, 193] on li "temperatuur : toneel" at bounding box center [163, 194] width 255 height 9
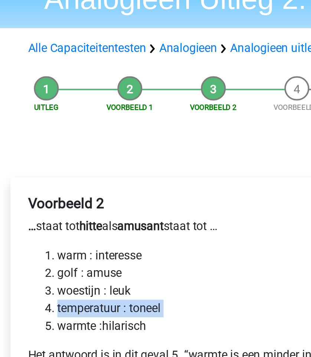
click at [43, 193] on li "temperatuur : toneel" at bounding box center [163, 194] width 255 height 9
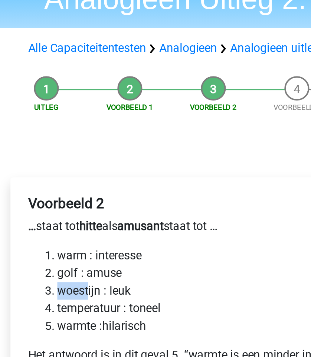
drag, startPoint x: 32, startPoint y: 188, endPoint x: 72, endPoint y: 188, distance: 39.7
click at [66, 188] on li "woestijn : leuk" at bounding box center [163, 185] width 255 height 9
click at [72, 188] on li "woestijn : leuk" at bounding box center [163, 185] width 255 height 9
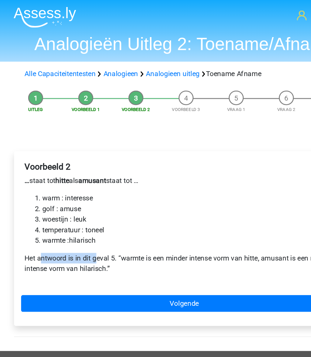
drag, startPoint x: 35, startPoint y: 215, endPoint x: 97, endPoint y: 226, distance: 63.3
click at [97, 226] on p "Het antwoord is in dit geval 5. “warmte is een minder intense vorm van hitte, a…" at bounding box center [155, 222] width 269 height 18
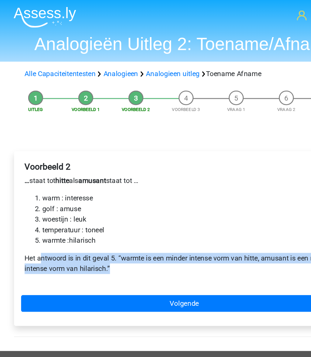
click at [97, 226] on p "Het antwoord is in dit geval 5. “warmte is een minder intense vorm van hitte, a…" at bounding box center [155, 222] width 269 height 18
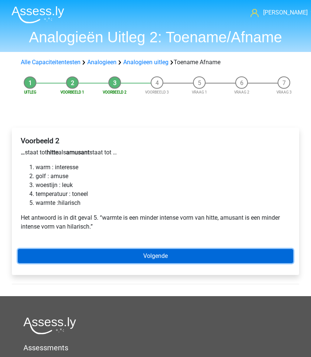
click at [121, 258] on link "Volgende" at bounding box center [155, 256] width 275 height 14
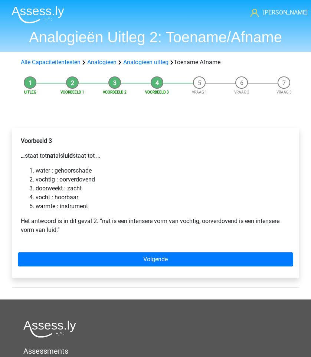
click at [55, 131] on div "Voorbeeld 3 … staat tot nat als luid staat tot … water : gehoorschade vochtig :…" at bounding box center [155, 203] width 287 height 151
click at [55, 129] on div "Voorbeeld 3 … staat tot nat als luid staat tot … water : gehoorschade vochtig :…" at bounding box center [155, 203] width 287 height 151
click at [55, 142] on p "Voorbeeld 3" at bounding box center [155, 141] width 269 height 9
click at [112, 272] on div "Voorbeeld 3 … staat tot nat als luid staat tot … water : gehoorschade vochtig :…" at bounding box center [155, 203] width 287 height 151
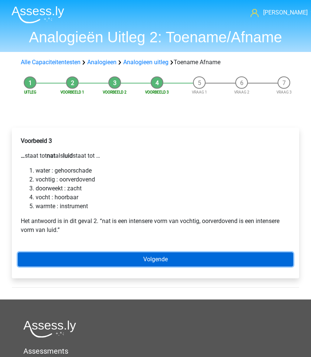
click at [129, 258] on link "Volgende" at bounding box center [155, 259] width 275 height 14
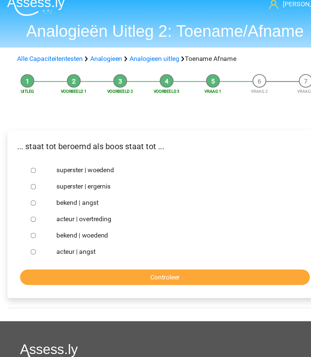
click at [34, 225] on input "bekend | woedend" at bounding box center [35, 223] width 5 height 5
radio input "true"
click at [100, 271] on div "... staat tot beroemd als boos staat tot ... superster | woedend superster | er…" at bounding box center [155, 204] width 287 height 153
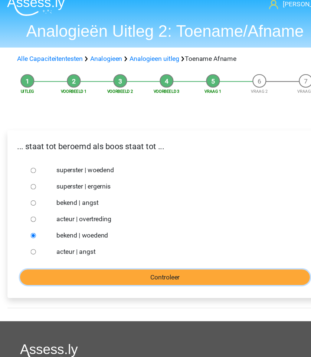
click at [108, 265] on input "Controleer" at bounding box center [155, 262] width 264 height 14
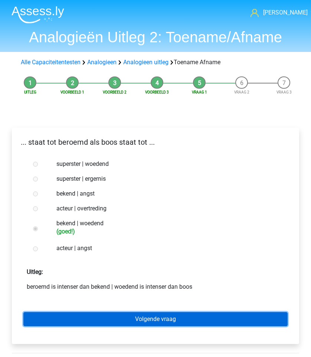
click at [96, 316] on link "Volgende vraag" at bounding box center [155, 319] width 264 height 14
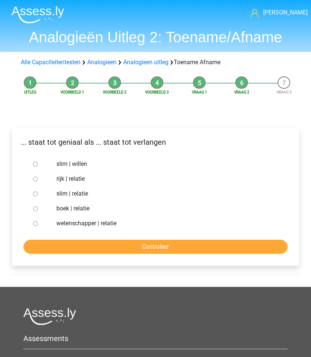
click at [41, 167] on div at bounding box center [40, 164] width 21 height 15
click at [38, 166] on div at bounding box center [40, 164] width 21 height 15
click at [35, 165] on input "slim | willen" at bounding box center [35, 164] width 5 height 5
radio input "true"
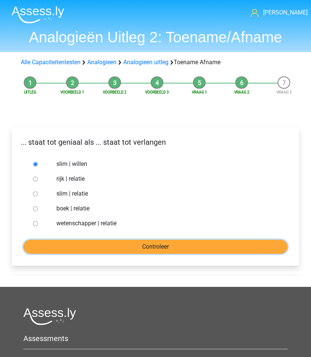
click at [72, 250] on input "Controleer" at bounding box center [155, 247] width 264 height 14
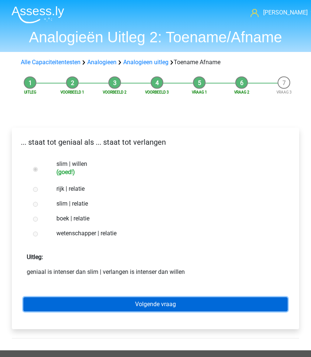
click at [102, 303] on link "Volgende vraag" at bounding box center [155, 304] width 264 height 14
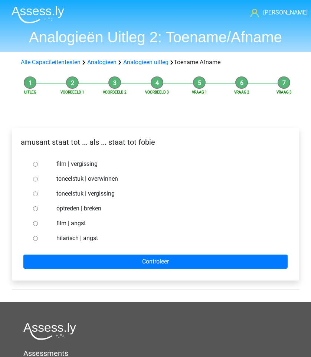
click at [33, 207] on input "optreden | breken" at bounding box center [35, 208] width 5 height 5
radio input "true"
click at [36, 221] on input "film | angst" at bounding box center [35, 223] width 5 height 5
radio input "true"
click at [33, 248] on form "film | vergissing toneelstuk | overwinnen toneelstuk | vergissing optreden | br…" at bounding box center [155, 213] width 275 height 112
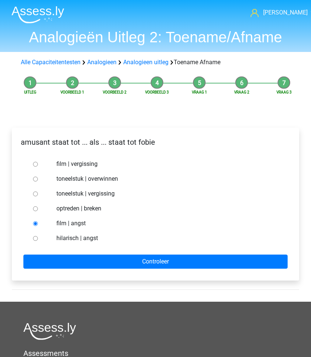
click at [37, 238] on input "hilarisch | angst" at bounding box center [35, 238] width 5 height 5
radio input "true"
click at [77, 250] on form "film | vergissing toneelstuk | overwinnen toneelstuk | vergissing optreden | br…" at bounding box center [155, 213] width 275 height 112
click at [78, 253] on form "film | vergissing toneelstuk | overwinnen toneelstuk | vergissing optreden | br…" at bounding box center [155, 213] width 275 height 112
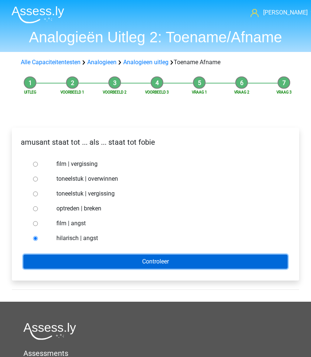
click at [84, 263] on input "Controleer" at bounding box center [155, 262] width 264 height 14
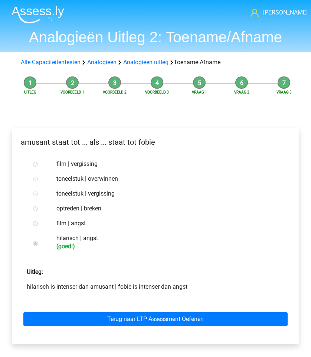
scroll to position [27, 0]
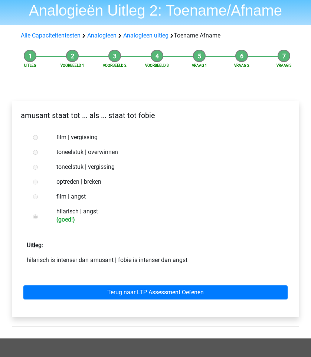
click at [112, 304] on div "Terug naar LTP Assessment Oefenen" at bounding box center [155, 291] width 275 height 41
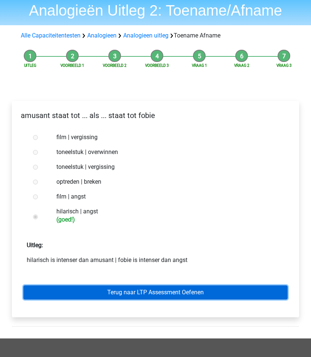
click at [118, 296] on link "Terug naar LTP Assessment Oefenen" at bounding box center [155, 292] width 264 height 14
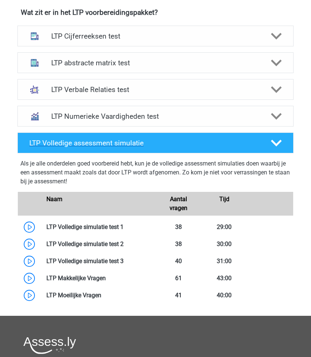
scroll to position [309, 0]
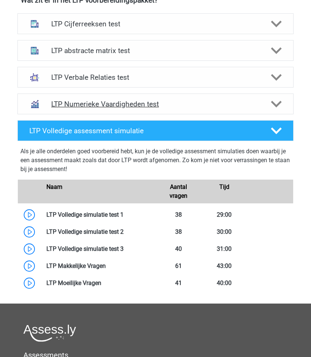
click at [147, 96] on div "LTP Numerieke Vaardigheden test" at bounding box center [155, 104] width 276 height 21
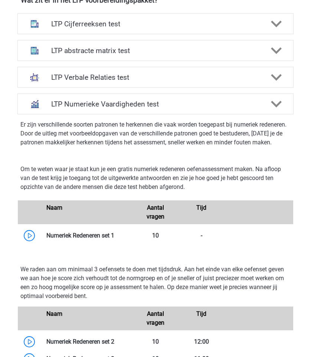
click at [147, 90] on div "LTP Verbale Relaties test Bij het oplossen van Analogieën moet je een relatie t…" at bounding box center [155, 77] width 305 height 27
click at [147, 87] on div "LTP Verbale Relaties test" at bounding box center [155, 77] width 276 height 21
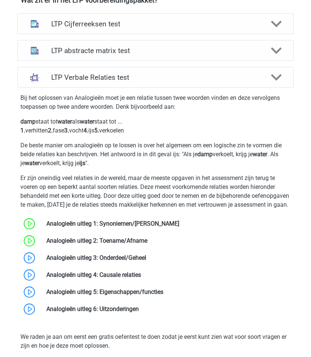
scroll to position [383, 0]
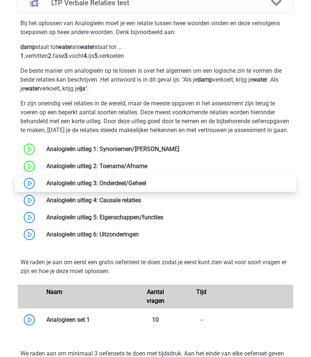
click at [146, 187] on link at bounding box center [146, 183] width 0 height 7
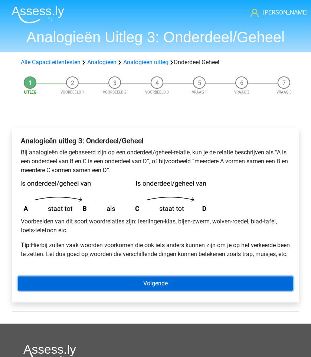
click at [54, 287] on link "Volgende" at bounding box center [155, 283] width 275 height 14
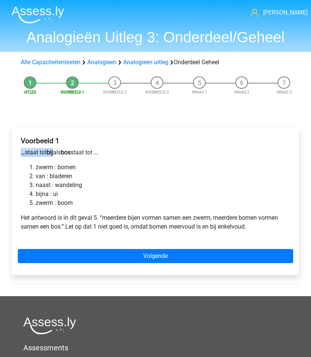
drag, startPoint x: 16, startPoint y: 153, endPoint x: 79, endPoint y: 156, distance: 62.4
click at [79, 156] on div "Voorbeeld 1 … staat tot bij als bos staat tot … zwerm : bomen van : bladeren na…" at bounding box center [155, 201] width 287 height 147
click at [79, 156] on p "… staat tot bij als bos staat tot …" at bounding box center [155, 152] width 269 height 9
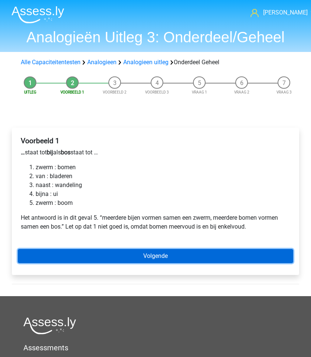
click at [71, 253] on link "Volgende" at bounding box center [155, 256] width 275 height 14
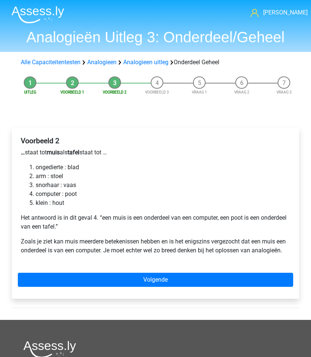
drag, startPoint x: 34, startPoint y: 160, endPoint x: 111, endPoint y: 161, distance: 77.2
click at [111, 161] on div "Voorbeeld 2 … staat tot muis als tafel staat tot … ongedierte : blad arm : stoe…" at bounding box center [155, 199] width 275 height 130
drag, startPoint x: 0, startPoint y: 154, endPoint x: 102, endPoint y: 155, distance: 101.7
click at [102, 155] on div "Uitleg Voorbeeld 1 Voorbeeld 2 Voorbeeld 3 Vraag 1 Vraag 2 Vraag 3 Voorbeeld 2 …" at bounding box center [155, 196] width 311 height 247
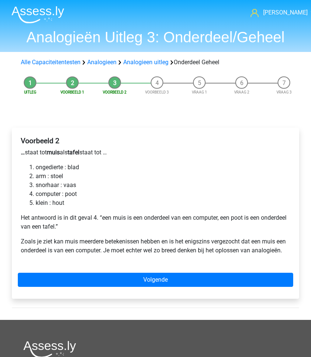
click at [101, 155] on p "… staat tot muis als tafel staat tot …" at bounding box center [155, 152] width 269 height 9
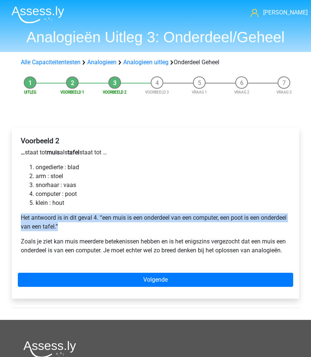
drag, startPoint x: 77, startPoint y: 225, endPoint x: 1, endPoint y: 209, distance: 77.4
click at [1, 209] on div "Uitleg Voorbeeld 1 Voorbeeld 2 Voorbeeld 3 Vraag 1 Vraag 2 Vraag 3 Voorbeeld 2 …" at bounding box center [155, 196] width 311 height 247
drag, startPoint x: 1, startPoint y: 209, endPoint x: 97, endPoint y: 224, distance: 97.3
click at [97, 224] on div "Uitleg Voorbeeld 1 Voorbeeld 2 Voorbeeld 3 Vraag 1 Vraag 2 Vraag 3 Voorbeeld 2 …" at bounding box center [155, 196] width 311 height 247
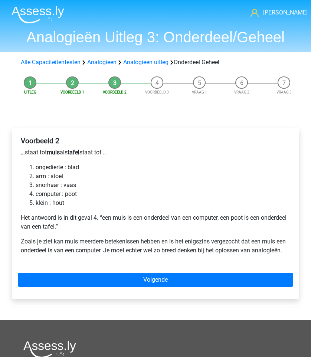
click at [97, 224] on p "Het antwoord is in dit geval 4. “een muis is een onderdeel van een computer, ee…" at bounding box center [155, 222] width 269 height 18
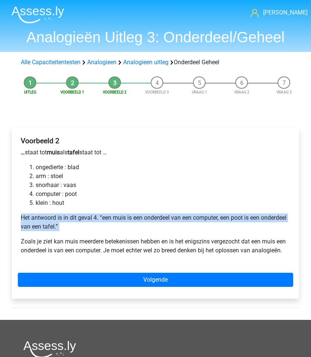
drag, startPoint x: 97, startPoint y: 224, endPoint x: 7, endPoint y: 214, distance: 90.8
click at [7, 214] on div "Voorbeeld 2 … staat tot muis als tafel staat tot … ongedierte : blad arm : stoe…" at bounding box center [155, 216] width 299 height 207
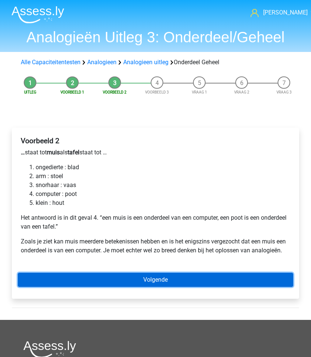
click at [54, 280] on link "Volgende" at bounding box center [155, 280] width 275 height 14
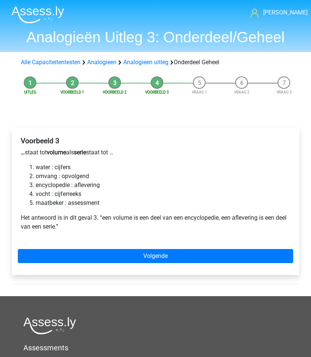
click at [79, 265] on div "Voorbeeld 3 … staat tot volume als serie staat tot … water : cijfers omvang : o…" at bounding box center [155, 201] width 287 height 147
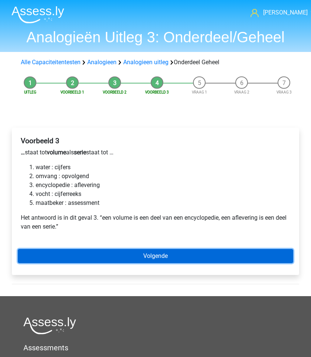
click at [59, 262] on link "Volgende" at bounding box center [155, 256] width 275 height 14
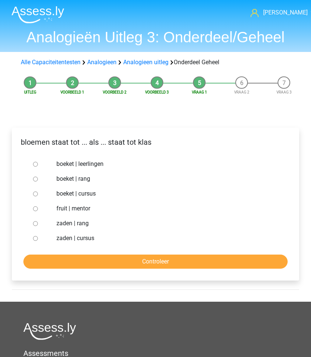
click at [33, 164] on input "boeket | leerlingen" at bounding box center [35, 164] width 5 height 5
radio input "true"
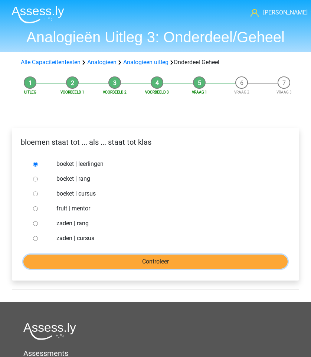
click at [63, 262] on input "Controleer" at bounding box center [155, 262] width 264 height 14
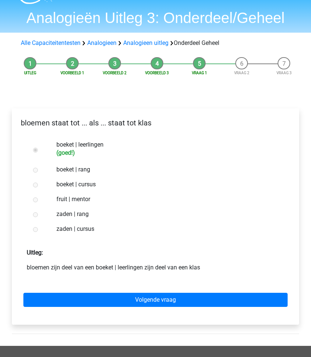
scroll to position [23, 0]
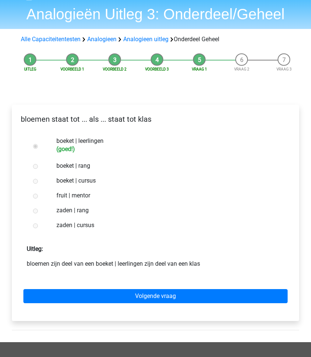
click at [71, 306] on div "Volgende vraag" at bounding box center [155, 294] width 275 height 41
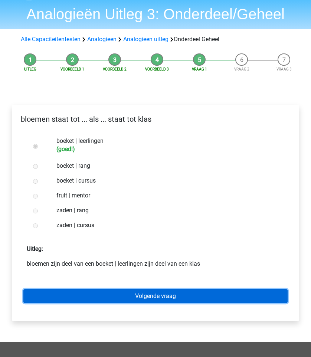
click at [77, 297] on link "Volgende vraag" at bounding box center [155, 296] width 264 height 14
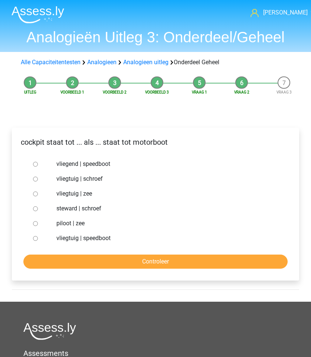
click at [35, 226] on div at bounding box center [40, 223] width 21 height 15
click at [35, 223] on input "piloot | zee" at bounding box center [35, 223] width 5 height 5
radio input "true"
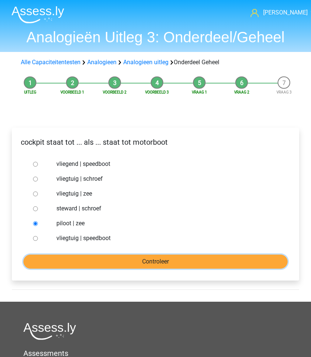
click at [85, 256] on input "Controleer" at bounding box center [155, 262] width 264 height 14
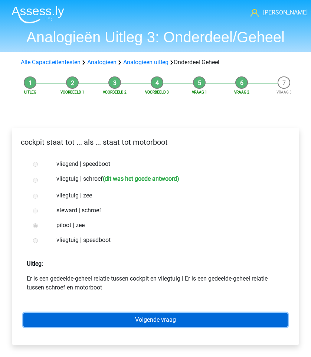
click at [71, 320] on link "Volgende vraag" at bounding box center [155, 320] width 264 height 14
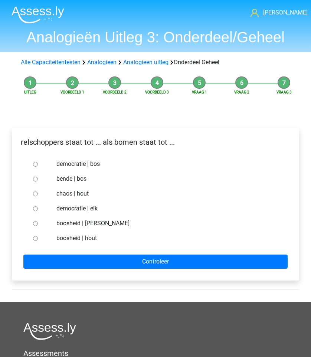
drag, startPoint x: 4, startPoint y: 134, endPoint x: 134, endPoint y: 136, distance: 130.6
click at [134, 136] on div "Uitleg Voorbeeld 1 Voorbeeld 2 Voorbeeld 3 Vraag 1 Vraag 2 Vraag 3 relschoppers…" at bounding box center [155, 187] width 311 height 229
click at [134, 136] on div "relschoppers staat tot ... als bomen staat tot ..." at bounding box center [155, 145] width 286 height 23
drag, startPoint x: 102, startPoint y: 143, endPoint x: 213, endPoint y: 143, distance: 110.6
click at [213, 143] on p "relschoppers staat tot ... als bomen staat tot ..." at bounding box center [155, 142] width 275 height 11
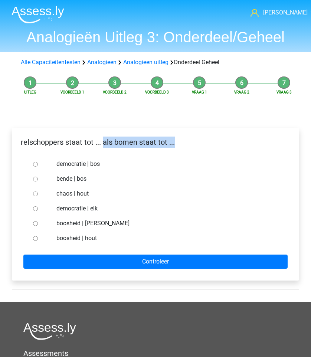
drag, startPoint x: 213, startPoint y: 143, endPoint x: 79, endPoint y: 154, distance: 134.4
click at [212, 143] on p "relschoppers staat tot ... als bomen staat tot ..." at bounding box center [155, 142] width 275 height 11
click at [30, 178] on div at bounding box center [40, 178] width 21 height 15
click at [32, 179] on div at bounding box center [40, 178] width 21 height 15
click at [33, 176] on div at bounding box center [40, 178] width 21 height 15
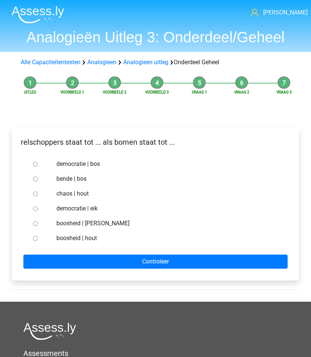
click at [34, 178] on input "bende | bos" at bounding box center [35, 179] width 5 height 5
radio input "true"
click at [32, 176] on div at bounding box center [40, 178] width 21 height 15
click at [33, 176] on div at bounding box center [40, 178] width 21 height 15
click at [104, 274] on div "relschoppers staat tot ... als bomen staat tot ... democratie | bos bende | bos…" at bounding box center [155, 204] width 287 height 153
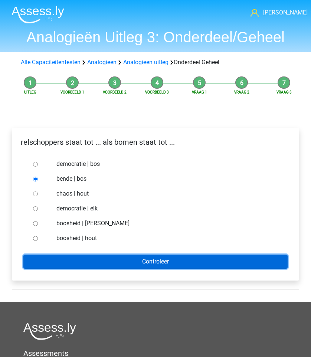
click at [108, 265] on input "Controleer" at bounding box center [155, 262] width 264 height 14
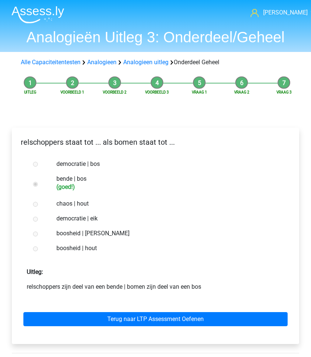
click at [114, 328] on div "Terug naar LTP Assessment Oefenen" at bounding box center [155, 317] width 275 height 41
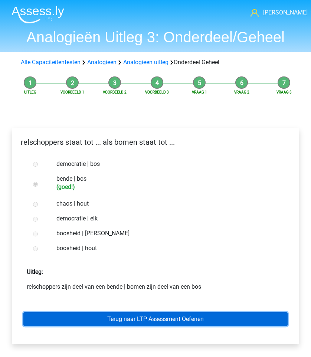
click at [118, 323] on link "Terug naar LTP Assessment Oefenen" at bounding box center [155, 319] width 264 height 14
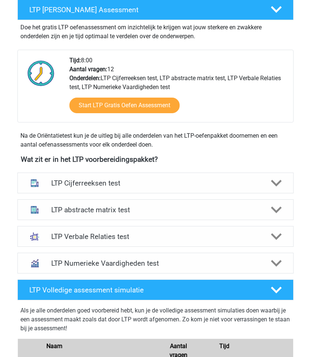
scroll to position [224, 0]
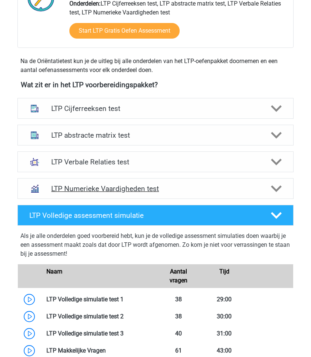
click at [125, 182] on div "LTP Numerieke Vaardigheden test" at bounding box center [155, 188] width 276 height 21
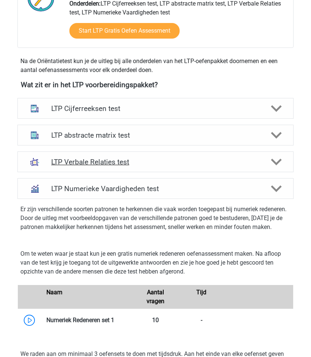
click at [131, 167] on div "LTP Verbale Relaties test" at bounding box center [155, 161] width 276 height 21
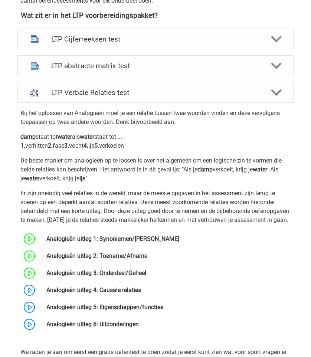
scroll to position [354, 0]
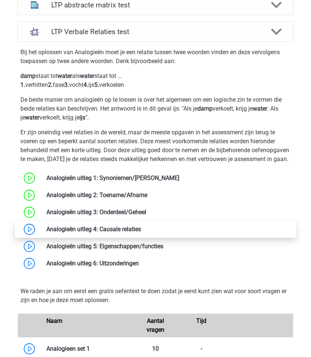
click at [141, 233] on link at bounding box center [141, 229] width 0 height 7
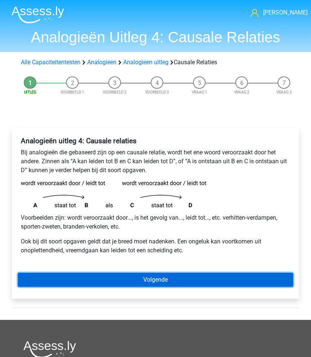
click at [117, 275] on link "Volgende" at bounding box center [155, 280] width 275 height 14
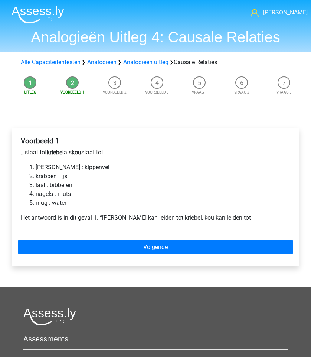
click at [88, 240] on div "Voorbeeld 1 … staat tot kriebel als kou staat tot … [PERSON_NAME] : [PERSON_NAM…" at bounding box center [155, 197] width 287 height 138
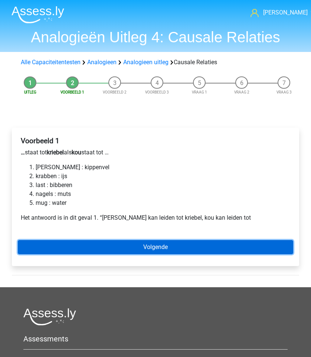
click at [85, 244] on link "Volgende" at bounding box center [155, 247] width 275 height 14
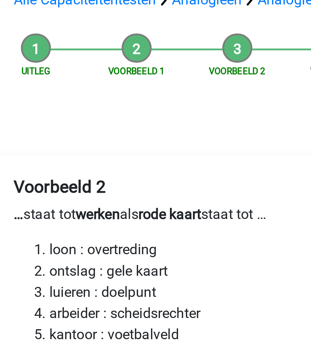
click at [62, 174] on li "ontslag : gele kaart" at bounding box center [163, 176] width 255 height 9
click at [61, 166] on li "loon : overtreding" at bounding box center [163, 167] width 255 height 9
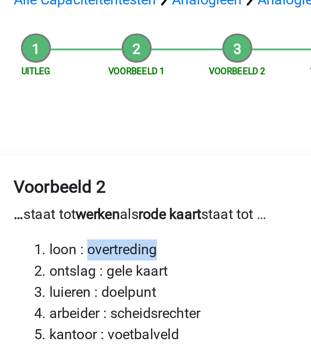
click at [61, 166] on li "loon : overtreding" at bounding box center [163, 167] width 255 height 9
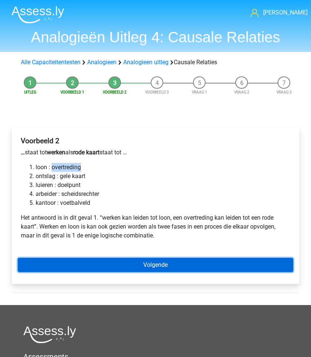
click at [108, 263] on link "Volgende" at bounding box center [155, 265] width 275 height 14
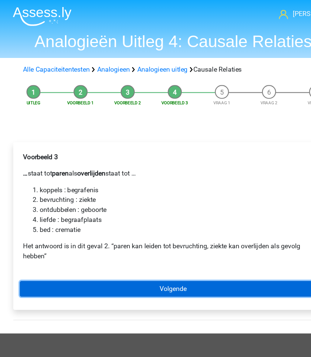
click at [53, 255] on link "Volgende" at bounding box center [155, 259] width 275 height 14
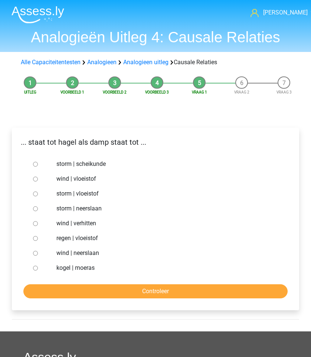
click at [37, 195] on input "storm | vloeistof" at bounding box center [35, 193] width 5 height 5
radio input "true"
click at [57, 283] on form "storm | scheikunde wind | vloeistof storm | vloeistof storm | neerslaan wind | …" at bounding box center [155, 228] width 275 height 142
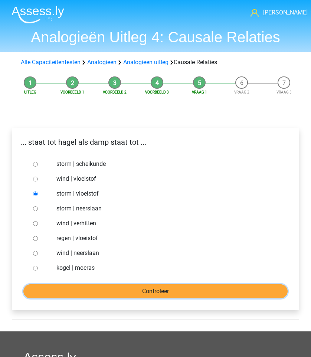
click at [60, 289] on input "Controleer" at bounding box center [155, 291] width 264 height 14
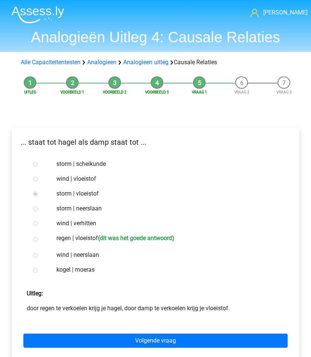
click at [63, 240] on label "regen | vloeistof (dit was het goede antwoord)" at bounding box center [165, 239] width 219 height 11
click at [63, 238] on label "regen | vloeistof (dit was het goede antwoord)" at bounding box center [165, 239] width 219 height 11
click at [65, 279] on form "storm | scheikunde wind | vloeistof storm | vloeistof storm | neerslaan wind | …" at bounding box center [155, 258] width 275 height 203
click at [84, 355] on div "Volgende vraag" at bounding box center [155, 339] width 275 height 41
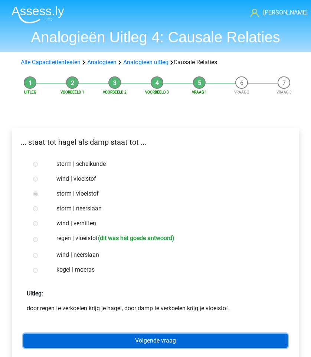
click at [88, 342] on link "Volgende vraag" at bounding box center [155, 341] width 264 height 14
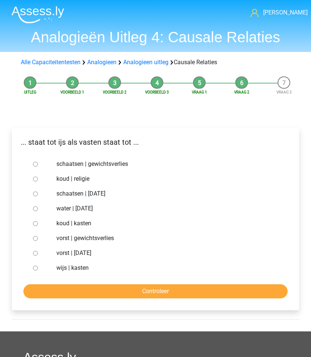
scroll to position [1, 0]
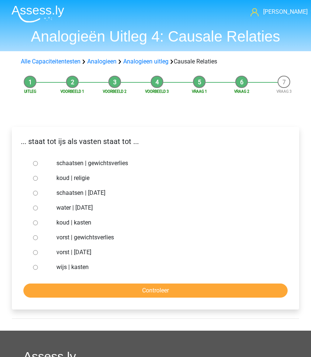
click at [35, 237] on input "vorst | gewichtsverlies" at bounding box center [35, 237] width 5 height 5
radio input "true"
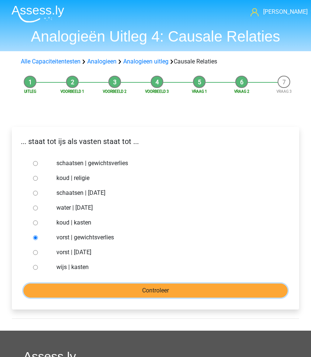
click at [95, 290] on input "Controleer" at bounding box center [155, 290] width 264 height 14
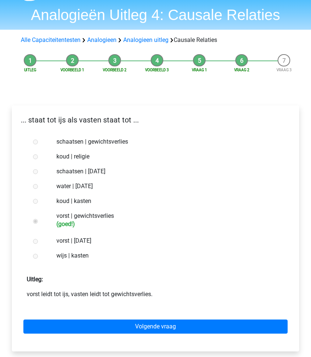
scroll to position [37, 0]
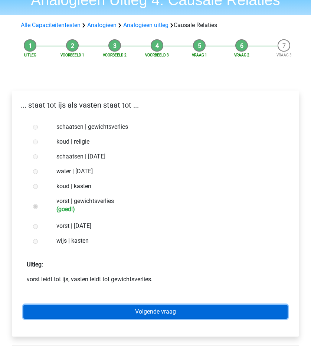
click at [94, 313] on link "Volgende vraag" at bounding box center [155, 312] width 264 height 14
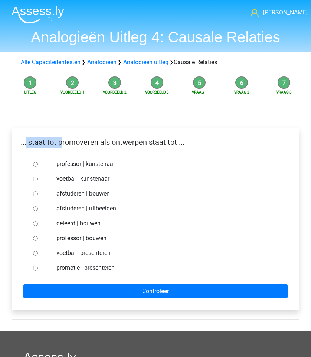
drag, startPoint x: 27, startPoint y: 141, endPoint x: 83, endPoint y: 141, distance: 56.4
click at [83, 141] on p "... staat tot promoveren als ontwerpen staat tot ..." at bounding box center [155, 142] width 275 height 11
click at [35, 270] on input "promotie | presenteren" at bounding box center [35, 268] width 5 height 5
radio input "true"
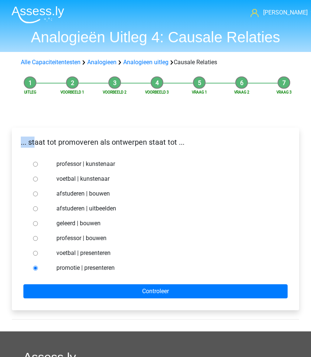
drag, startPoint x: 13, startPoint y: 140, endPoint x: 83, endPoint y: 140, distance: 69.4
click at [83, 140] on div "... staat tot promoveren als ontwerpen staat tot ..." at bounding box center [155, 145] width 286 height 17
click at [83, 140] on p "... staat tot promoveren als ontwerpen staat tot ..." at bounding box center [155, 142] width 275 height 11
drag, startPoint x: 56, startPoint y: 157, endPoint x: 72, endPoint y: 157, distance: 15.6
click at [72, 157] on div "professor | kunstenaar" at bounding box center [166, 164] width 230 height 15
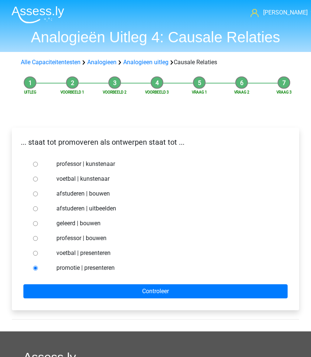
click at [76, 155] on div "... staat tot promoveren als ontwerpen staat tot ..." at bounding box center [155, 145] width 286 height 23
drag, startPoint x: 42, startPoint y: 148, endPoint x: 91, endPoint y: 146, distance: 48.7
click at [91, 146] on div "... staat tot promoveren als ontwerpen staat tot ..." at bounding box center [155, 145] width 286 height 17
click at [91, 146] on p "... staat tot promoveren als ontwerpen staat tot ..." at bounding box center [155, 142] width 275 height 11
click at [60, 177] on label "voetbal | kunstenaar" at bounding box center [165, 178] width 219 height 9
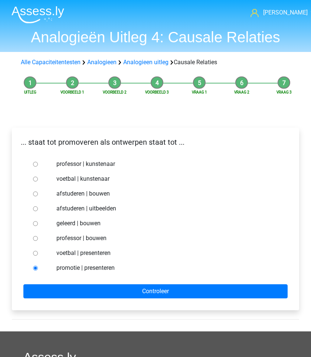
click at [38, 177] on input "voetbal | kunstenaar" at bounding box center [35, 179] width 5 height 5
radio input "true"
click at [60, 177] on label "voetbal | kunstenaar" at bounding box center [165, 178] width 219 height 9
click at [38, 177] on input "voetbal | kunstenaar" at bounding box center [35, 179] width 5 height 5
click at [78, 190] on label "afstuderen | bouwen" at bounding box center [165, 193] width 219 height 9
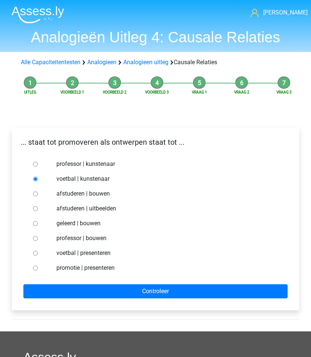
click at [38, 191] on input "afstuderen | bouwen" at bounding box center [35, 193] width 5 height 5
radio input "true"
click at [72, 209] on label "afstuderen | uitbeelden" at bounding box center [165, 208] width 219 height 9
click at [38, 209] on input "afstuderen | uitbeelden" at bounding box center [35, 208] width 5 height 5
radio input "true"
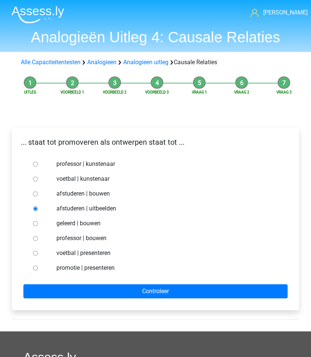
click at [75, 259] on div "voetbal | presenteren" at bounding box center [166, 253] width 230 height 15
click at [76, 252] on label "voetbal | presenteren" at bounding box center [165, 253] width 219 height 9
click at [38, 252] on input "voetbal | presenteren" at bounding box center [35, 253] width 5 height 5
radio input "true"
click at [77, 237] on label "professor | bouwen" at bounding box center [165, 238] width 219 height 9
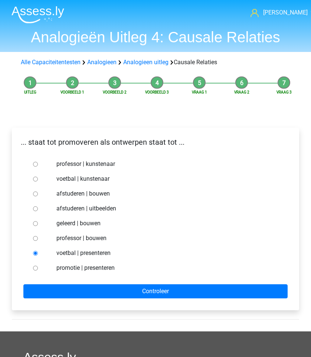
click at [38, 237] on input "professor | bouwen" at bounding box center [35, 238] width 5 height 5
radio input "true"
click at [88, 226] on label "geleerd | bouwen" at bounding box center [165, 223] width 219 height 9
click at [38, 226] on input "geleerd | bouwen" at bounding box center [35, 223] width 5 height 5
radio input "true"
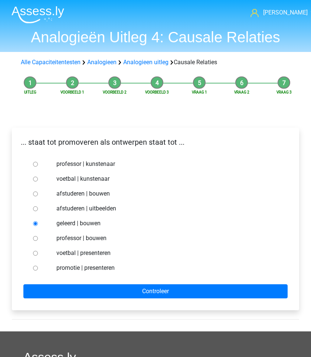
click at [89, 223] on label "geleerd | bouwen" at bounding box center [165, 223] width 219 height 9
click at [38, 223] on input "geleerd | bouwen" at bounding box center [35, 223] width 5 height 5
click at [69, 193] on label "afstuderen | bouwen" at bounding box center [165, 193] width 219 height 9
click at [38, 193] on input "afstuderen | bouwen" at bounding box center [35, 193] width 5 height 5
radio input "true"
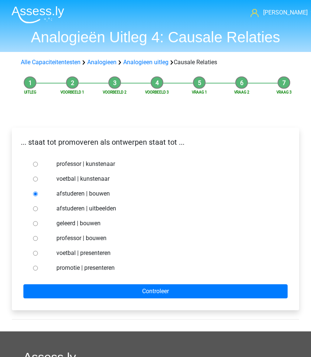
click at [90, 283] on form "professor | kunstenaar voetbal | kunstenaar afstuderen | bouwen afstuderen | ui…" at bounding box center [155, 228] width 275 height 142
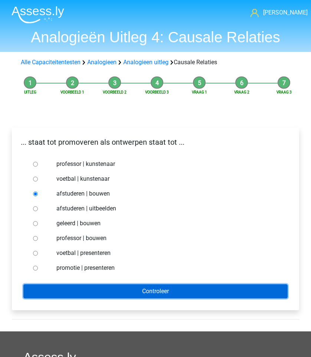
click at [89, 291] on input "Controleer" at bounding box center [155, 291] width 264 height 14
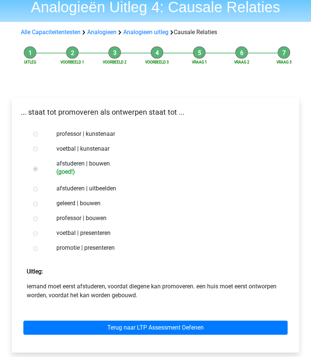
scroll to position [64, 0]
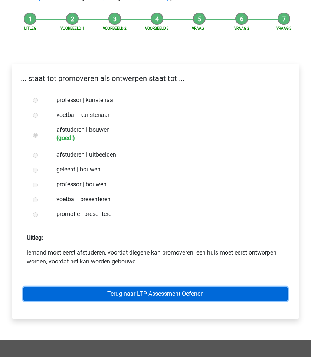
click at [108, 299] on link "Terug naar LTP Assessment Oefenen" at bounding box center [155, 294] width 264 height 14
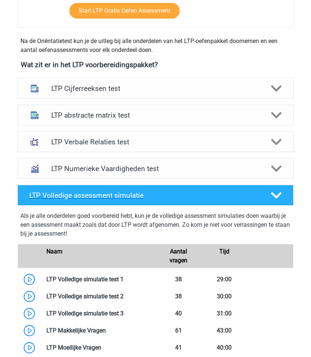
scroll to position [301, 0]
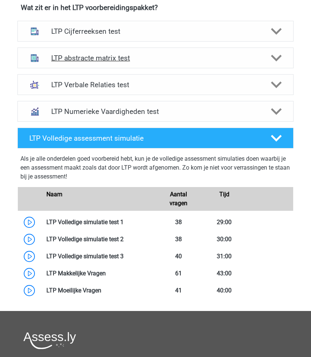
click at [139, 62] on h4 "LTP abstracte matrix test" at bounding box center [155, 58] width 209 height 9
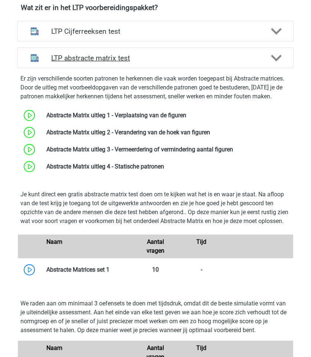
click at [133, 58] on h4 "LTP abstracte matrix test" at bounding box center [155, 58] width 209 height 9
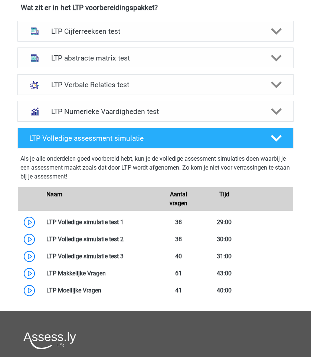
click at [129, 100] on div "LTP Numerieke Vaardigheden test Er zijn verschillende soorten patronen te herke…" at bounding box center [155, 111] width 305 height 27
click at [131, 86] on h4 "LTP Verbale Relaties test" at bounding box center [155, 85] width 209 height 9
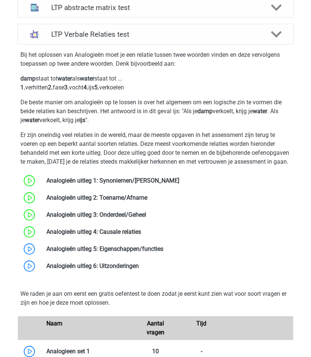
scroll to position [420, 0]
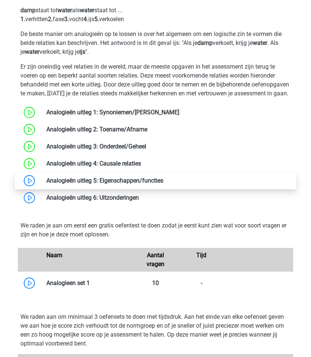
click at [163, 184] on link at bounding box center [163, 180] width 0 height 7
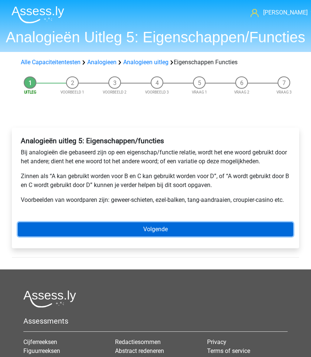
click at [94, 224] on link "Volgende" at bounding box center [155, 229] width 275 height 14
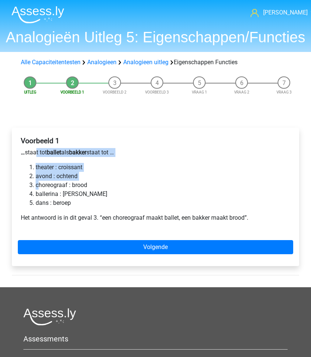
drag, startPoint x: 37, startPoint y: 185, endPoint x: 34, endPoint y: 151, distance: 33.6
click at [34, 151] on div "Voorbeeld 1 … staat tot ballet als bakker staat tot … theater : croissant avond…" at bounding box center [155, 183] width 275 height 98
click at [34, 151] on p "… staat tot ballet als bakker staat tot …" at bounding box center [155, 152] width 269 height 9
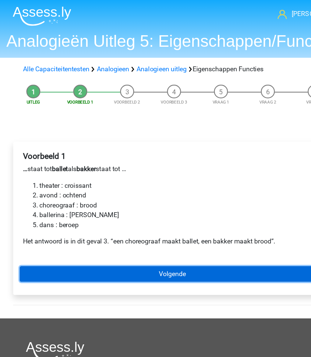
click at [75, 251] on link "Volgende" at bounding box center [155, 247] width 275 height 14
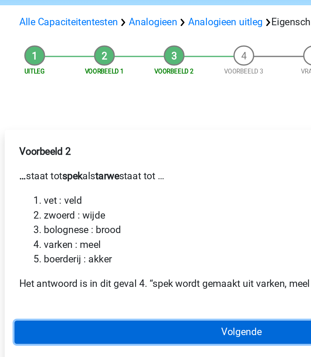
click at [83, 256] on link "Volgende" at bounding box center [155, 250] width 275 height 14
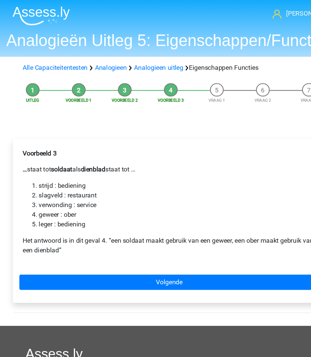
click at [41, 249] on div "Voorbeeld 3 … staat tot soldaat als dienblad staat tot … strijd : bediening sla…" at bounding box center [155, 203] width 287 height 151
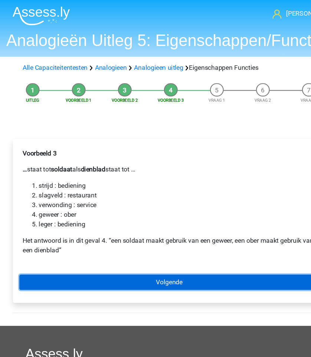
click at [44, 261] on link "Volgende" at bounding box center [155, 259] width 275 height 14
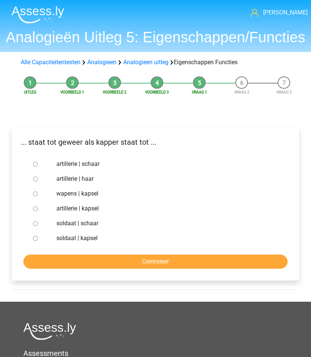
click at [34, 226] on div at bounding box center [40, 223] width 21 height 15
click at [36, 224] on input "soldaat | schaar" at bounding box center [35, 223] width 5 height 5
radio input "true"
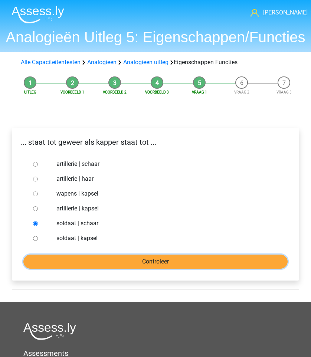
click at [59, 265] on input "Controleer" at bounding box center [155, 262] width 264 height 14
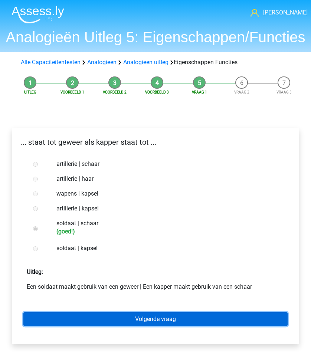
click at [99, 321] on link "Volgende vraag" at bounding box center [155, 319] width 264 height 14
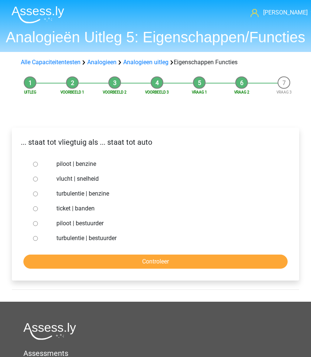
click at [75, 223] on label "piloot | bestuurder" at bounding box center [165, 223] width 219 height 9
click at [38, 223] on input "piloot | bestuurder" at bounding box center [35, 223] width 5 height 5
radio input "true"
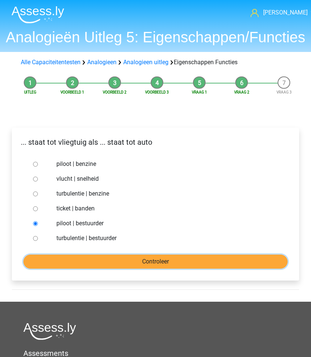
click at [84, 262] on input "Controleer" at bounding box center [155, 262] width 264 height 14
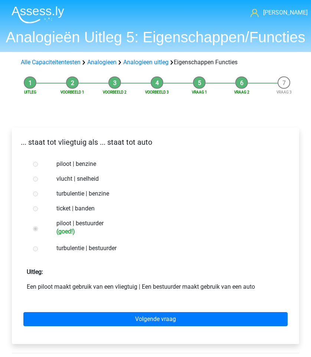
scroll to position [34, 0]
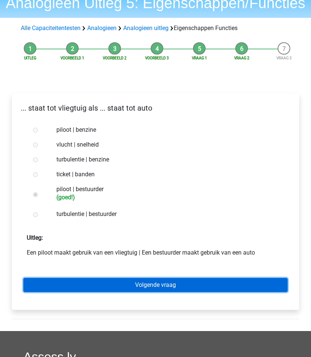
click at [88, 288] on link "Volgende vraag" at bounding box center [155, 285] width 264 height 14
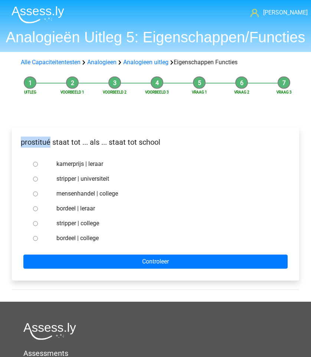
drag, startPoint x: 18, startPoint y: 144, endPoint x: 65, endPoint y: 144, distance: 46.8
click at [65, 144] on p "prostitué staat tot ... als ... staat tot school" at bounding box center [155, 142] width 275 height 11
click at [34, 210] on input "bordeel | leraar" at bounding box center [35, 208] width 5 height 5
radio input "true"
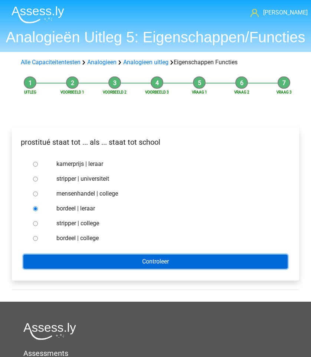
click at [64, 262] on input "Controleer" at bounding box center [155, 262] width 264 height 14
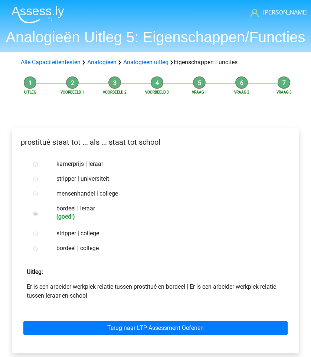
scroll to position [58, 0]
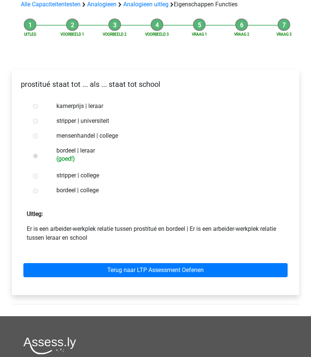
click at [66, 279] on div "Terug naar LTP Assessment Oefenen" at bounding box center [155, 268] width 275 height 41
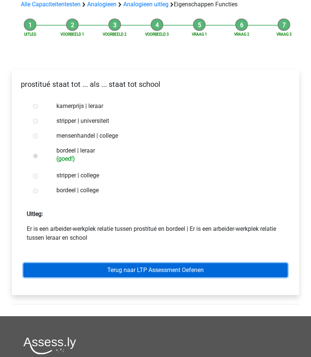
click at [79, 270] on link "Terug naar LTP Assessment Oefenen" at bounding box center [155, 270] width 264 height 14
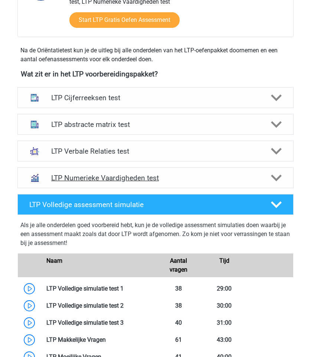
scroll to position [204, 0]
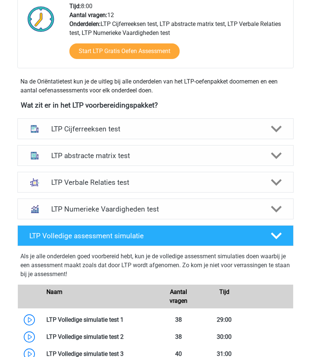
click at [116, 167] on div "LTP abstracte matrix test Er zijn verschillende soorten patronen te herkennen d…" at bounding box center [155, 155] width 305 height 27
click at [111, 181] on h4 "LTP Verbale Relaties test" at bounding box center [155, 182] width 209 height 9
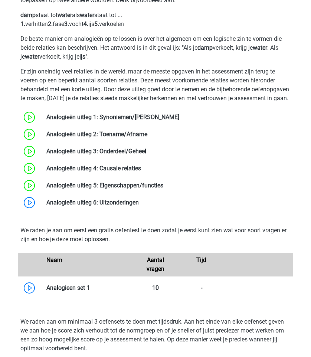
scroll to position [524, 0]
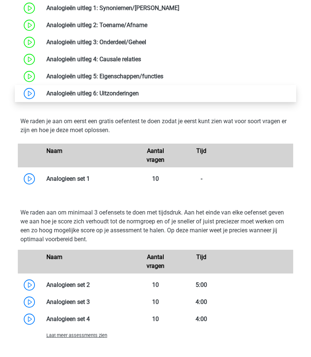
click at [139, 97] on link at bounding box center [139, 93] width 0 height 7
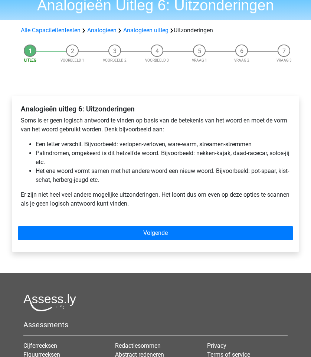
scroll to position [32, 0]
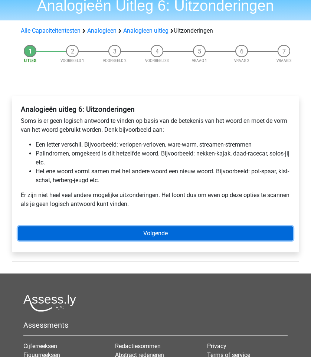
click at [117, 230] on link "Volgende" at bounding box center [155, 233] width 275 height 14
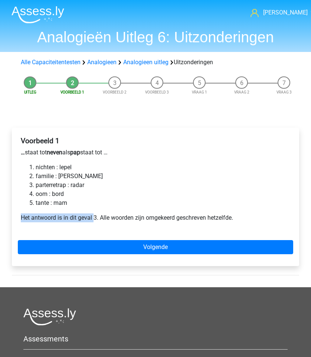
drag, startPoint x: 12, startPoint y: 214, endPoint x: 94, endPoint y: 214, distance: 81.6
click at [94, 214] on div "Voorbeeld 1 … staat tot neven als pap staat tot … nichten : lepel familie : [PE…" at bounding box center [155, 197] width 287 height 138
click at [94, 214] on p "Het antwoord is in dit geval 3. Alle woorden zijn omgekeerd geschreven hetzelfd…" at bounding box center [155, 217] width 269 height 9
drag, startPoint x: 31, startPoint y: 180, endPoint x: 52, endPoint y: 180, distance: 21.2
click at [52, 180] on li "familie : [PERSON_NAME]" at bounding box center [163, 176] width 255 height 9
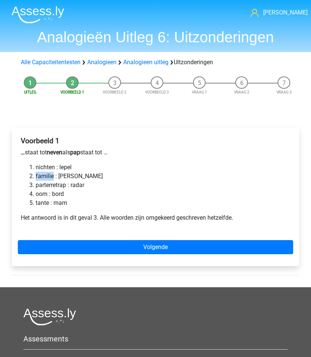
click at [52, 180] on li "familie : [PERSON_NAME]" at bounding box center [163, 176] width 255 height 9
drag, startPoint x: 24, startPoint y: 187, endPoint x: 49, endPoint y: 187, distance: 25.6
click at [48, 187] on ol "nichten : lepel familie : [PERSON_NAME] parterretrap : radar oom : bord tante :…" at bounding box center [155, 185] width 269 height 45
click at [49, 187] on li "parterretrap : radar" at bounding box center [163, 185] width 255 height 9
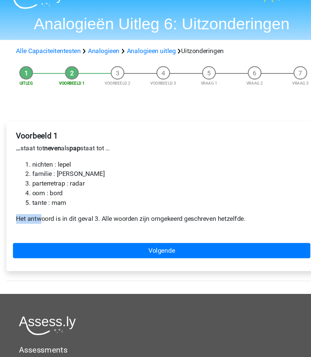
drag, startPoint x: 18, startPoint y: 215, endPoint x: 62, endPoint y: 215, distance: 44.5
click at [61, 215] on div "Voorbeeld 1 … staat tot neven als pap staat tot … nichten : lepel familie : ger…" at bounding box center [155, 183] width 275 height 98
click at [62, 215] on p "Het antwoord is in dit geval 3. Alle woorden zijn omgekeerd geschreven hetzelfd…" at bounding box center [155, 217] width 269 height 9
drag, startPoint x: 66, startPoint y: 220, endPoint x: 116, endPoint y: 220, distance: 50.5
click at [116, 220] on p "Het antwoord is in dit geval 3. Alle woorden zijn omgekeerd geschreven hetzelfd…" at bounding box center [155, 217] width 269 height 9
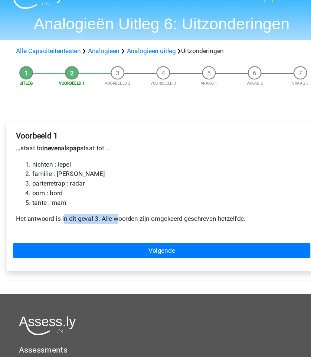
click at [116, 220] on p "Het antwoord is in dit geval 3. Alle woorden zijn omgekeerd geschreven hetzelfd…" at bounding box center [155, 217] width 269 height 9
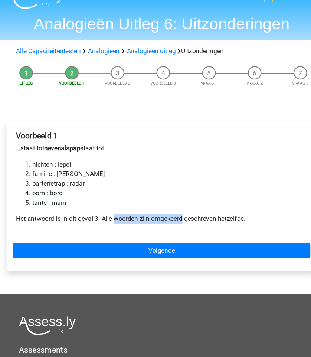
drag, startPoint x: 116, startPoint y: 220, endPoint x: 187, endPoint y: 220, distance: 70.5
click at [187, 220] on p "Het antwoord is in dit geval 3. Alle woorden zijn omgekeerd geschreven hetzelfd…" at bounding box center [155, 217] width 269 height 9
drag, startPoint x: 99, startPoint y: 219, endPoint x: 210, endPoint y: 219, distance: 110.9
click at [210, 219] on p "Het antwoord is in dit geval 3. Alle woorden zijn omgekeerd geschreven hetzelfd…" at bounding box center [155, 217] width 269 height 9
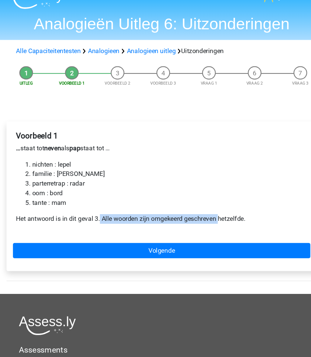
click at [210, 219] on p "Het antwoord is in dit geval 3. Alle woorden zijn omgekeerd geschreven hetzelfd…" at bounding box center [155, 217] width 269 height 9
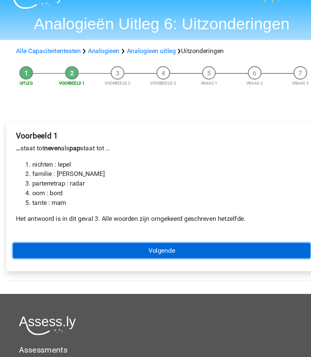
click at [94, 242] on link "Volgende" at bounding box center [155, 247] width 275 height 14
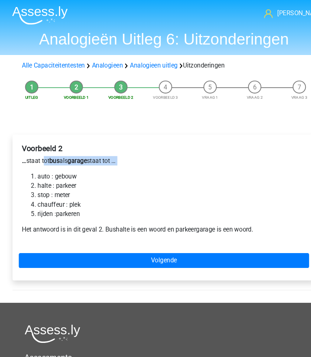
drag, startPoint x: 42, startPoint y: 153, endPoint x: 87, endPoint y: 162, distance: 46.2
click at [86, 162] on div "Voorbeeld 2 … staat tot bus als garage staat tot … auto : gebouw halte : parkee…" at bounding box center [155, 183] width 275 height 98
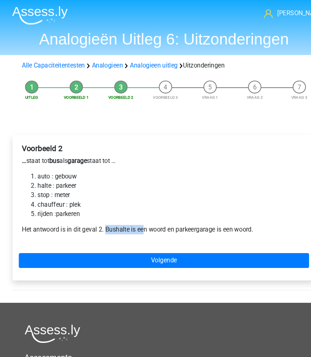
drag, startPoint x: 100, startPoint y: 220, endPoint x: 164, endPoint y: 223, distance: 63.5
click at [164, 223] on div "Voorbeeld 2 … staat tot bus als garage staat tot … auto : gebouw halte : parkee…" at bounding box center [155, 183] width 275 height 98
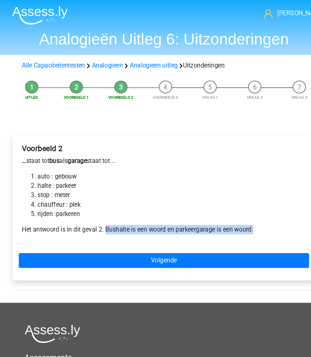
click at [164, 223] on div "Voorbeeld 2 … staat tot bus als garage staat tot … auto : gebouw halte : parkee…" at bounding box center [155, 183] width 275 height 98
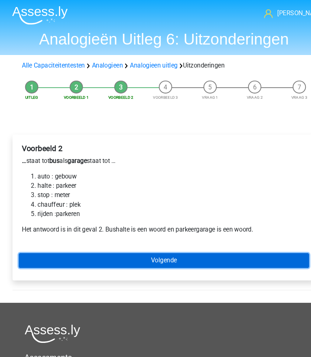
click at [148, 245] on link "Volgende" at bounding box center [155, 247] width 275 height 14
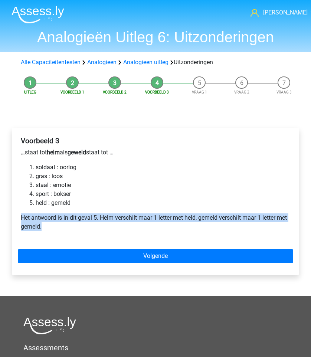
drag, startPoint x: 69, startPoint y: 226, endPoint x: 8, endPoint y: 222, distance: 60.6
click at [8, 222] on div "Voorbeeld 3 … staat tot helm als geweld staat tot … soldaat : oorlog gras : [PE…" at bounding box center [155, 204] width 299 height 183
drag, startPoint x: 8, startPoint y: 222, endPoint x: 78, endPoint y: 226, distance: 69.5
click at [78, 226] on div "Voorbeeld 3 … staat tot helm als geweld staat tot … soldaat : oorlog gras : [PE…" at bounding box center [155, 204] width 299 height 183
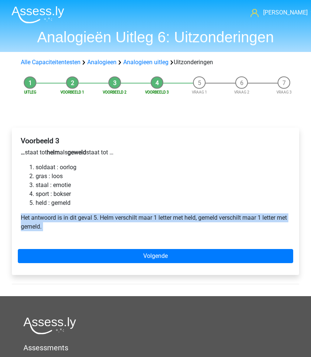
click at [78, 226] on p "Het antwoord is in dit geval 5. Helm verschilt maar 1 letter met held, gemeld v…" at bounding box center [155, 222] width 269 height 18
drag, startPoint x: 78, startPoint y: 226, endPoint x: 23, endPoint y: 215, distance: 56.0
click at [23, 215] on p "Het antwoord is in dit geval 5. Helm verschilt maar 1 letter met held, gemeld v…" at bounding box center [155, 222] width 269 height 18
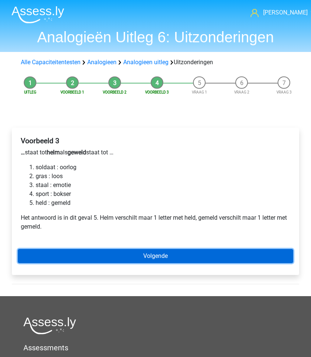
click at [71, 251] on link "Volgende" at bounding box center [155, 256] width 275 height 14
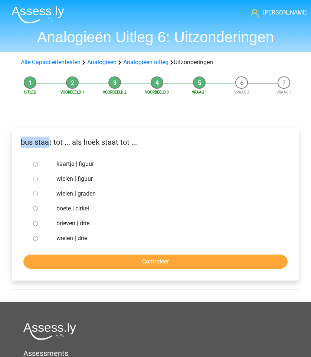
drag, startPoint x: 13, startPoint y: 147, endPoint x: 69, endPoint y: 147, distance: 55.7
click at [69, 147] on div "bus staat tot ... als hoek staat tot ..." at bounding box center [155, 145] width 286 height 17
click at [71, 147] on p "bus staat tot ... als hoek staat tot ..." at bounding box center [155, 142] width 275 height 11
drag, startPoint x: 61, startPoint y: 144, endPoint x: 97, endPoint y: 144, distance: 36.0
click at [97, 144] on p "bus staat tot ... als hoek staat tot ..." at bounding box center [155, 142] width 275 height 11
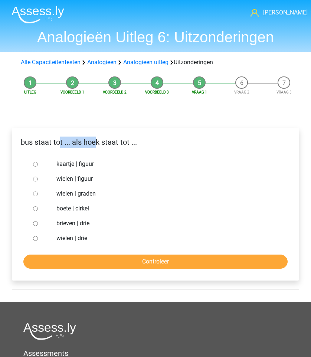
click at [97, 144] on p "bus staat tot ... als hoek staat tot ..." at bounding box center [155, 142] width 275 height 11
drag, startPoint x: 0, startPoint y: 144, endPoint x: 71, endPoint y: 144, distance: 70.5
click at [71, 144] on div "Uitleg Voorbeeld 1 Voorbeeld 2 Voorbeeld 3 Vraag 1 Vraag 2 Vraag 3 bus staat to…" at bounding box center [155, 187] width 311 height 229
click at [71, 144] on p "bus staat tot ... als hoek staat tot ..." at bounding box center [155, 142] width 275 height 11
click at [71, 222] on label "brieven | drie" at bounding box center [165, 223] width 219 height 9
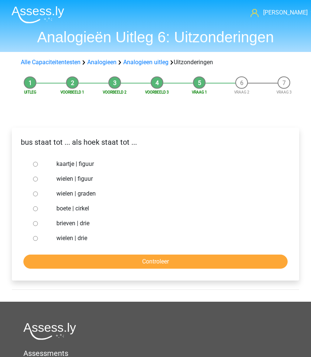
click at [38, 222] on input "brieven | drie" at bounding box center [35, 223] width 5 height 5
radio input "true"
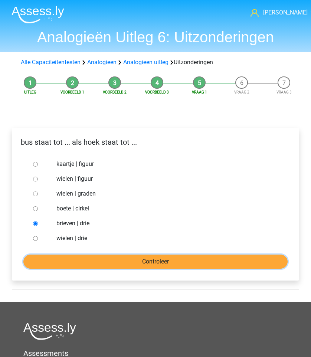
click at [73, 258] on input "Controleer" at bounding box center [155, 262] width 264 height 14
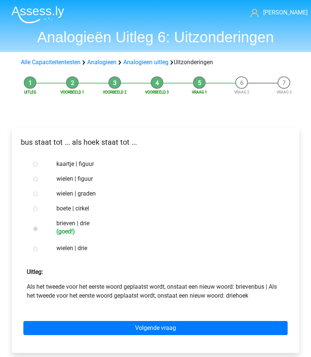
scroll to position [6, 0]
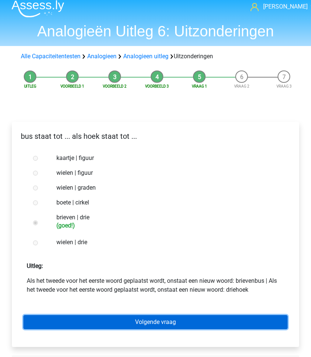
click at [86, 321] on link "Volgende vraag" at bounding box center [155, 322] width 264 height 14
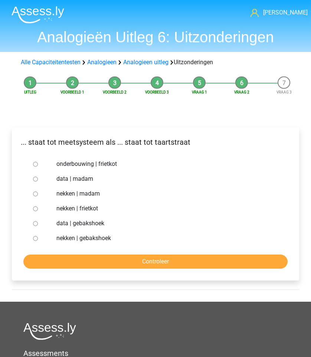
click at [95, 224] on label "data | gebakshoek" at bounding box center [165, 223] width 219 height 9
click at [38, 224] on input "data | gebakshoek" at bounding box center [35, 223] width 5 height 5
radio input "true"
click at [142, 216] on div "data | gebakshoek" at bounding box center [166, 223] width 230 height 15
click at [123, 237] on label "nekken | gebakshoek" at bounding box center [165, 238] width 219 height 9
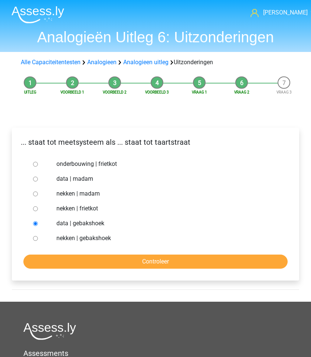
click at [38, 237] on input "nekken | gebakshoek" at bounding box center [35, 238] width 5 height 5
radio input "true"
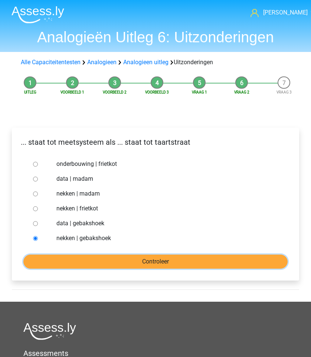
click at [96, 257] on input "Controleer" at bounding box center [155, 262] width 264 height 14
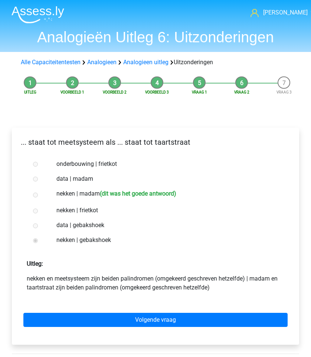
drag, startPoint x: 46, startPoint y: 190, endPoint x: 127, endPoint y: 208, distance: 82.9
click at [127, 208] on div "onderbouwing | frietkot data | madam nekken | madam (dit was het goede antwoord…" at bounding box center [155, 202] width 251 height 91
click at [129, 209] on label "nekken | frietkot" at bounding box center [165, 210] width 219 height 9
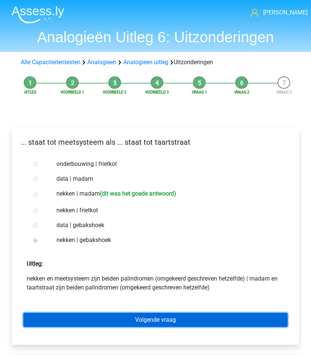
click at [144, 318] on link "Volgende vraag" at bounding box center [155, 320] width 264 height 14
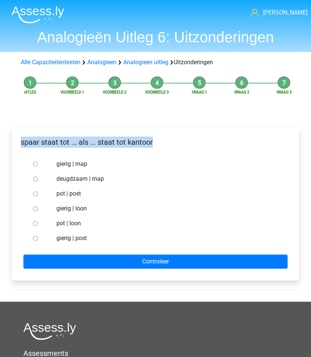
drag, startPoint x: 23, startPoint y: 136, endPoint x: 114, endPoint y: 159, distance: 94.4
click at [114, 159] on div "spaar staat tot ... als ... staat tot kantoor gierig | map deugdzaam | map pot …" at bounding box center [155, 204] width 287 height 153
click at [114, 159] on div "gierig | map" at bounding box center [166, 164] width 230 height 15
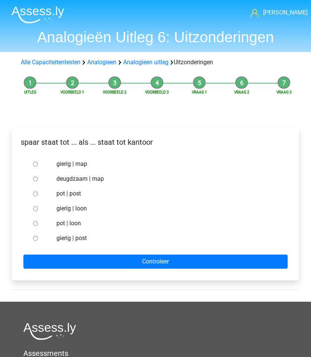
click at [34, 194] on input "pot | post" at bounding box center [35, 193] width 5 height 5
radio input "true"
click at [65, 249] on form "gierig | map deugdzaam | map pot | post gierig | loon pot | loon gierig | post …" at bounding box center [155, 213] width 275 height 112
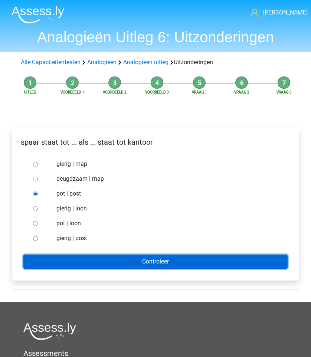
click at [71, 259] on input "Controleer" at bounding box center [155, 262] width 264 height 14
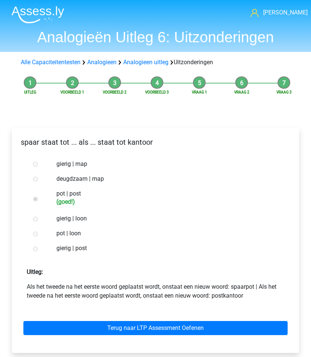
scroll to position [57, 0]
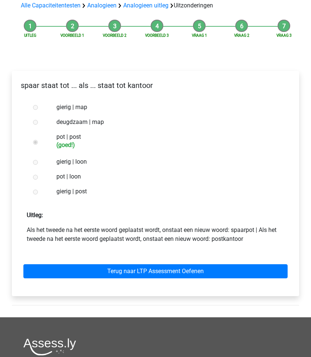
click at [79, 281] on div "Terug naar LTP Assessment Oefenen" at bounding box center [155, 269] width 275 height 41
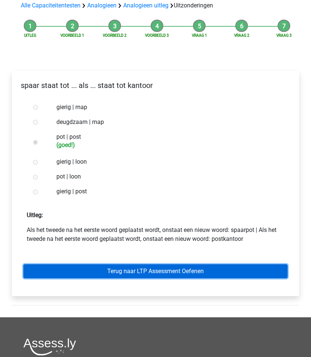
click at [89, 270] on link "Terug naar LTP Assessment Oefenen" at bounding box center [155, 271] width 264 height 14
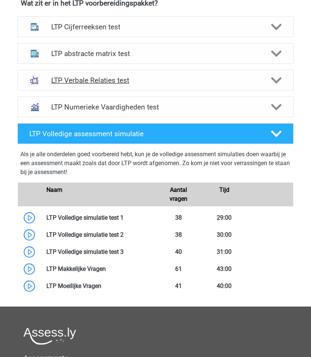
click at [111, 82] on h4 "LTP Verbale Relaties test" at bounding box center [155, 80] width 209 height 9
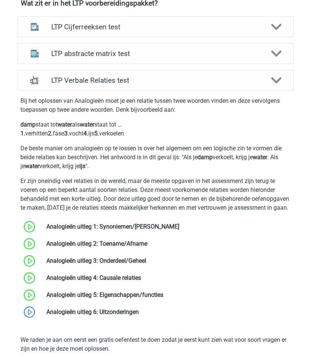
scroll to position [371, 0]
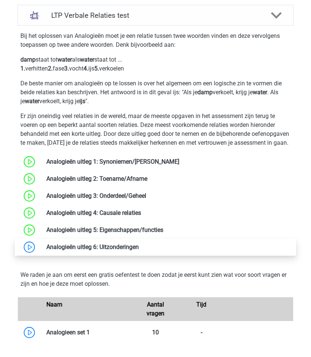
click at [139, 250] on link at bounding box center [139, 246] width 0 height 7
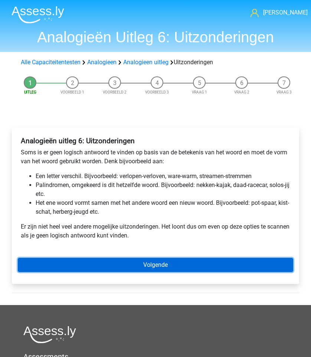
click at [115, 262] on link "Volgende" at bounding box center [155, 265] width 275 height 14
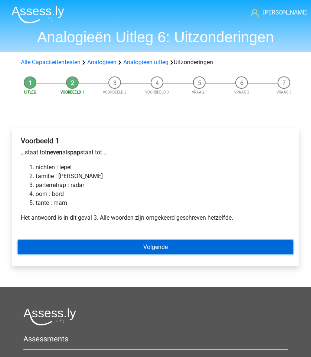
click at [102, 252] on link "Volgende" at bounding box center [155, 247] width 275 height 14
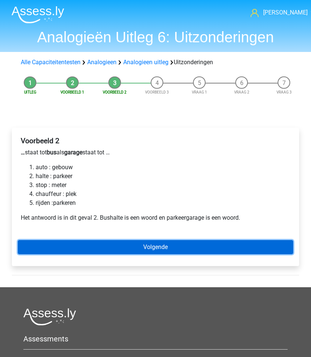
click at [102, 250] on link "Volgende" at bounding box center [155, 247] width 275 height 14
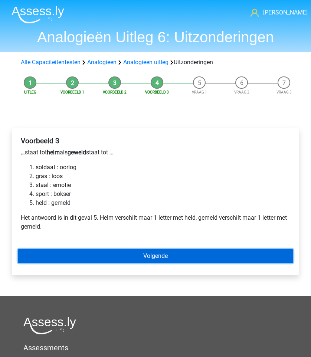
click at [102, 258] on link "Volgende" at bounding box center [155, 256] width 275 height 14
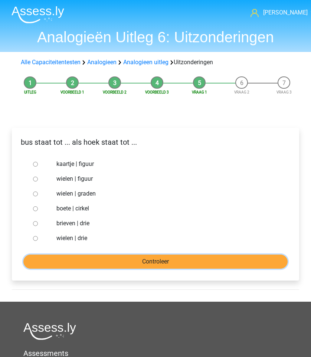
click at [105, 265] on input "Controleer" at bounding box center [155, 262] width 264 height 14
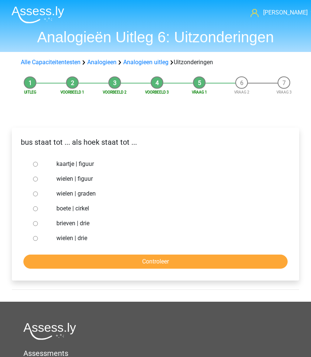
click at [82, 237] on label "wielen | drie" at bounding box center [165, 238] width 219 height 9
click at [38, 237] on input "wielen | drie" at bounding box center [35, 238] width 5 height 5
radio input "true"
click at [97, 254] on form "kaartje | figuur wielen | figuur wielen | graden boete | cirkel brieven | drie …" at bounding box center [155, 213] width 275 height 112
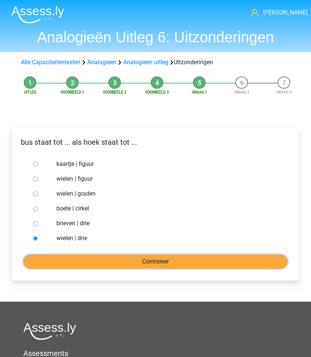
click at [105, 268] on input "Controleer" at bounding box center [155, 262] width 264 height 14
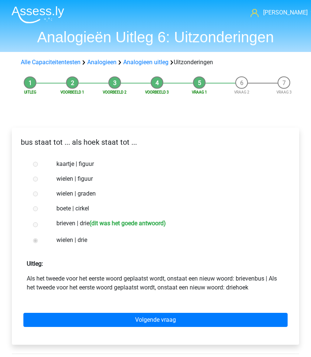
drag, startPoint x: 0, startPoint y: 0, endPoint x: 76, endPoint y: 229, distance: 241.0
click at [76, 229] on label "brieven | drie (dit was het goede antwoord)" at bounding box center [165, 224] width 219 height 11
click at [87, 307] on div "Volgende vraag" at bounding box center [155, 318] width 275 height 41
click at [87, 308] on div "Volgende vraag" at bounding box center [155, 318] width 275 height 41
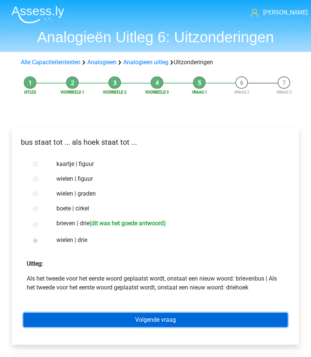
click at [91, 325] on link "Volgende vraag" at bounding box center [155, 320] width 264 height 14
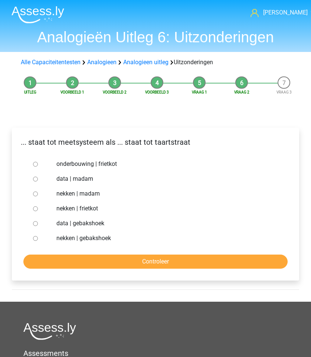
click at [32, 194] on div at bounding box center [40, 193] width 21 height 15
click at [34, 191] on div at bounding box center [40, 193] width 21 height 15
click at [33, 194] on input "nekken | madam" at bounding box center [35, 193] width 5 height 5
radio input "true"
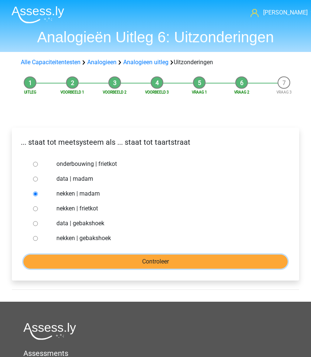
click at [76, 260] on input "Controleer" at bounding box center [155, 262] width 264 height 14
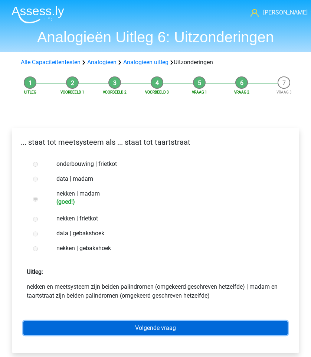
click at [145, 327] on link "Volgende vraag" at bounding box center [155, 328] width 264 height 14
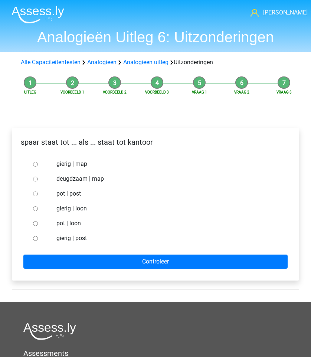
click at [33, 195] on input "pot | post" at bounding box center [35, 193] width 5 height 5
radio input "true"
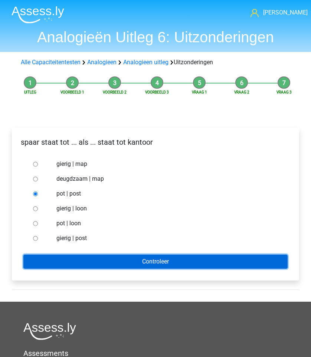
click at [78, 256] on input "Controleer" at bounding box center [155, 262] width 264 height 14
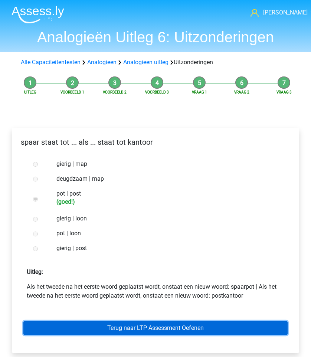
click at [108, 327] on link "Terug naar LTP Assessment Oefenen" at bounding box center [155, 328] width 264 height 14
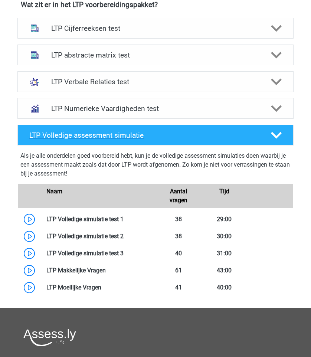
click at [140, 135] on h4 "LTP Volledige assessment simulatie" at bounding box center [144, 135] width 230 height 9
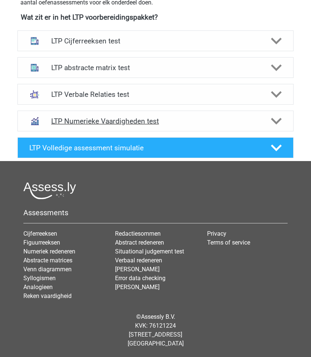
scroll to position [292, 0]
click at [150, 112] on div "LTP Numerieke Vaardigheden test" at bounding box center [155, 121] width 276 height 21
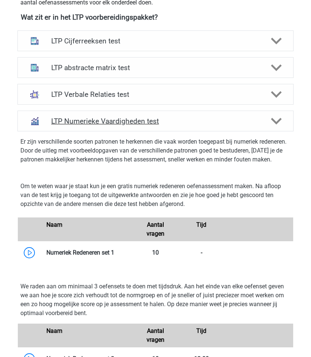
click at [157, 127] on div "LTP Numerieke Vaardigheden test" at bounding box center [155, 121] width 276 height 21
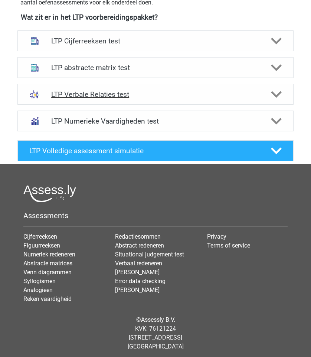
click at [157, 103] on div "LTP Verbale Relaties test" at bounding box center [155, 94] width 276 height 21
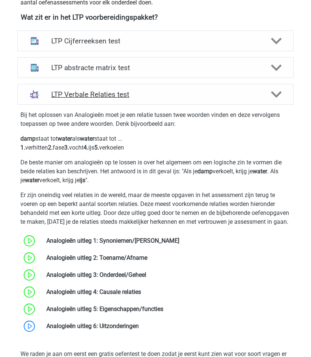
click at [157, 103] on div "LTP Verbale Relaties test" at bounding box center [155, 94] width 276 height 21
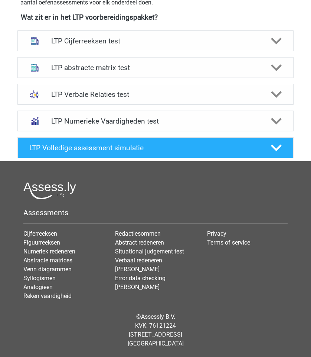
click at [161, 126] on div "LTP Numerieke Vaardigheden test" at bounding box center [155, 121] width 276 height 21
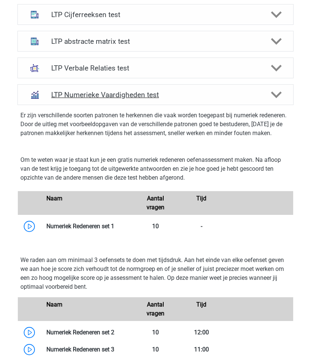
click at [168, 87] on div "LTP Numerieke Vaardigheden test" at bounding box center [155, 94] width 276 height 21
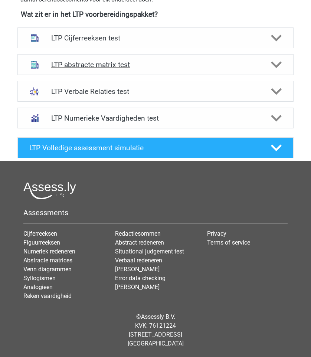
click at [168, 66] on h4 "LTP abstracte matrix test" at bounding box center [155, 64] width 209 height 9
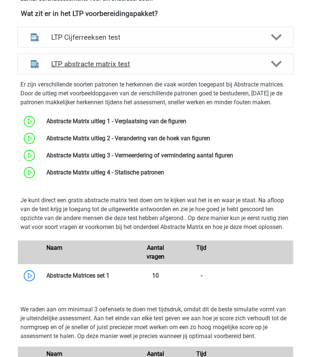
click at [167, 68] on h4 "LTP abstracte matrix test" at bounding box center [155, 64] width 209 height 9
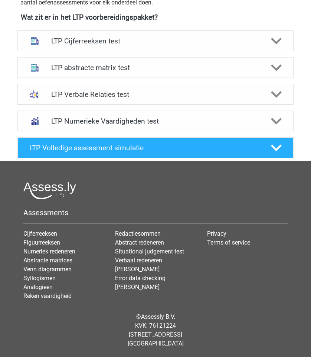
click at [165, 47] on div "LTP Cijferreeksen test" at bounding box center [155, 40] width 276 height 21
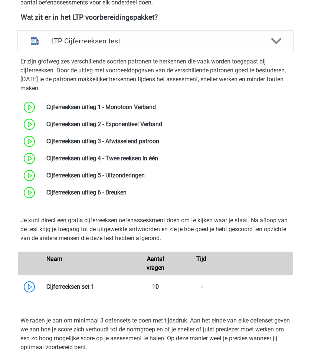
click at [165, 47] on div "LTP Cijferreeksen test" at bounding box center [155, 40] width 276 height 21
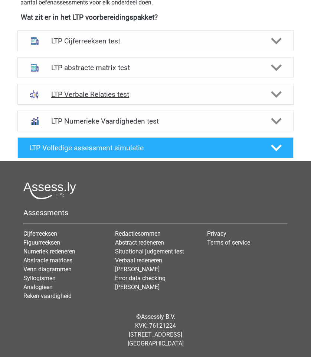
click at [167, 96] on h4 "LTP Verbale Relaties test" at bounding box center [155, 94] width 209 height 9
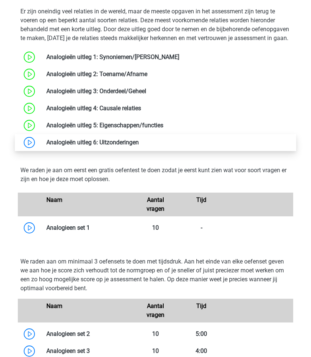
scroll to position [475, 0]
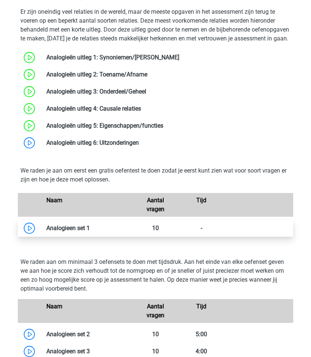
click at [90, 232] on link at bounding box center [90, 227] width 0 height 7
